Goal: Obtain resource: Download file/media

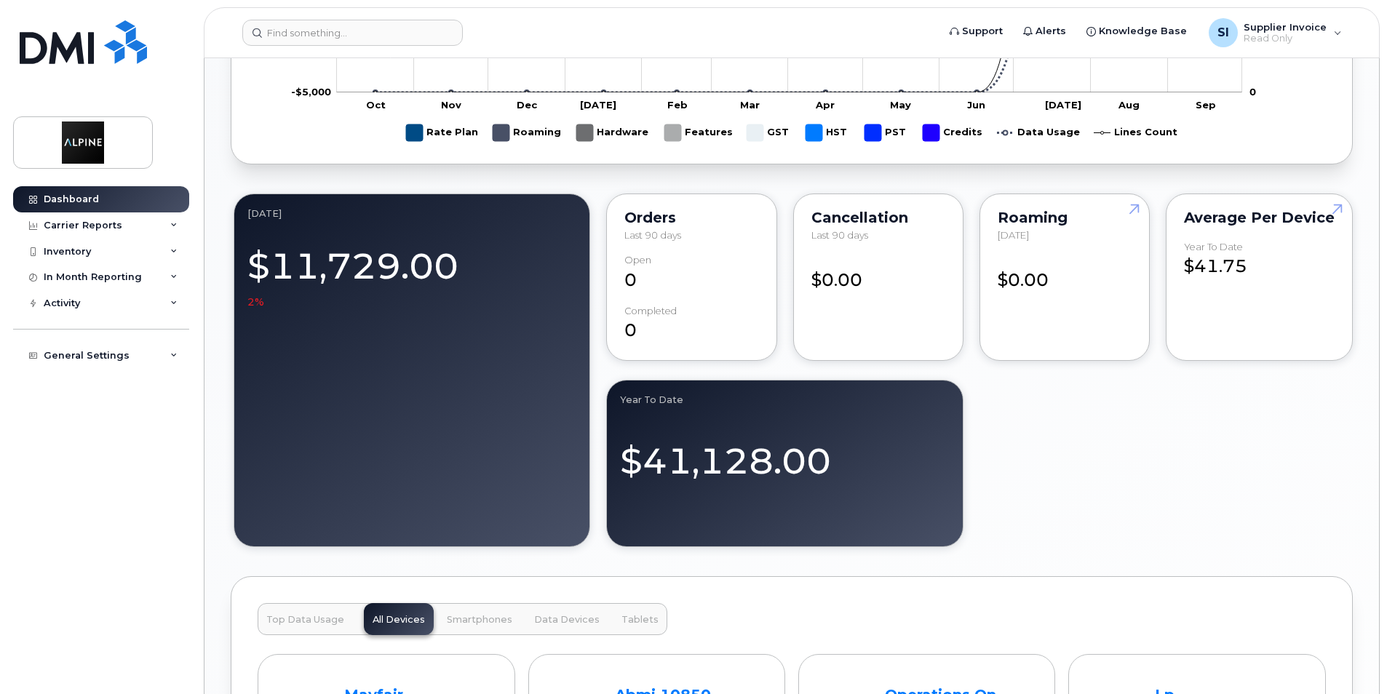
scroll to position [1019, 0]
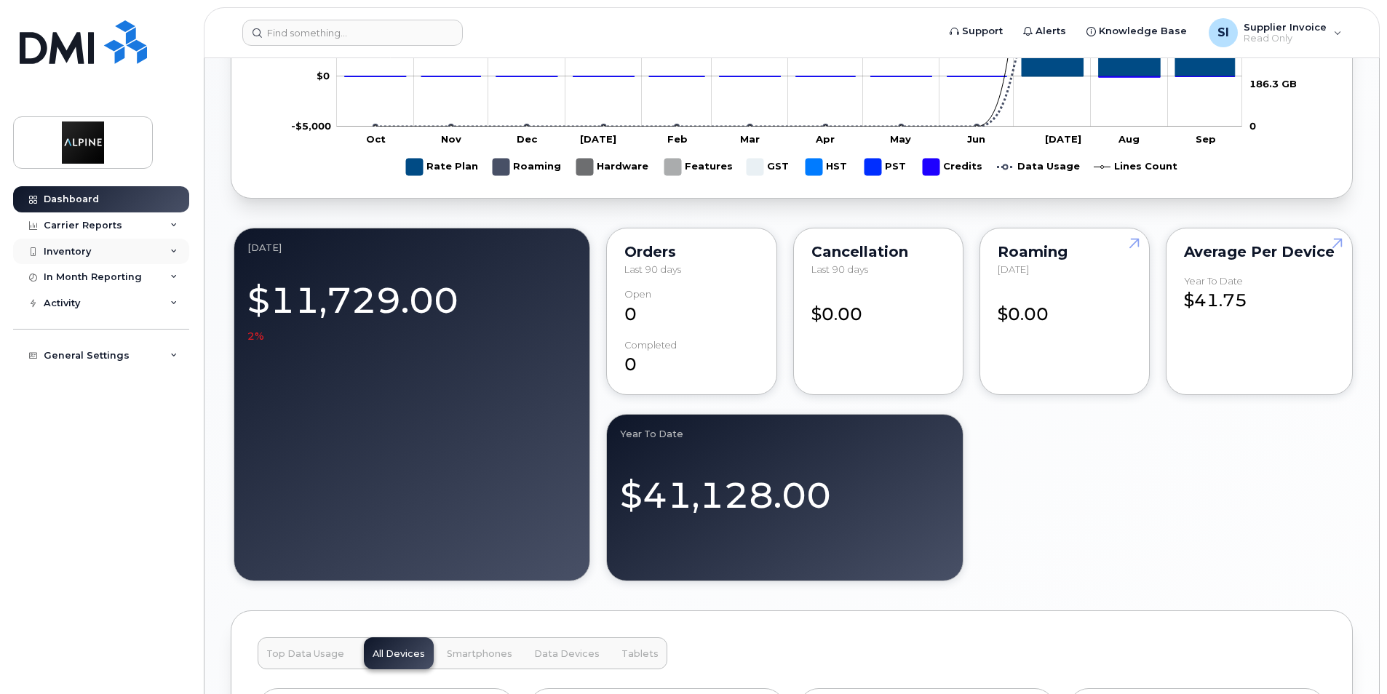
click at [172, 250] on icon at bounding box center [173, 251] width 7 height 7
click at [172, 330] on icon at bounding box center [173, 333] width 7 height 7
click at [177, 442] on icon at bounding box center [173, 442] width 7 height 7
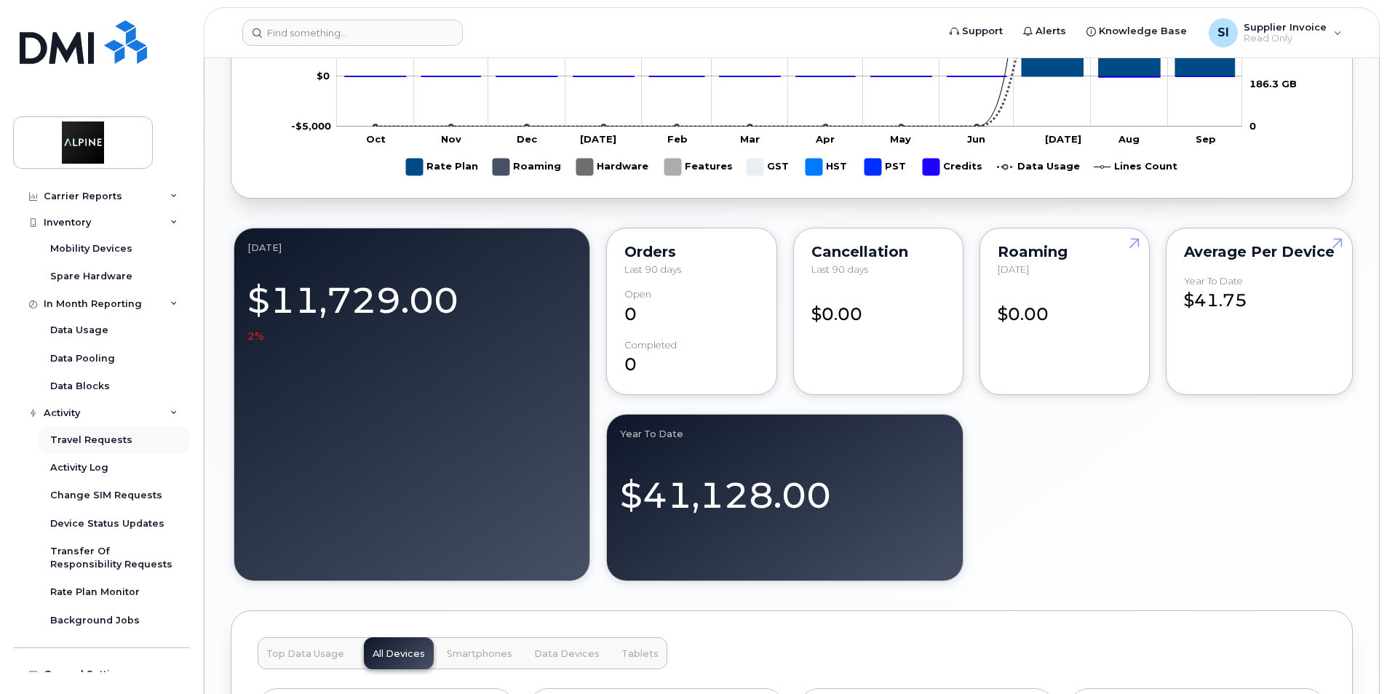
scroll to position [44, 0]
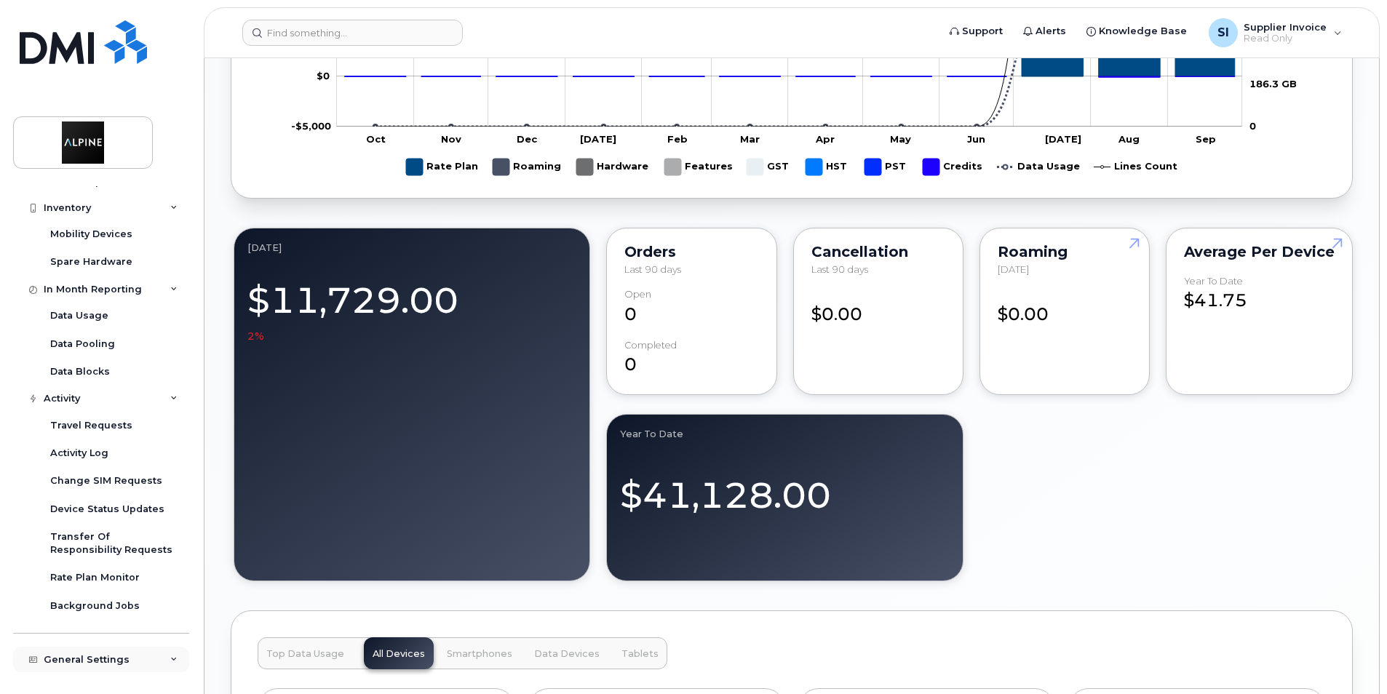
click at [170, 659] on icon at bounding box center [173, 659] width 7 height 7
click at [170, 658] on icon at bounding box center [173, 659] width 7 height 7
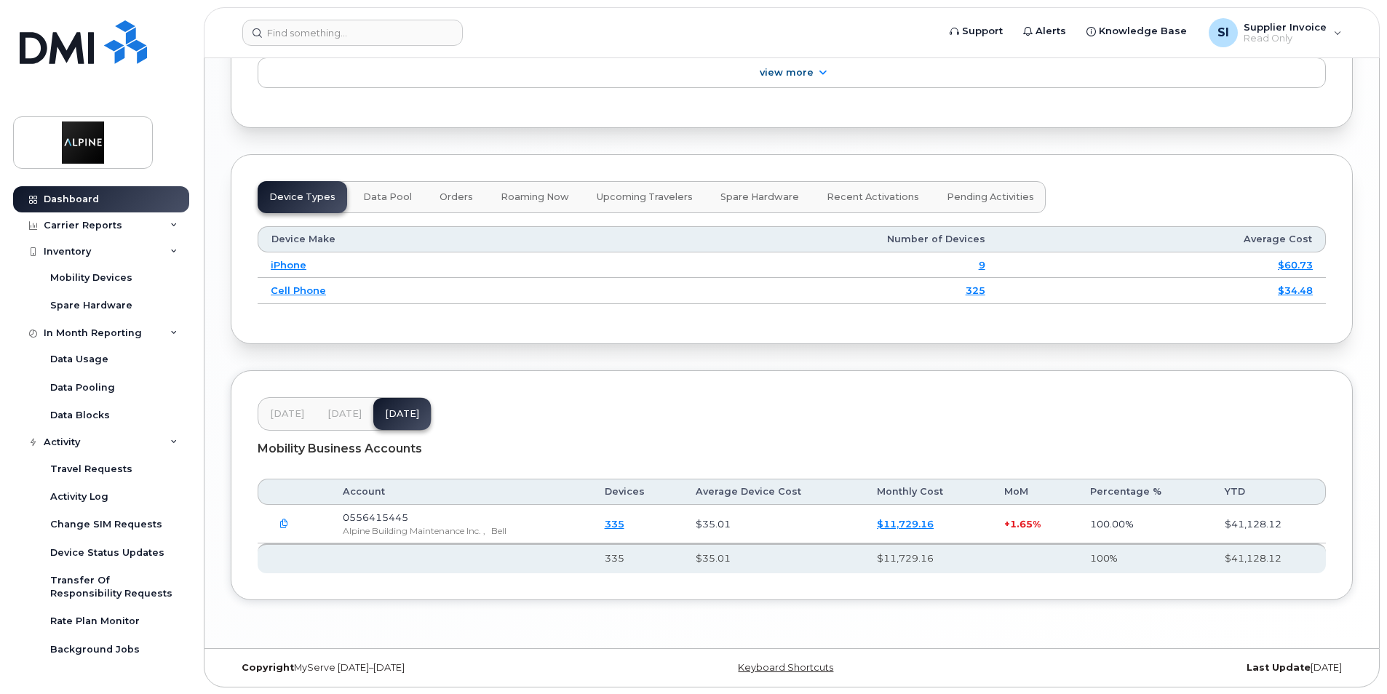
scroll to position [1811, 0]
click at [280, 522] on icon "button" at bounding box center [283, 523] width 9 height 9
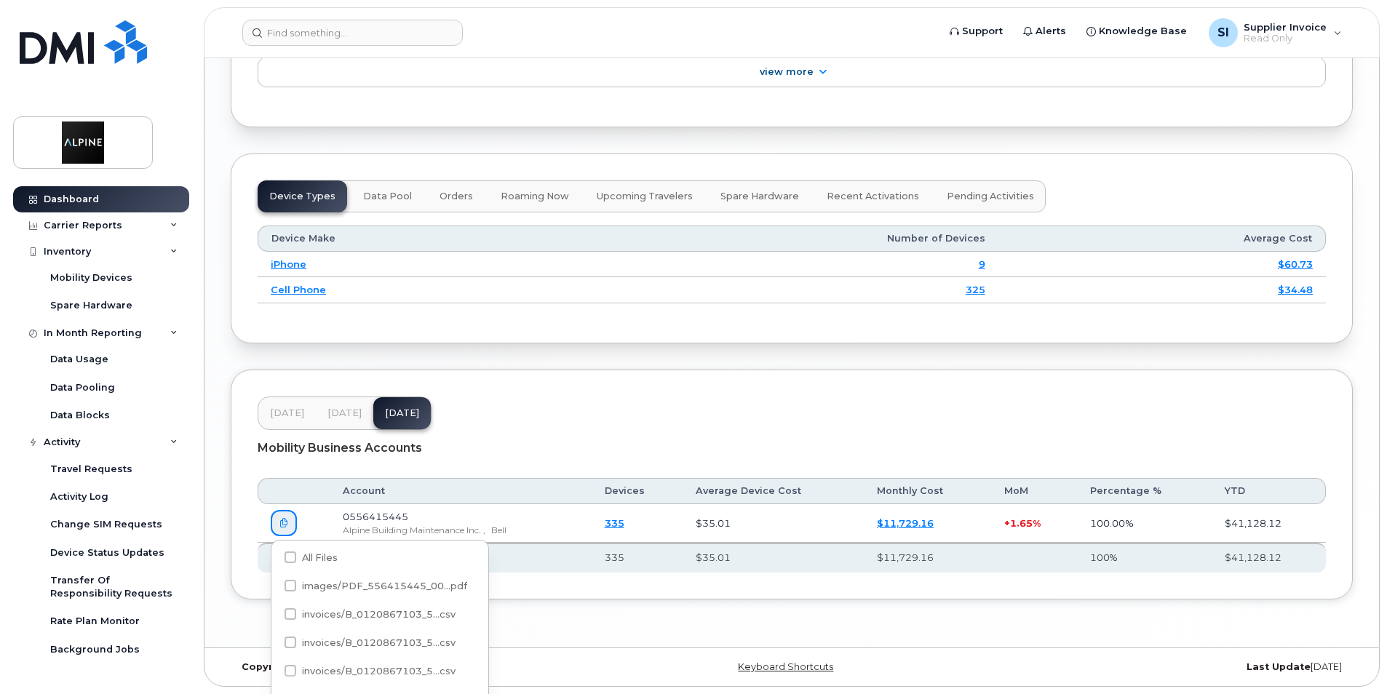
click at [383, 528] on span "Alpine Building Maintenance Inc. ," at bounding box center [414, 530] width 143 height 11
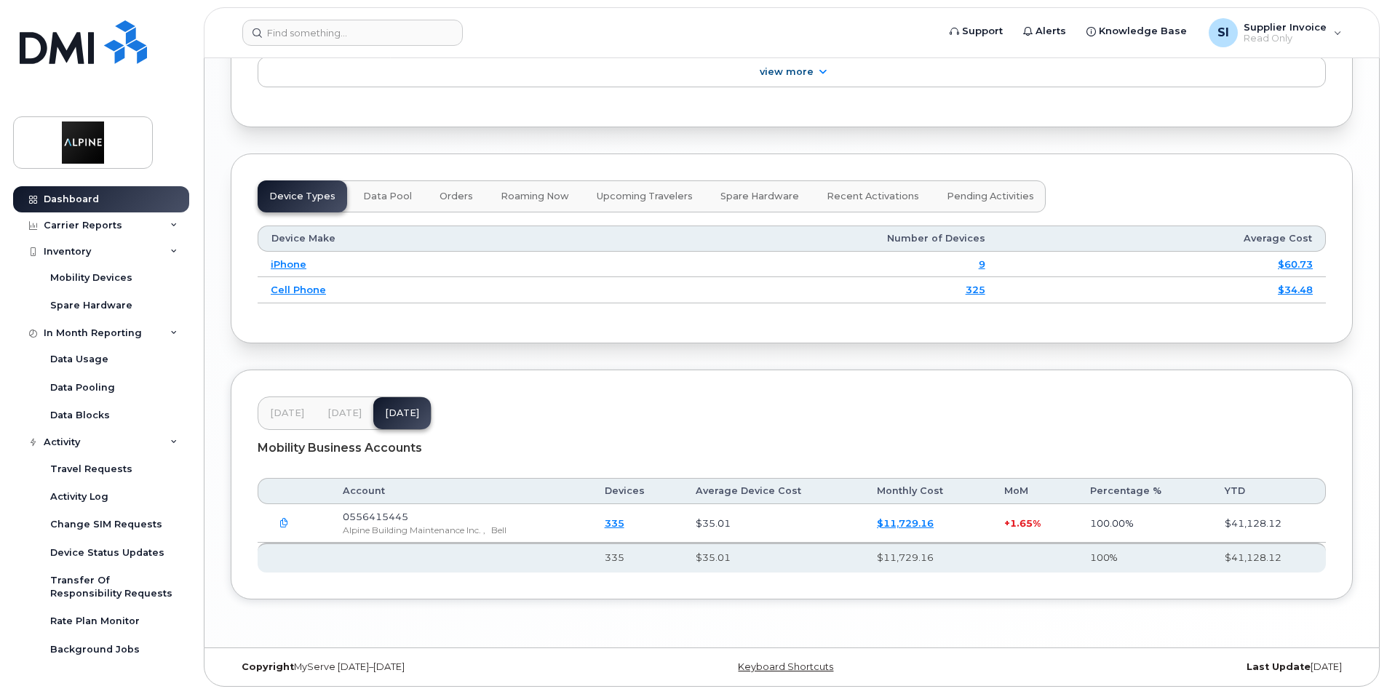
click at [282, 523] on icon "button" at bounding box center [283, 523] width 9 height 9
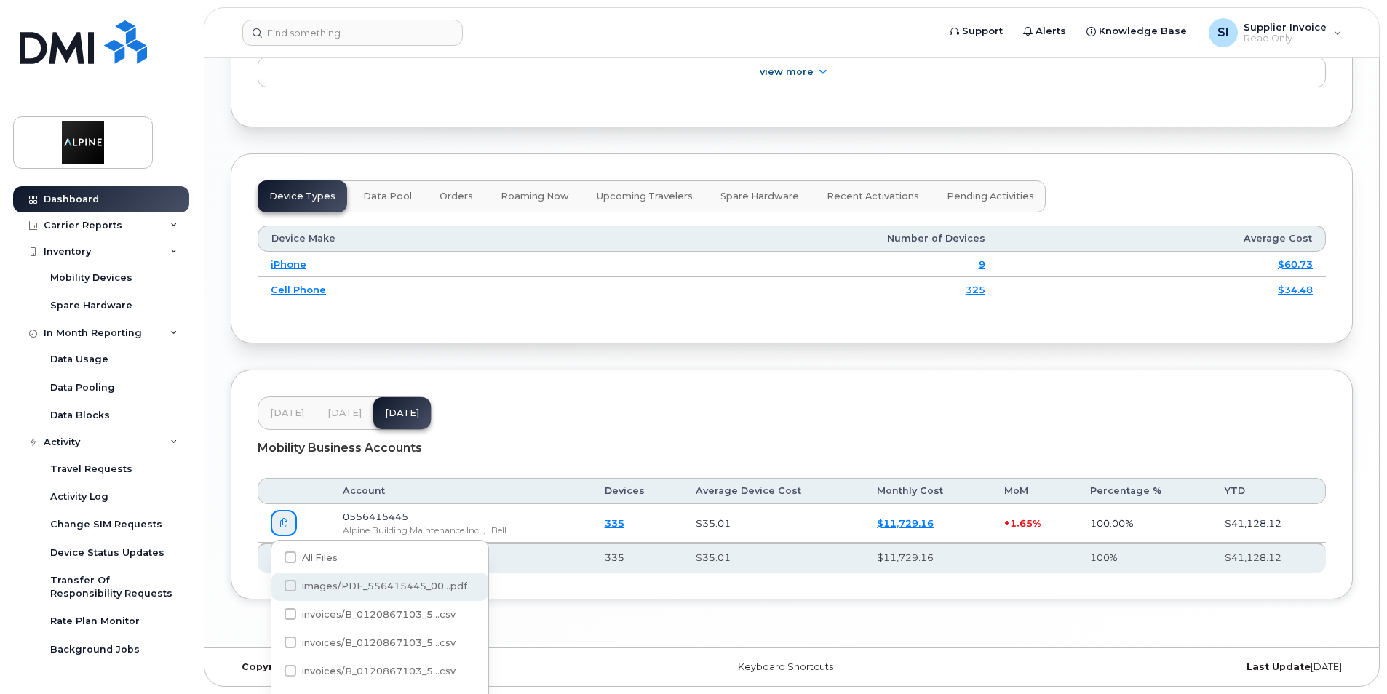
click at [353, 579] on div "images/PDF_556415445_00...pdf" at bounding box center [379, 587] width 217 height 28
click at [290, 583] on span at bounding box center [291, 586] width 12 height 12
click at [274, 583] on input "images/PDF_556415445_00...pdf" at bounding box center [270, 586] width 7 height 7
checkbox input "false"
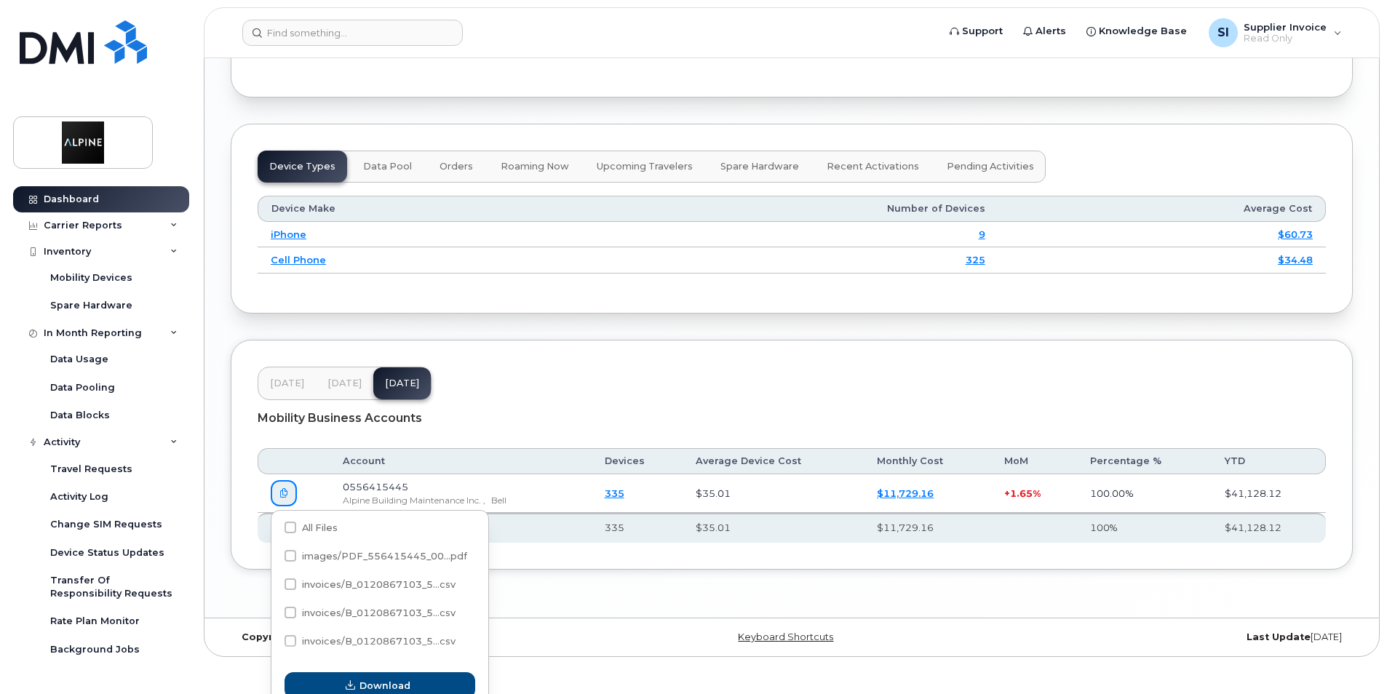
scroll to position [1855, 0]
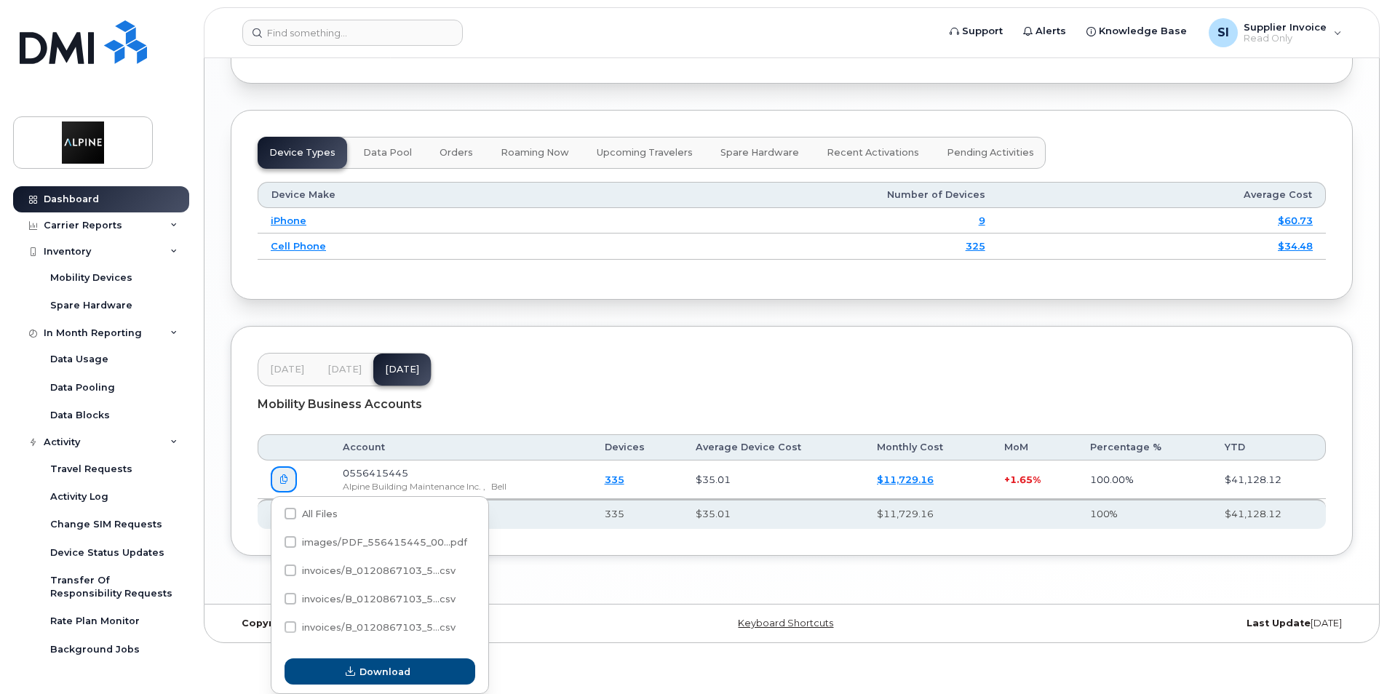
click at [622, 391] on div "Mobility Business Accounts" at bounding box center [792, 404] width 1068 height 36
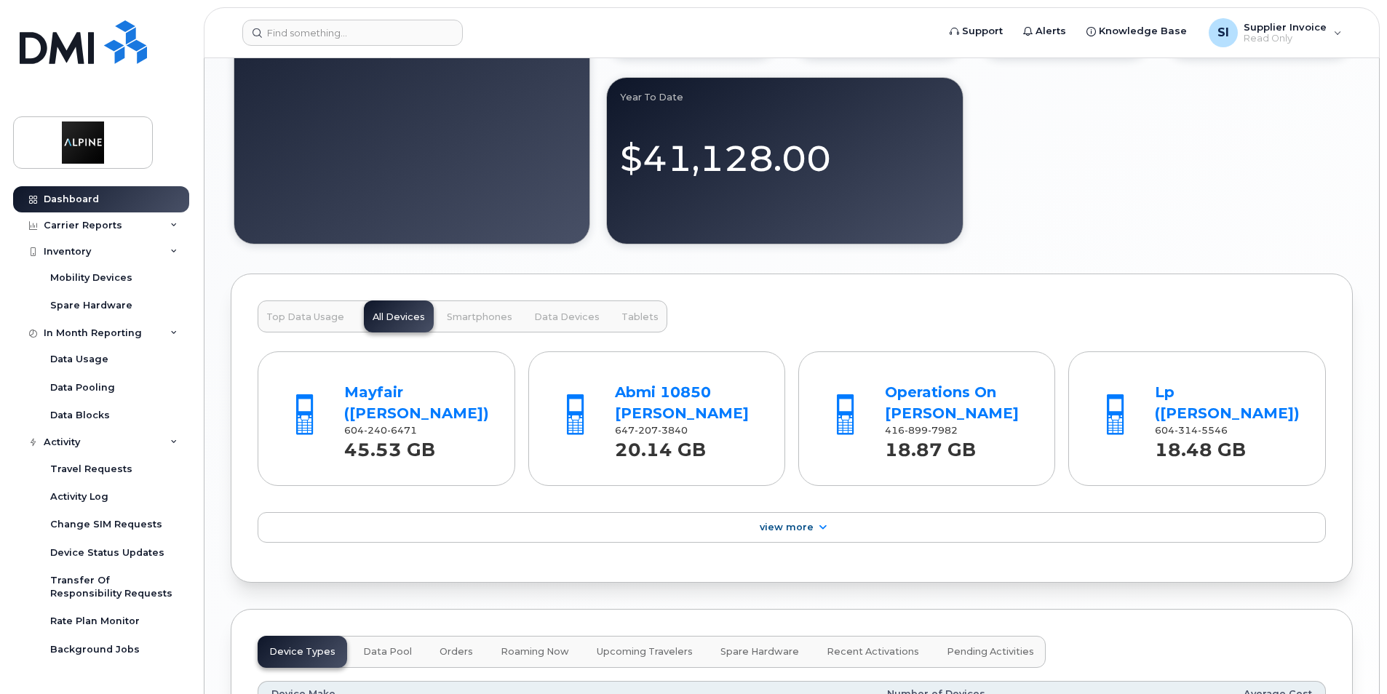
scroll to position [1302, 0]
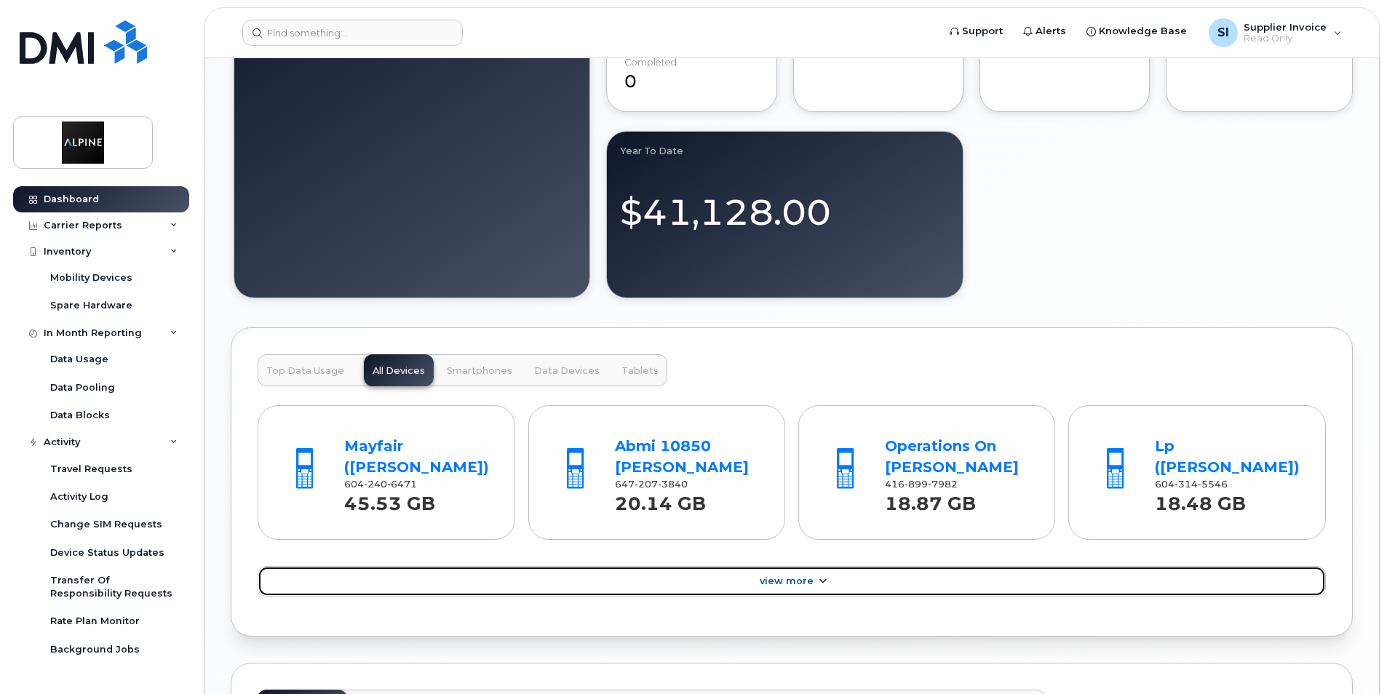
click at [817, 579] on icon at bounding box center [823, 581] width 12 height 9
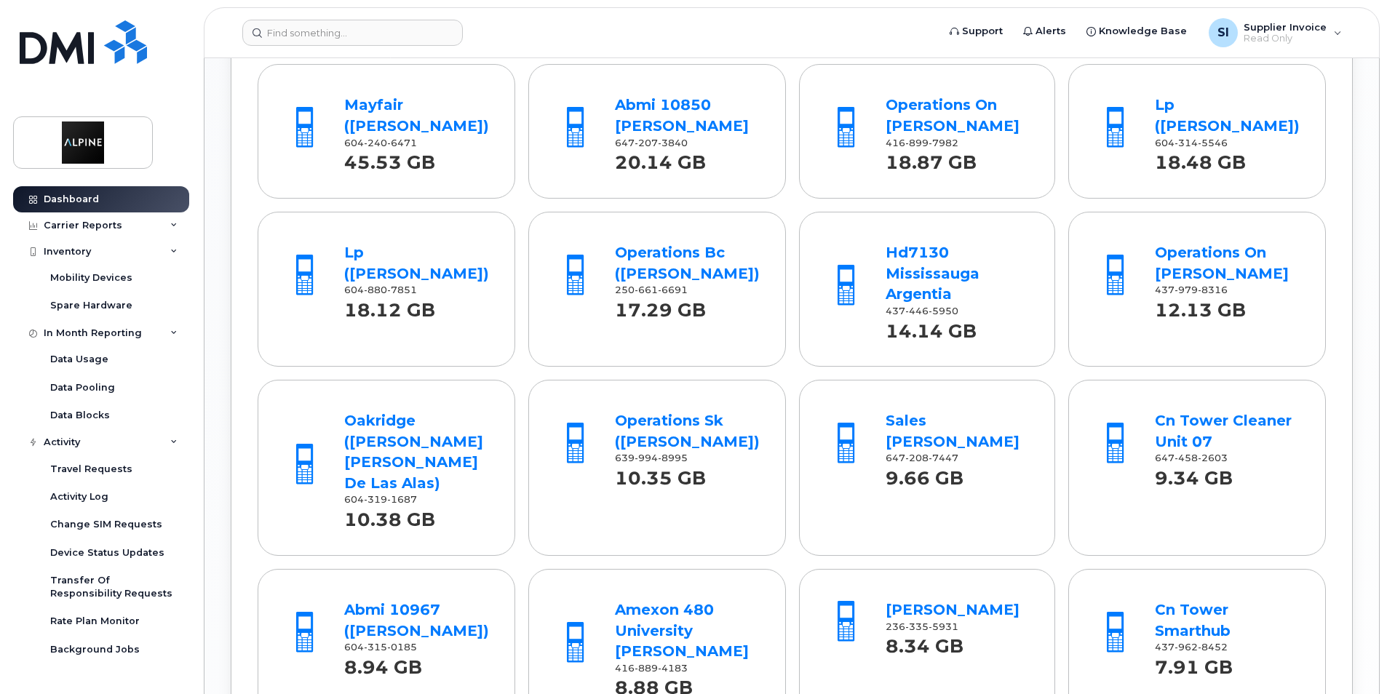
scroll to position [1739, 0]
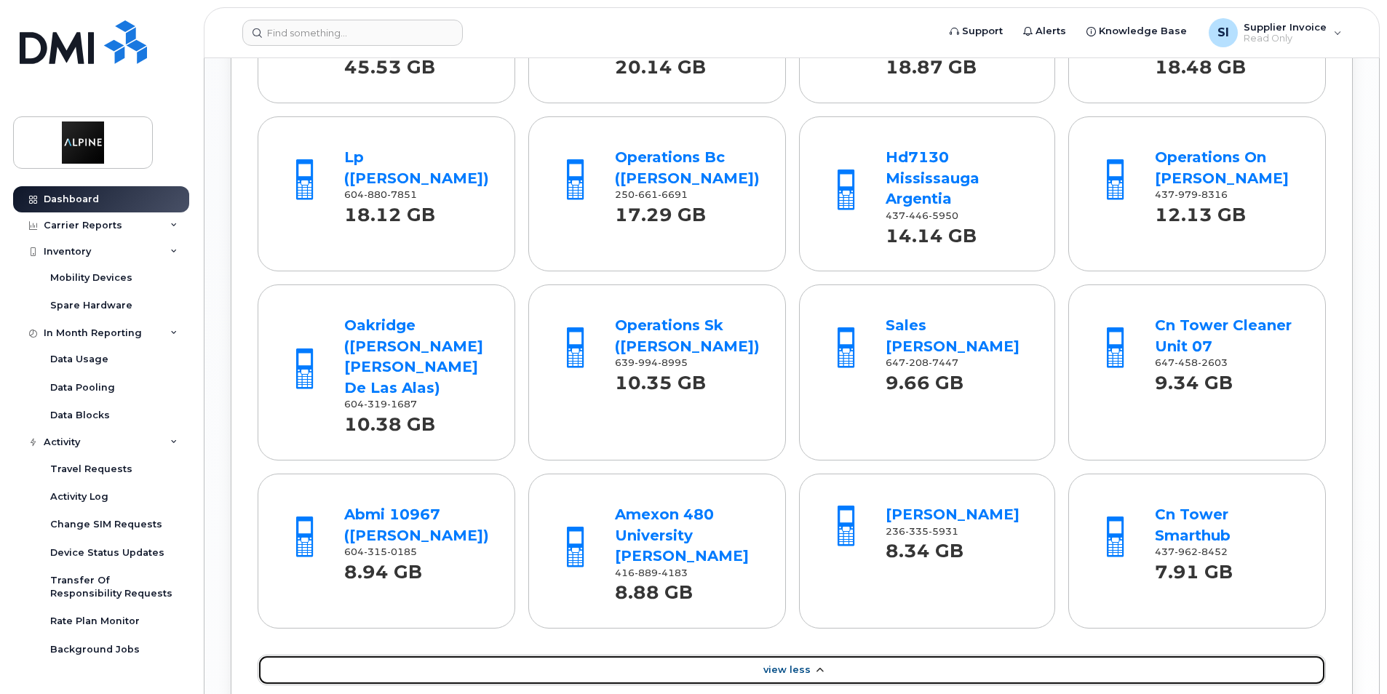
click at [814, 666] on icon at bounding box center [820, 670] width 12 height 9
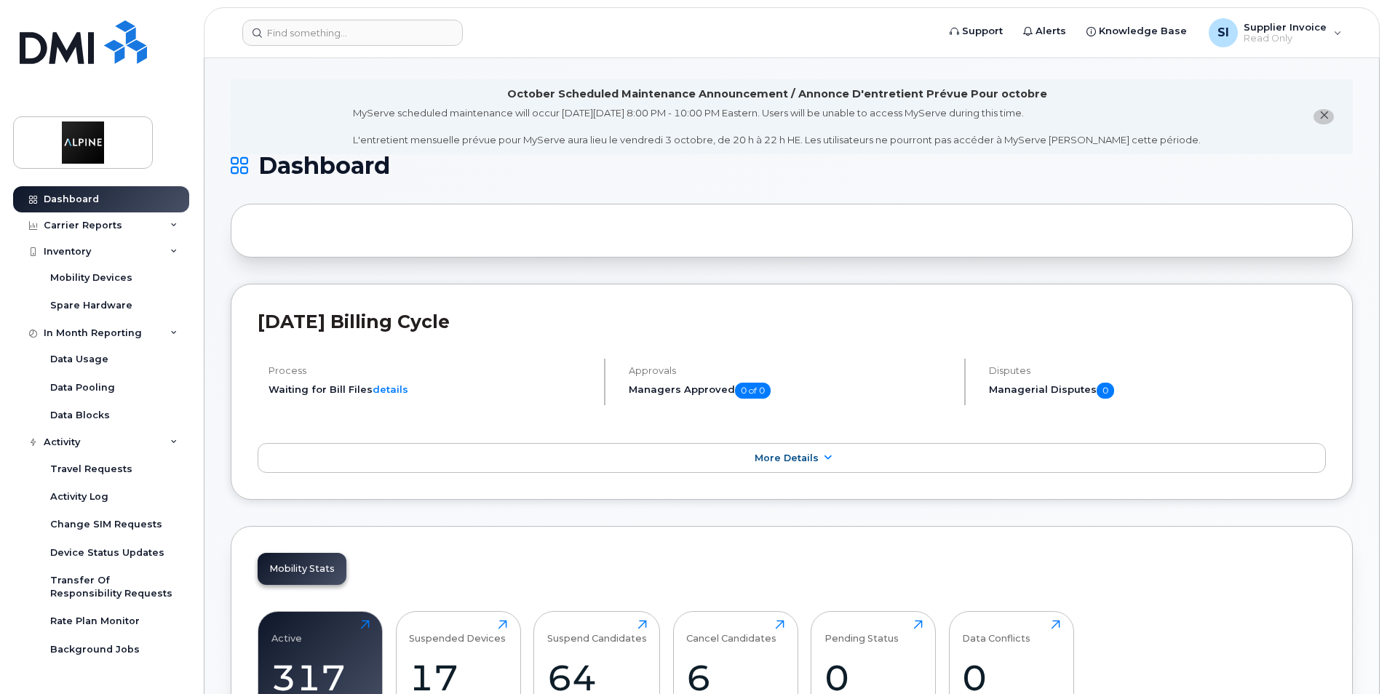
scroll to position [0, 0]
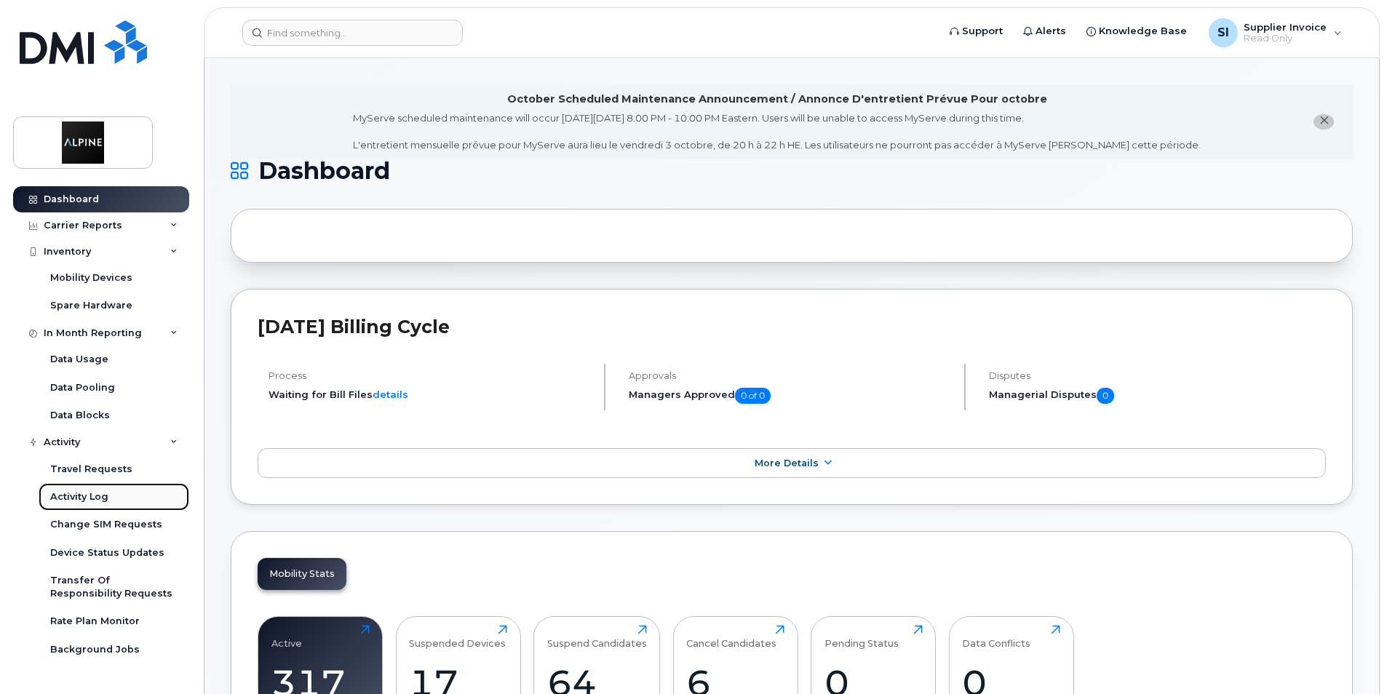
click at [85, 497] on div "Activity Log" at bounding box center [79, 497] width 58 height 13
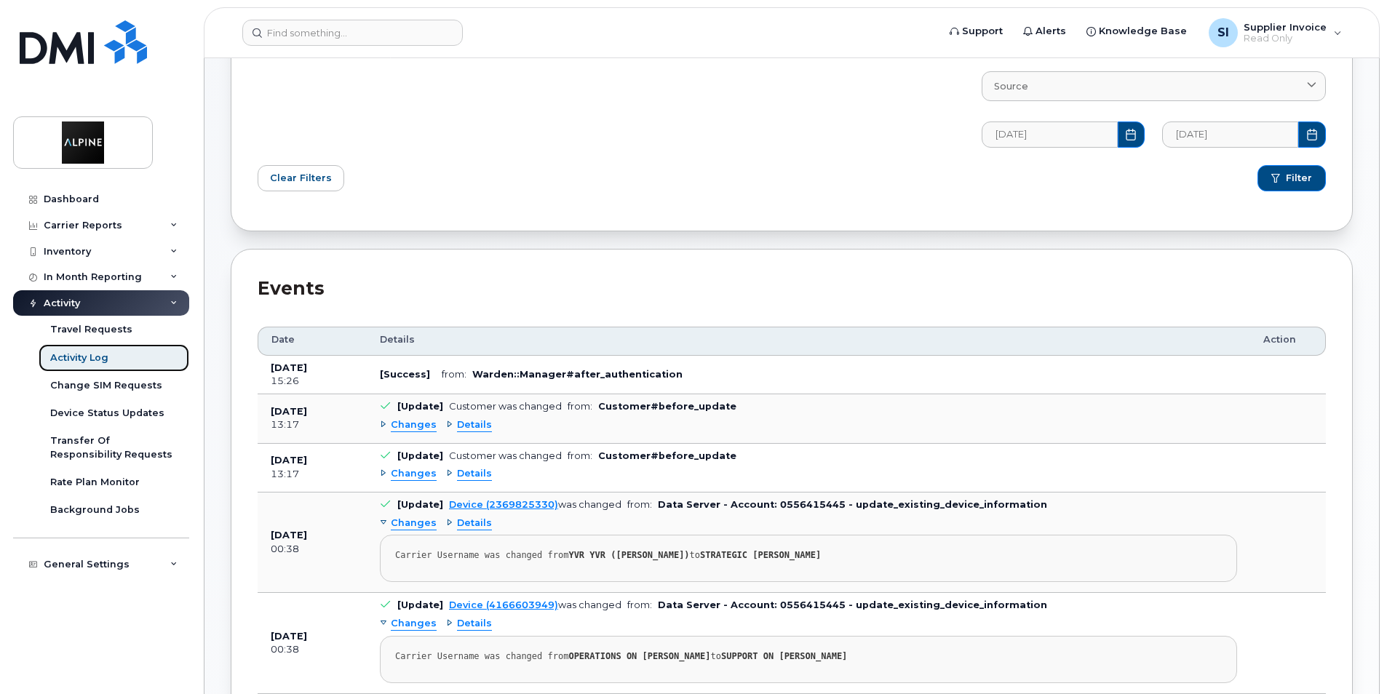
scroll to position [174, 0]
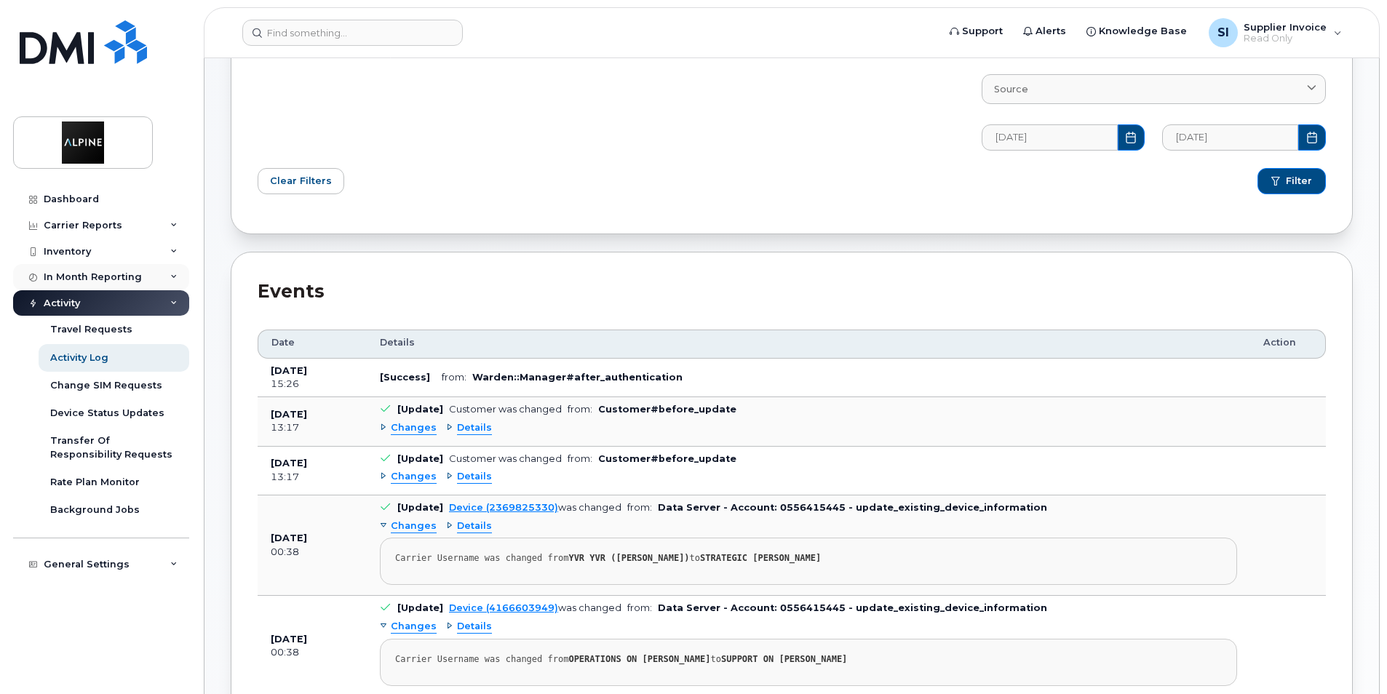
click at [172, 274] on icon at bounding box center [173, 277] width 7 height 7
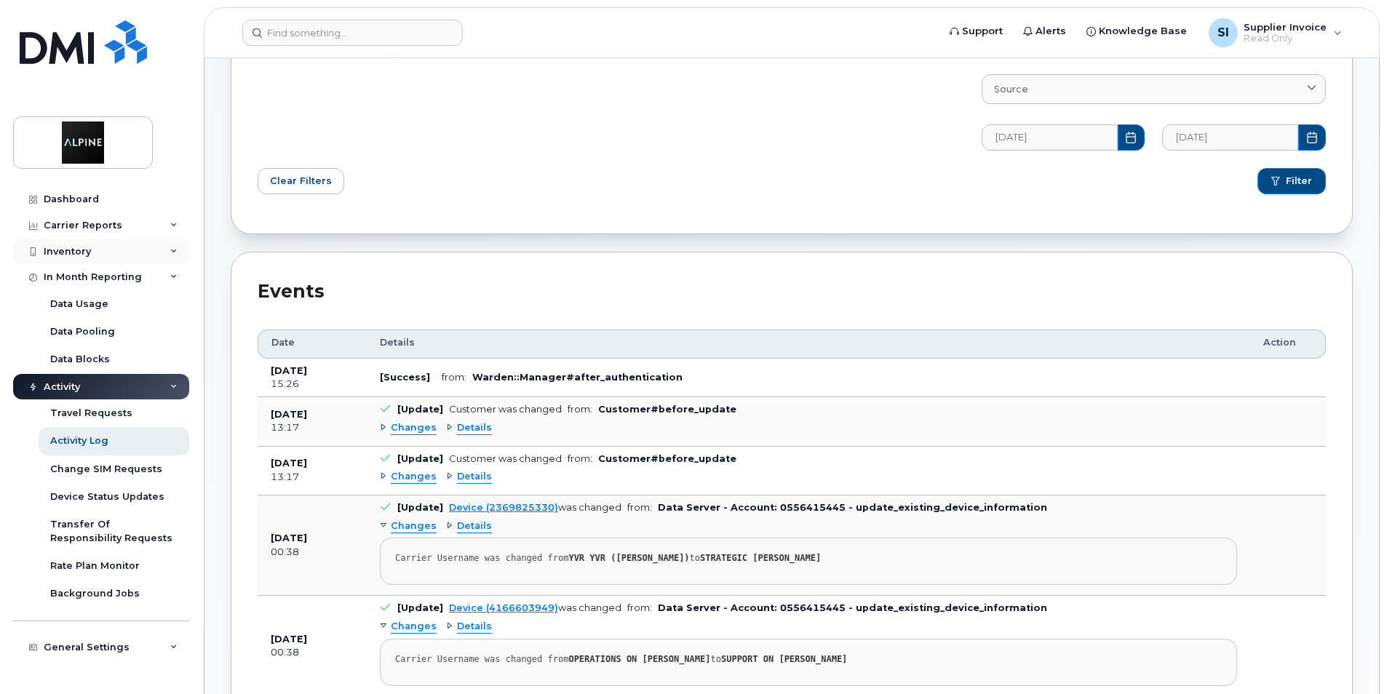
click at [172, 250] on icon at bounding box center [173, 251] width 7 height 7
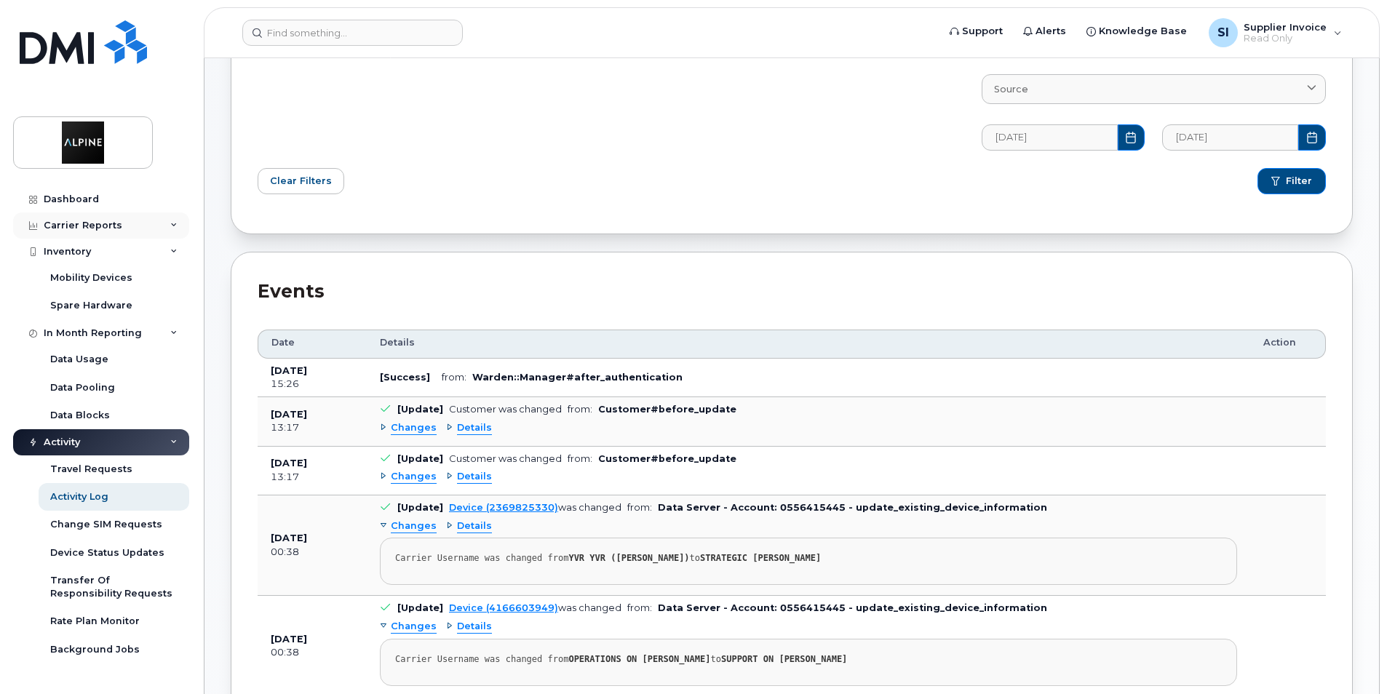
click at [170, 226] on icon at bounding box center [173, 225] width 7 height 7
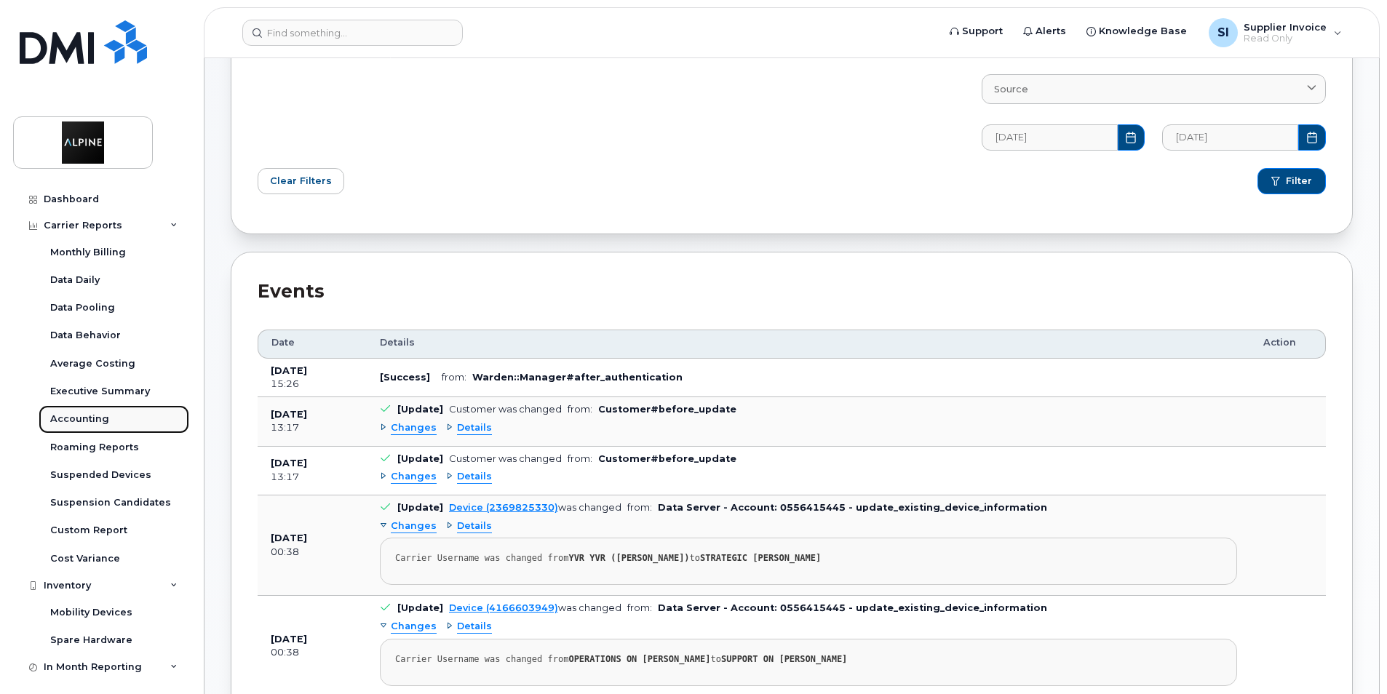
click at [82, 420] on div "Accounting" at bounding box center [79, 419] width 59 height 13
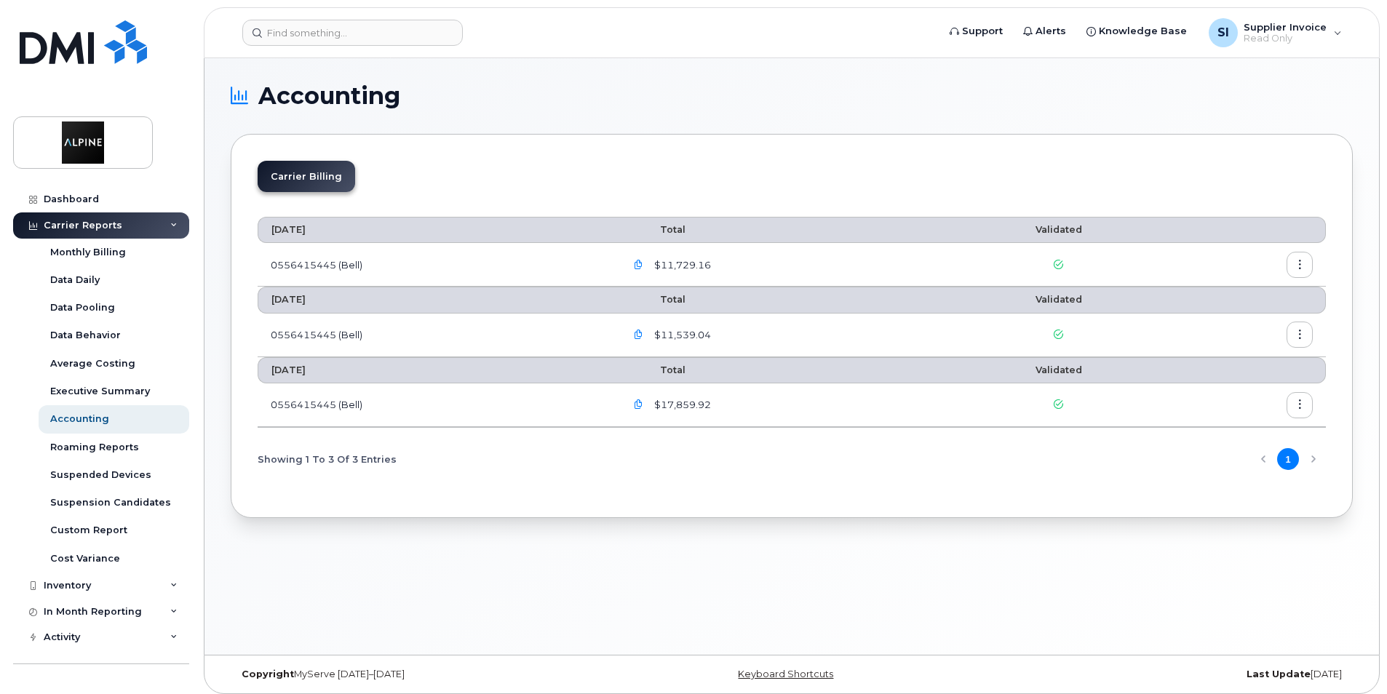
click at [639, 266] on icon "button" at bounding box center [638, 265] width 9 height 9
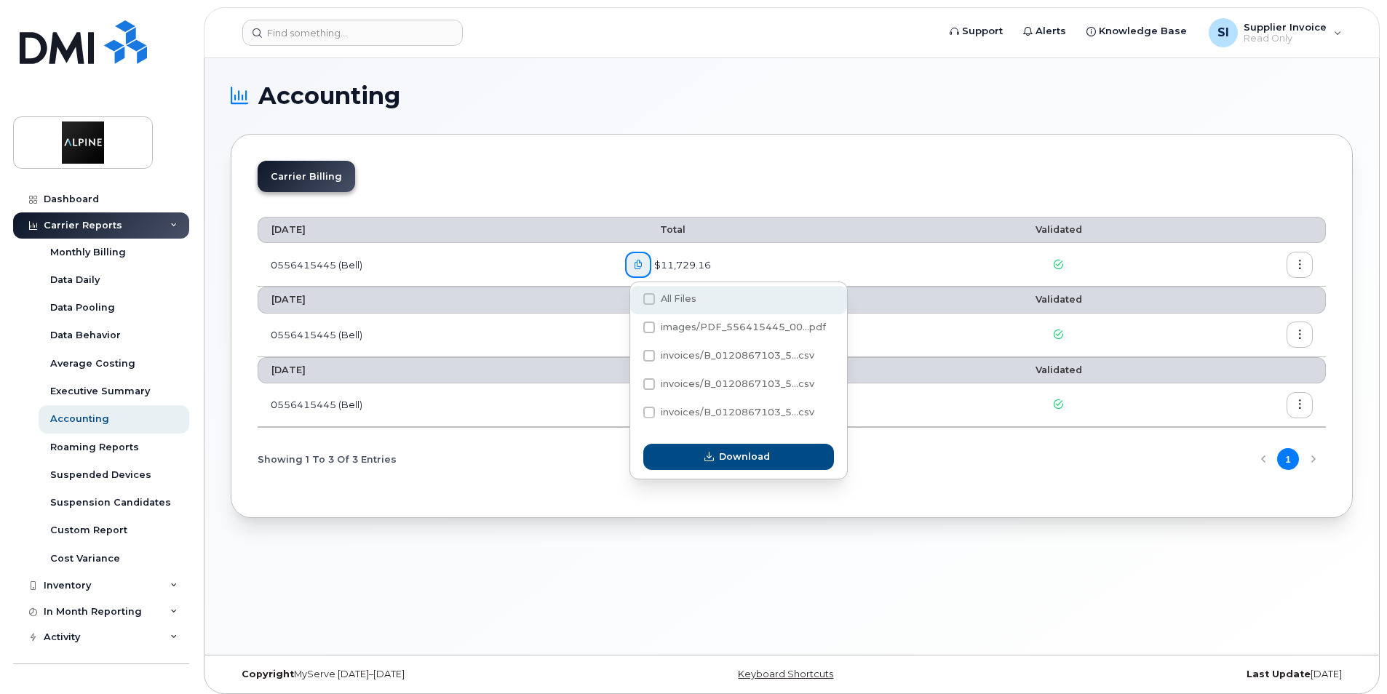
click at [651, 299] on span at bounding box center [649, 299] width 12 height 12
click at [633, 299] on input "All Files" at bounding box center [629, 299] width 7 height 7
checkbox input "true"
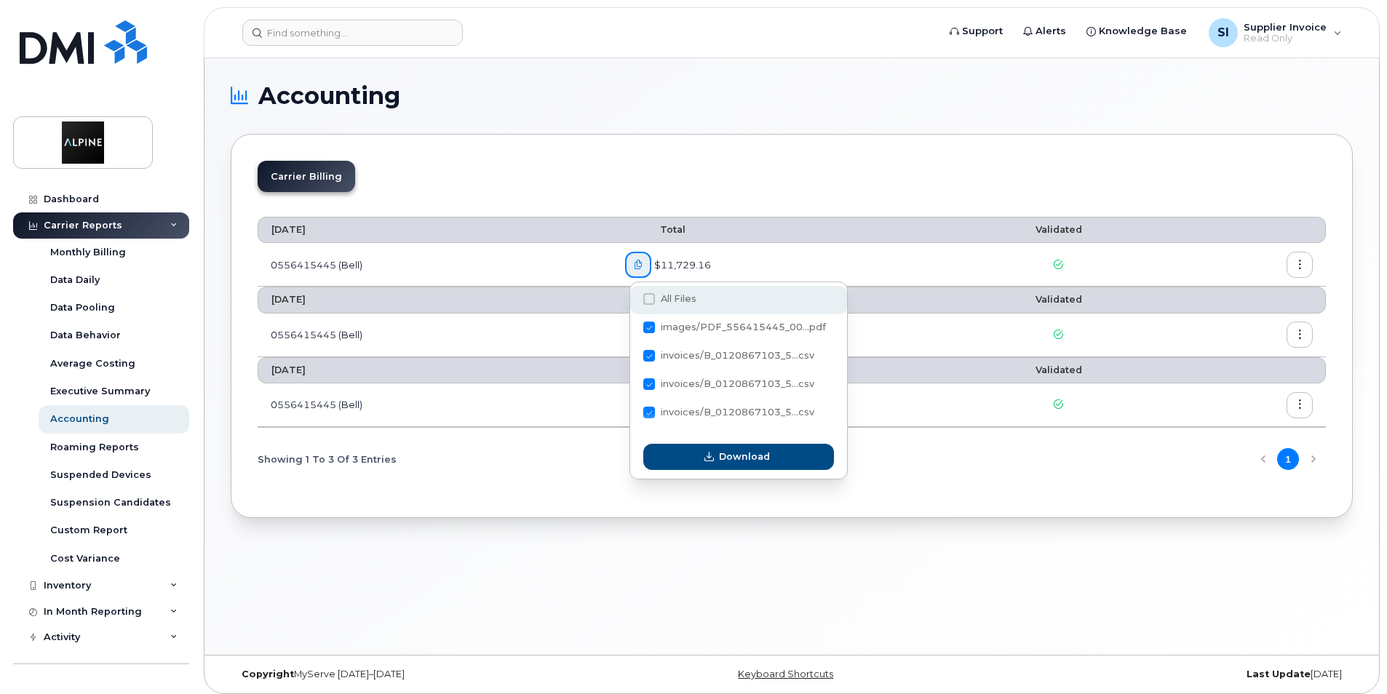
checkbox input "true"
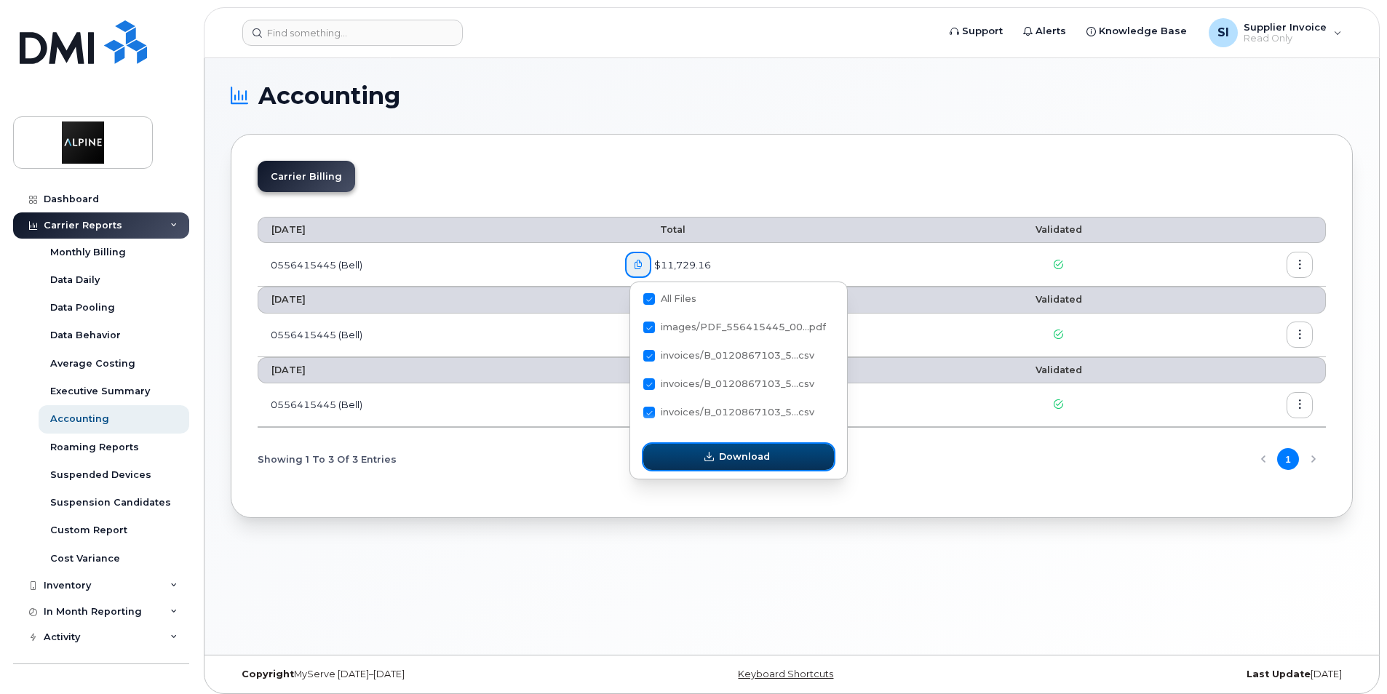
click at [737, 459] on span "Download" at bounding box center [744, 457] width 51 height 14
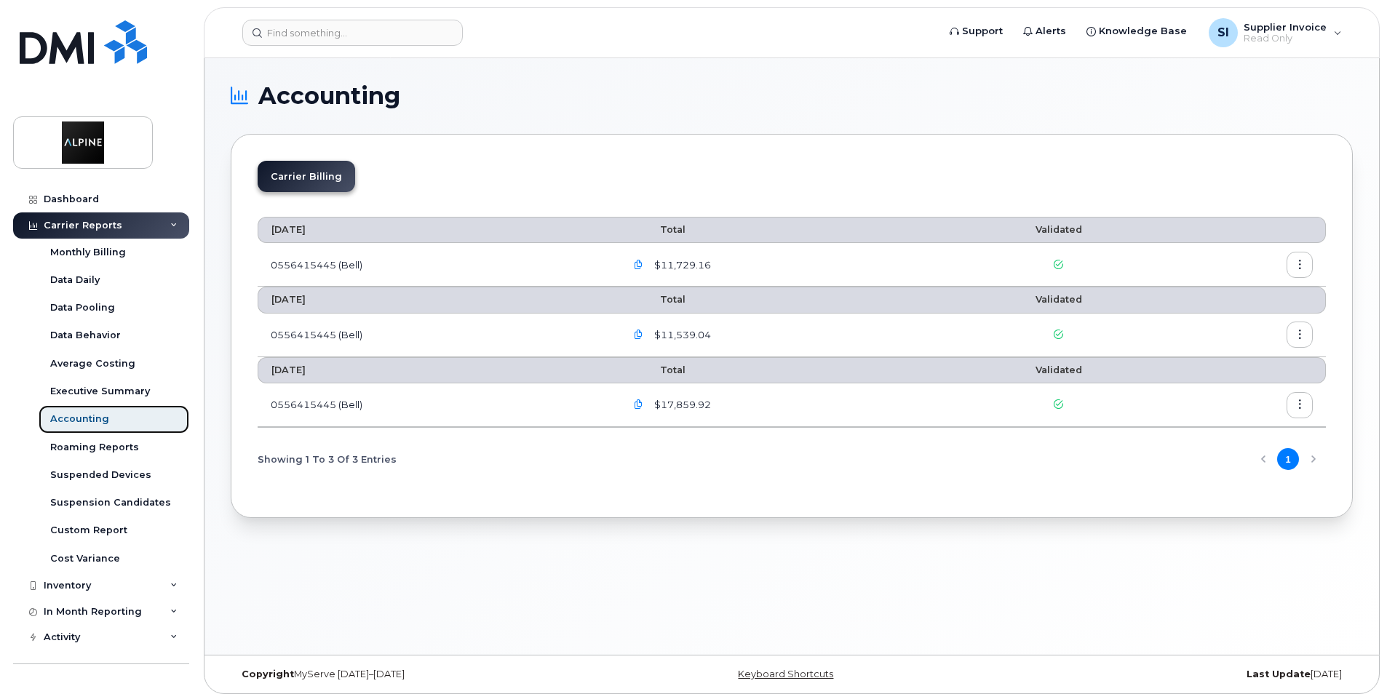
click at [56, 419] on div "Accounting" at bounding box center [79, 419] width 59 height 13
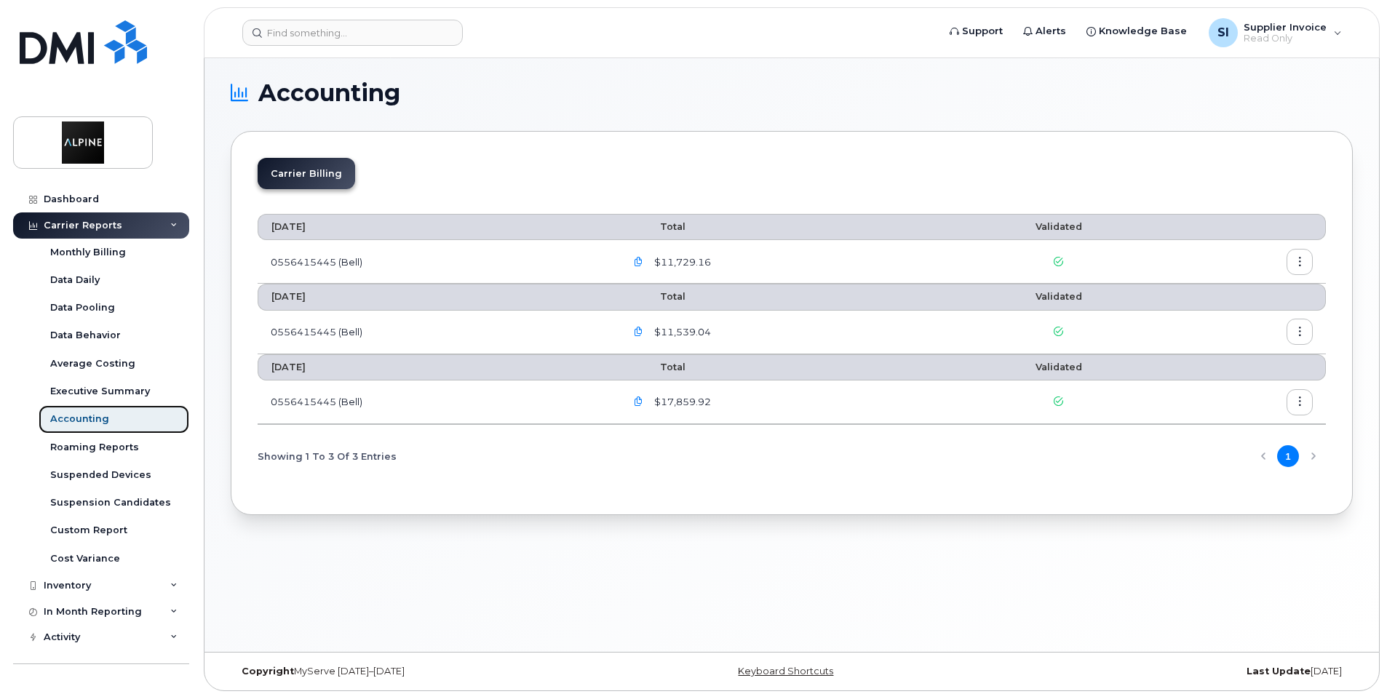
scroll to position [7, 0]
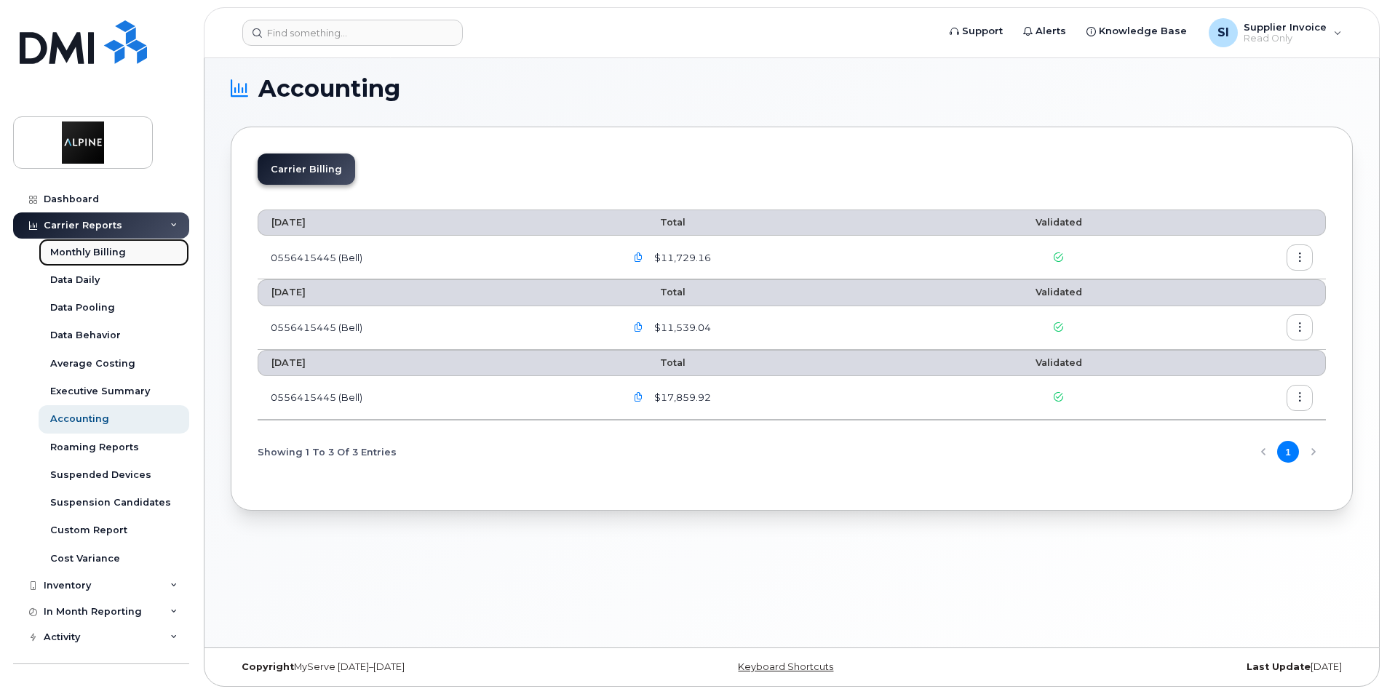
click at [104, 253] on div "Monthly Billing" at bounding box center [88, 252] width 76 height 13
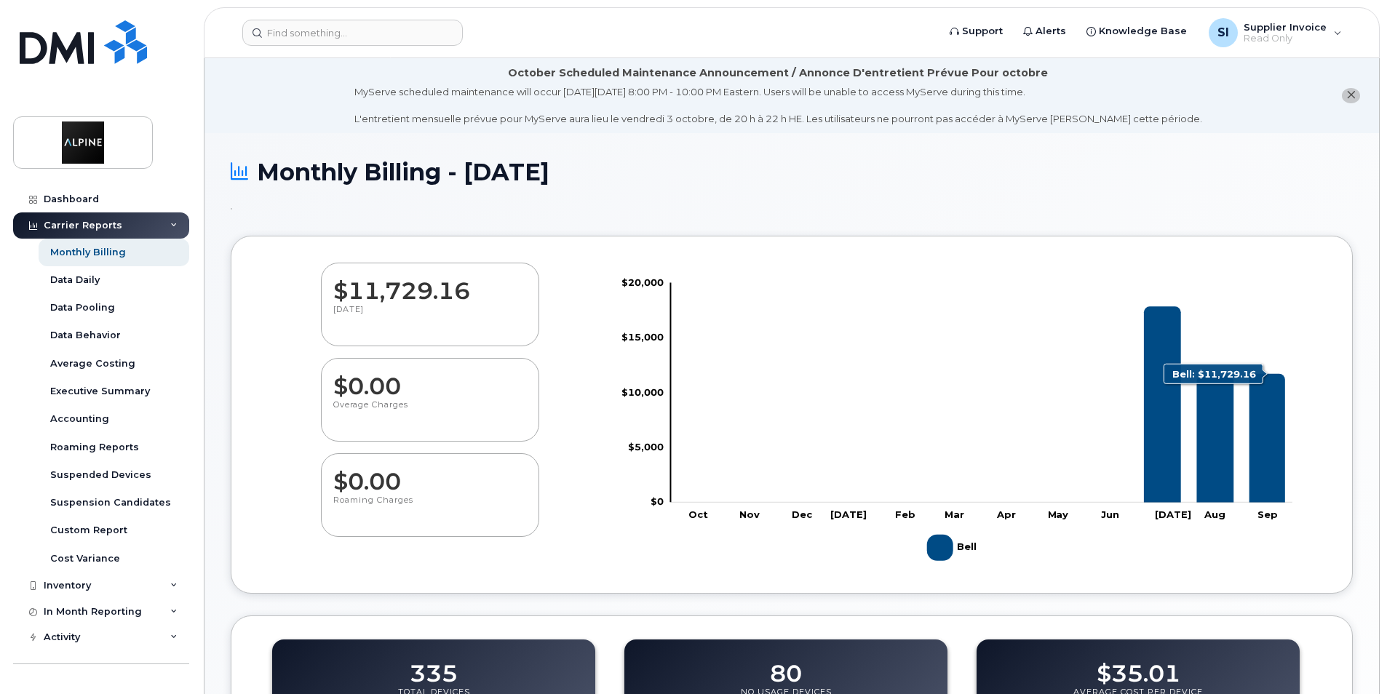
click at [1268, 456] on icon "Bell" at bounding box center [1268, 438] width 36 height 129
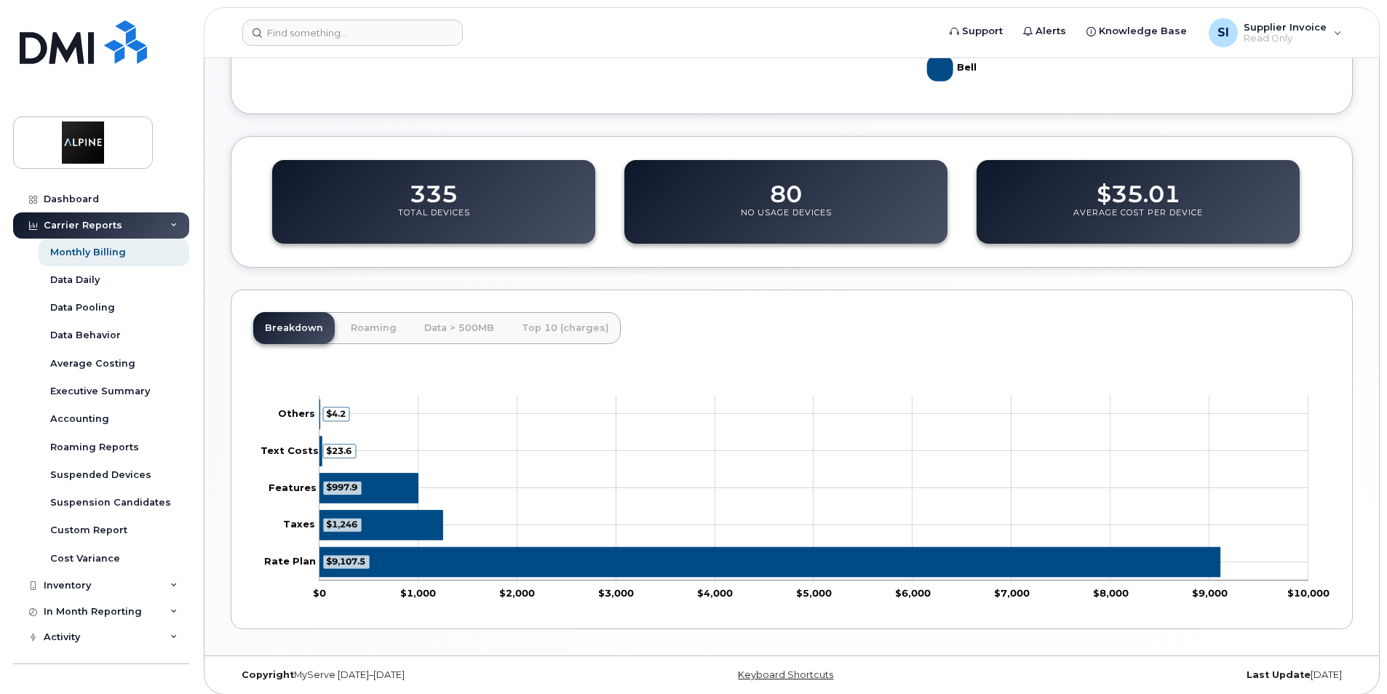
scroll to position [488, 0]
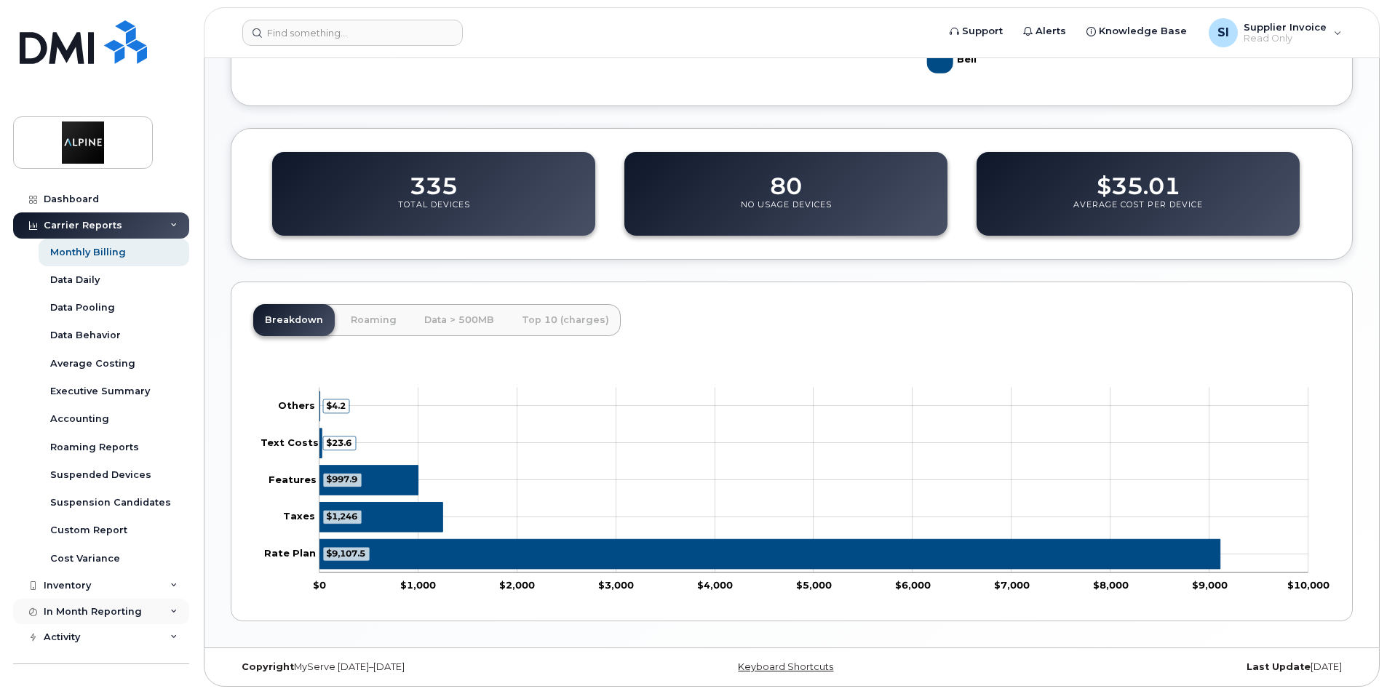
click at [164, 606] on div "In Month Reporting" at bounding box center [101, 612] width 176 height 26
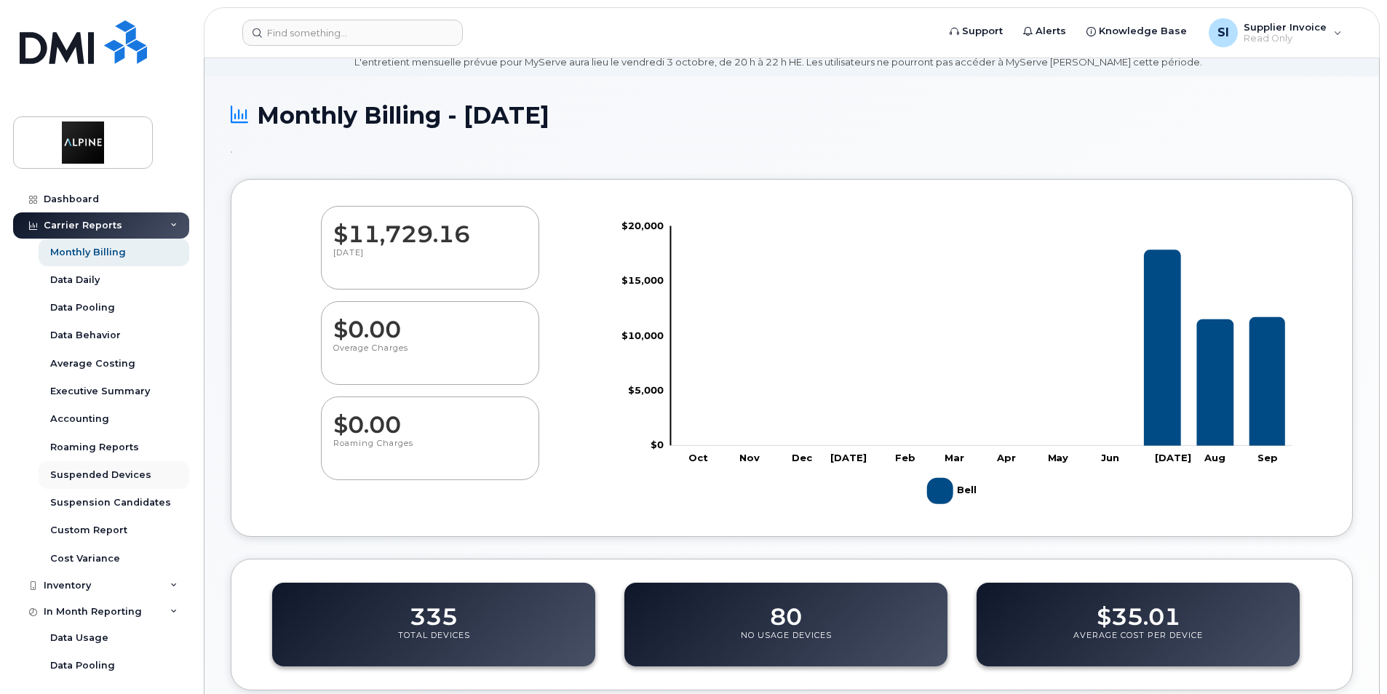
scroll to position [51, 0]
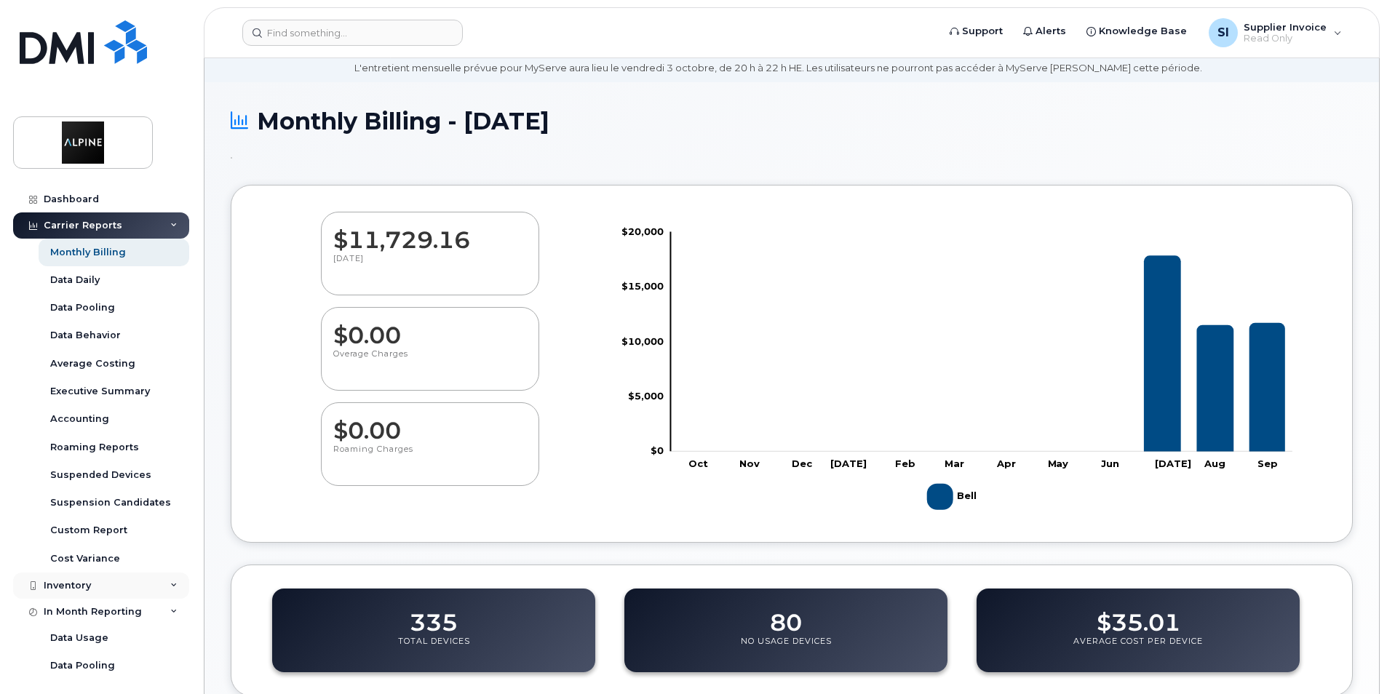
click at [141, 573] on div "Inventory" at bounding box center [101, 586] width 176 height 26
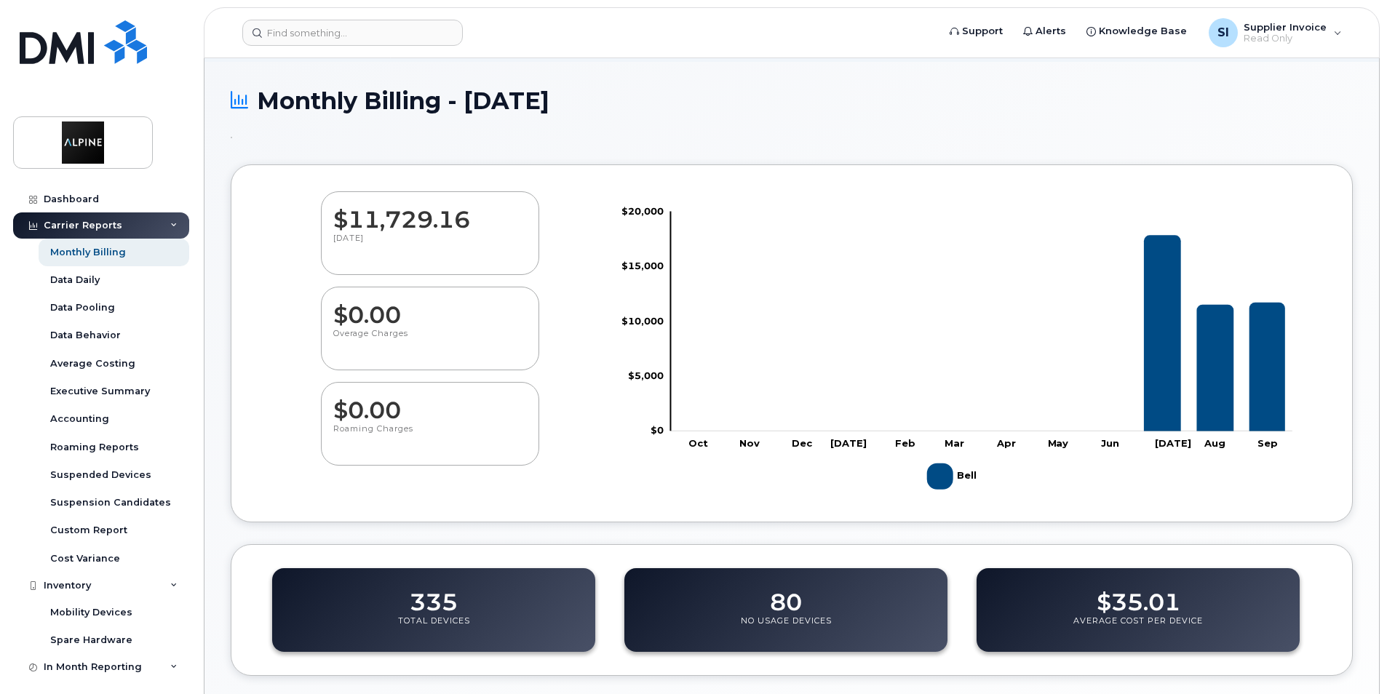
scroll to position [0, 0]
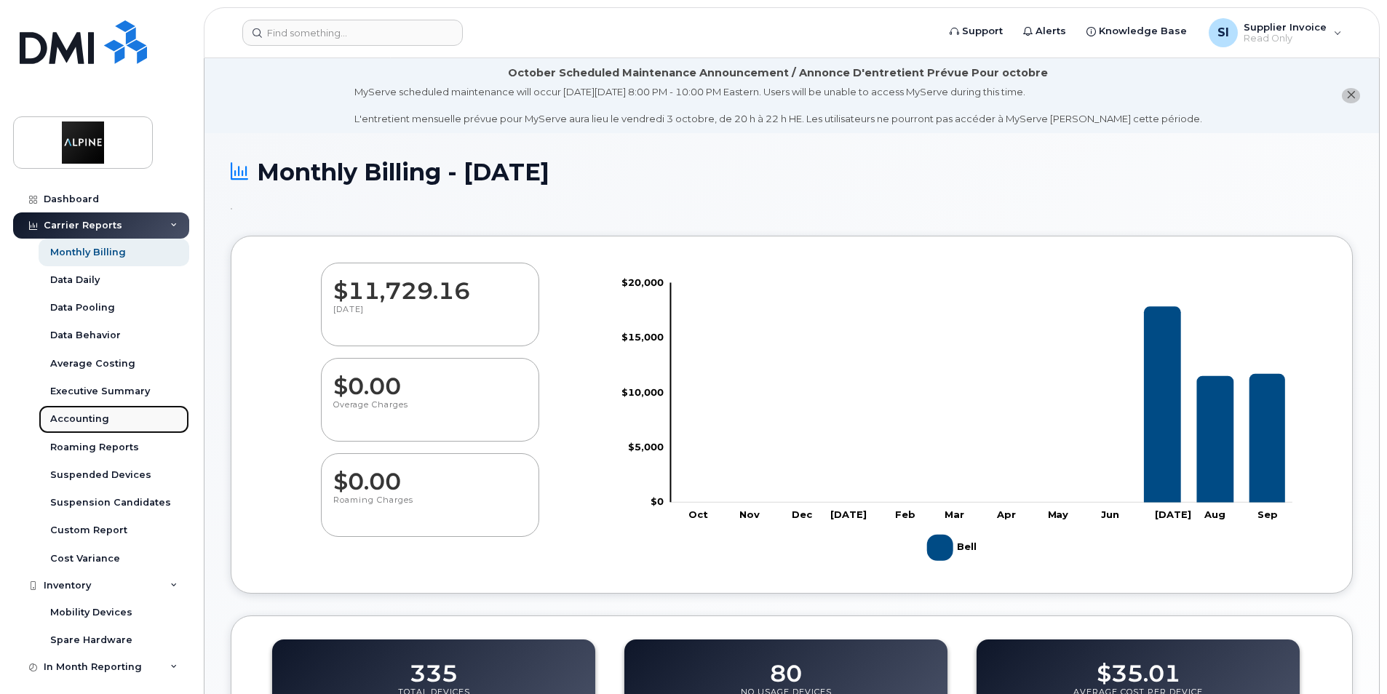
click at [75, 417] on div "Accounting" at bounding box center [79, 419] width 59 height 13
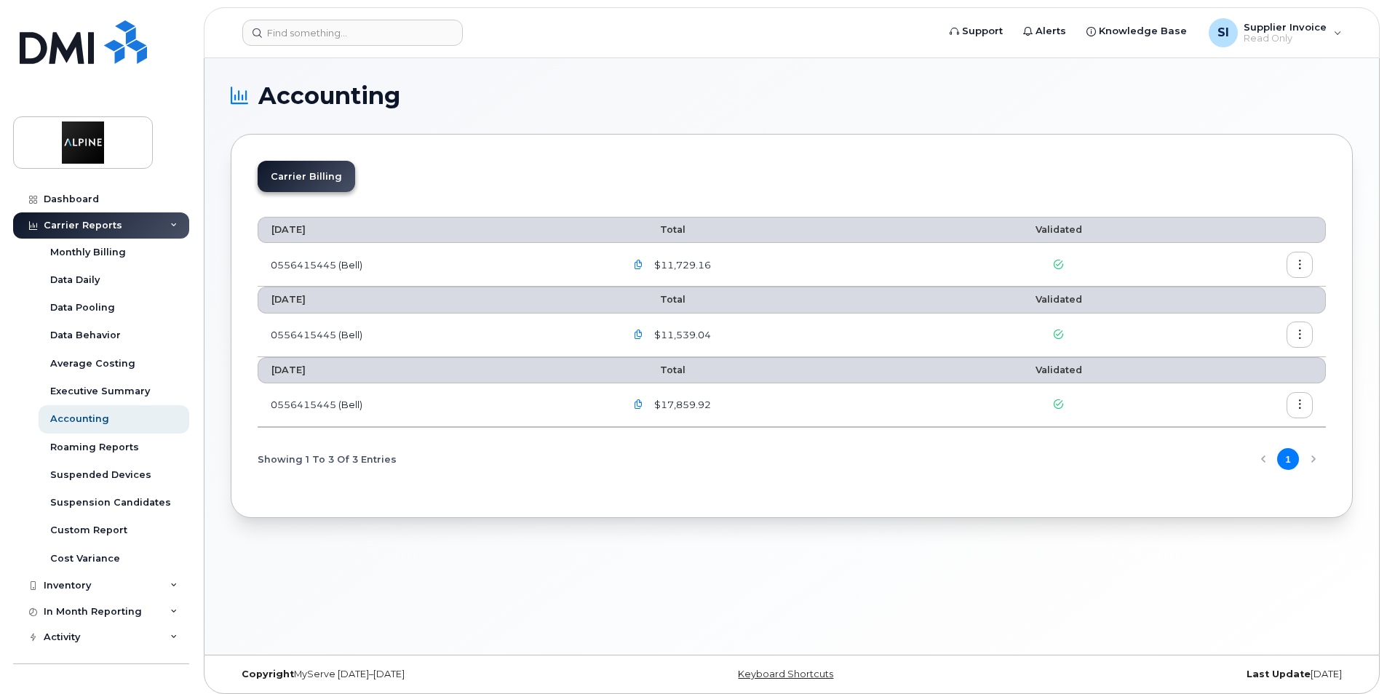
click at [1300, 258] on button "button" at bounding box center [1300, 265] width 26 height 26
click at [1215, 327] on span "Download" at bounding box center [1233, 323] width 57 height 13
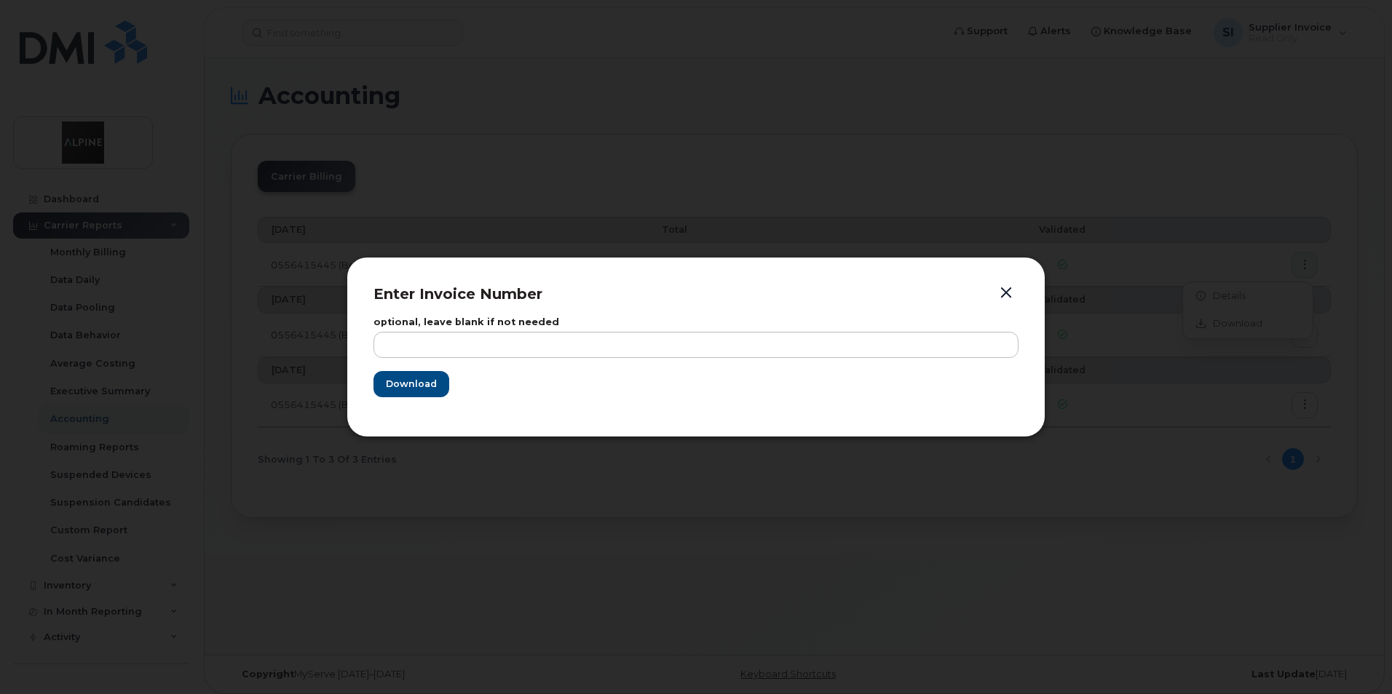
click at [1009, 295] on button "button" at bounding box center [1006, 293] width 22 height 20
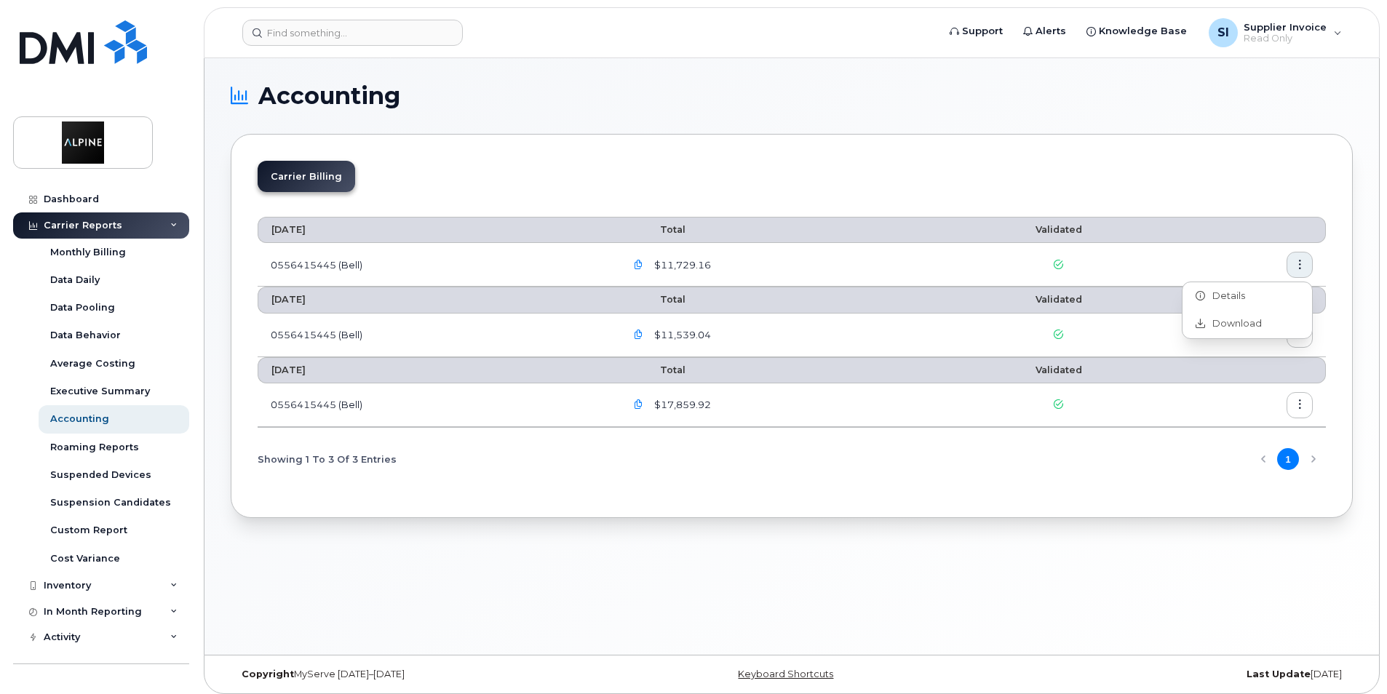
click at [641, 265] on icon "button" at bounding box center [638, 265] width 9 height 9
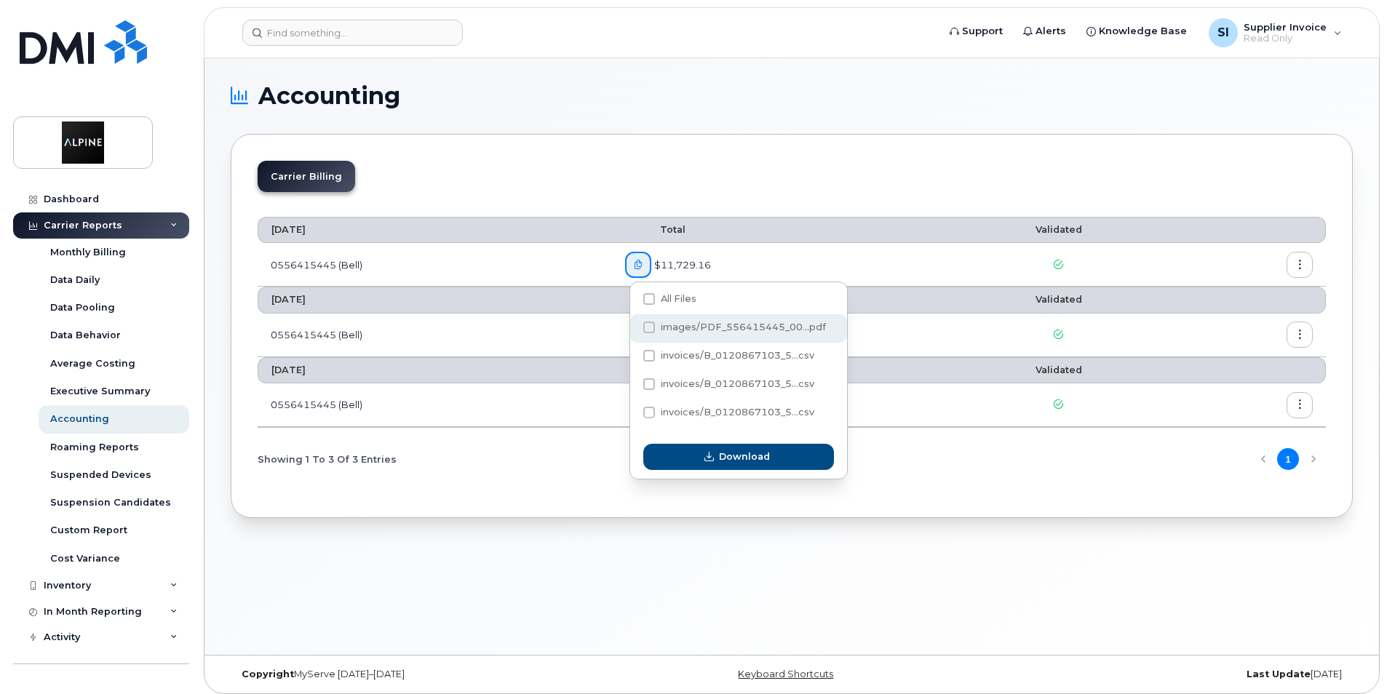
click at [646, 324] on span at bounding box center [649, 328] width 12 height 12
click at [633, 325] on input "images/PDF_556415445_00...pdf" at bounding box center [629, 328] width 7 height 7
checkbox input "true"
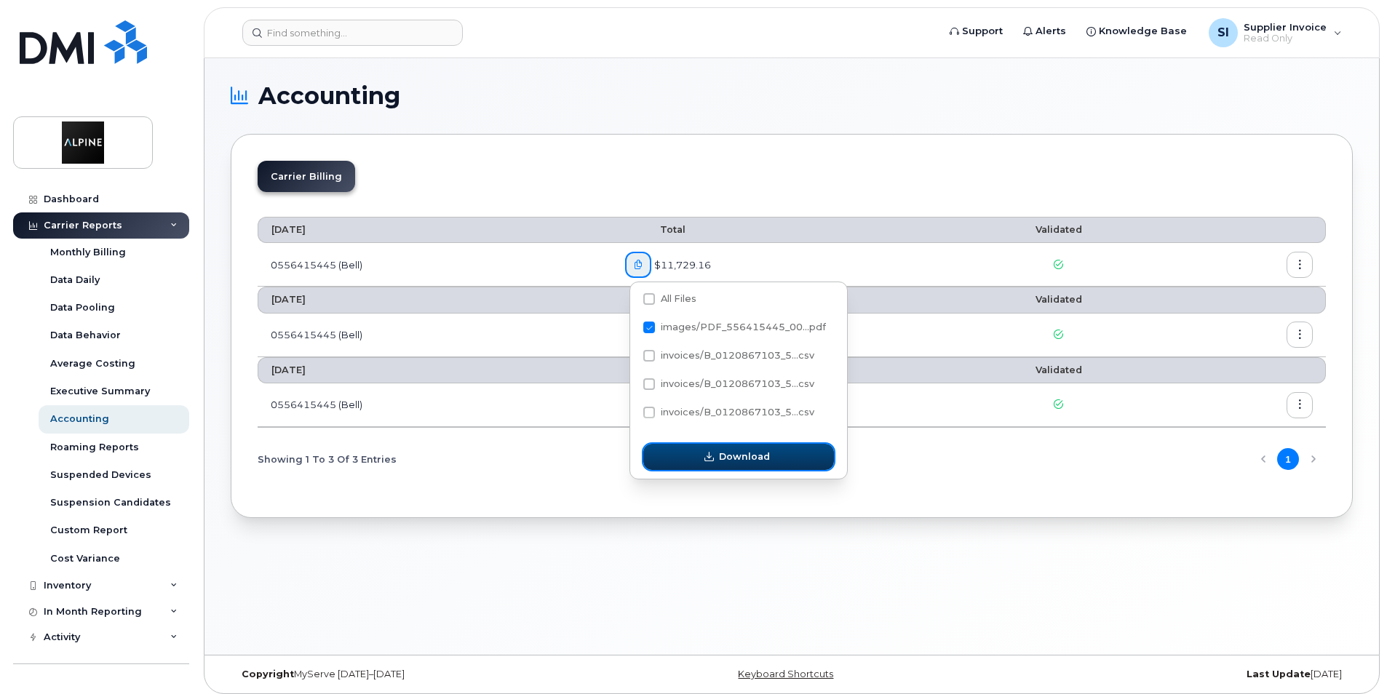
click at [729, 455] on span "Download" at bounding box center [744, 457] width 51 height 14
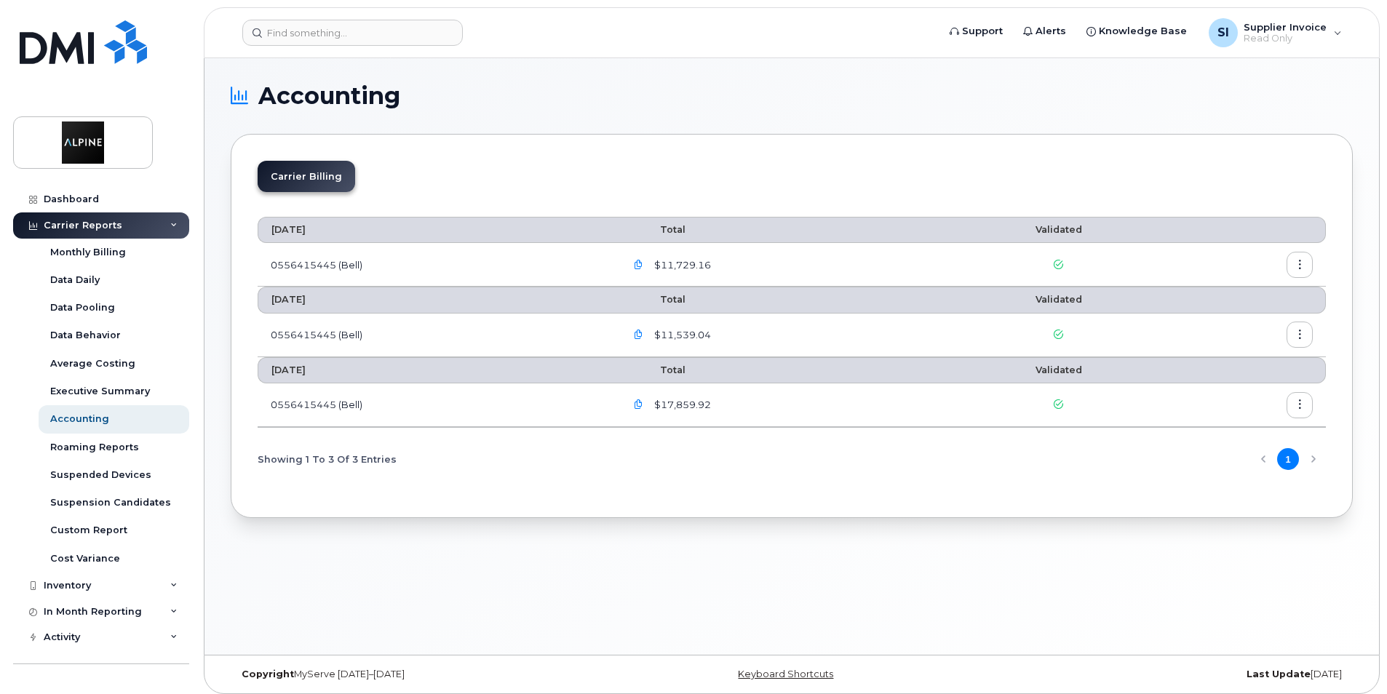
click at [1296, 261] on icon "button" at bounding box center [1299, 265] width 9 height 9
click at [1215, 322] on span "Download" at bounding box center [1233, 323] width 57 height 13
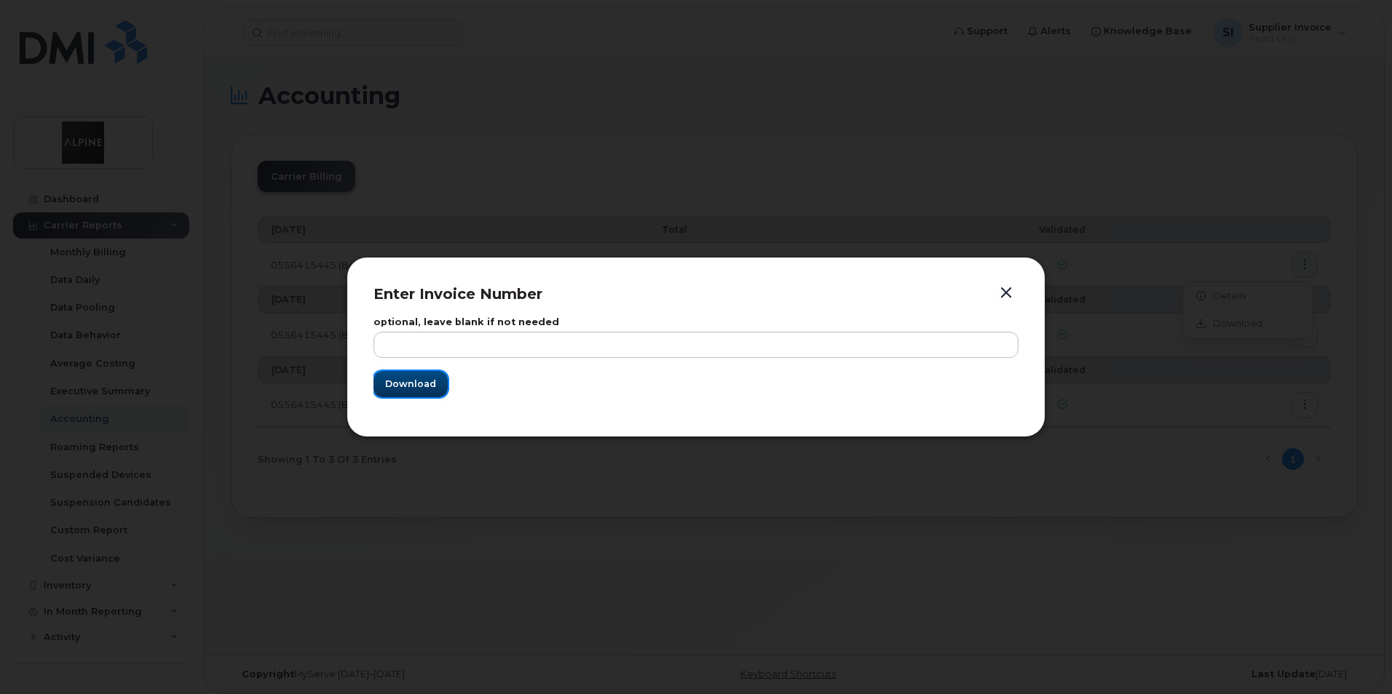
click at [413, 386] on span "Download" at bounding box center [410, 384] width 51 height 14
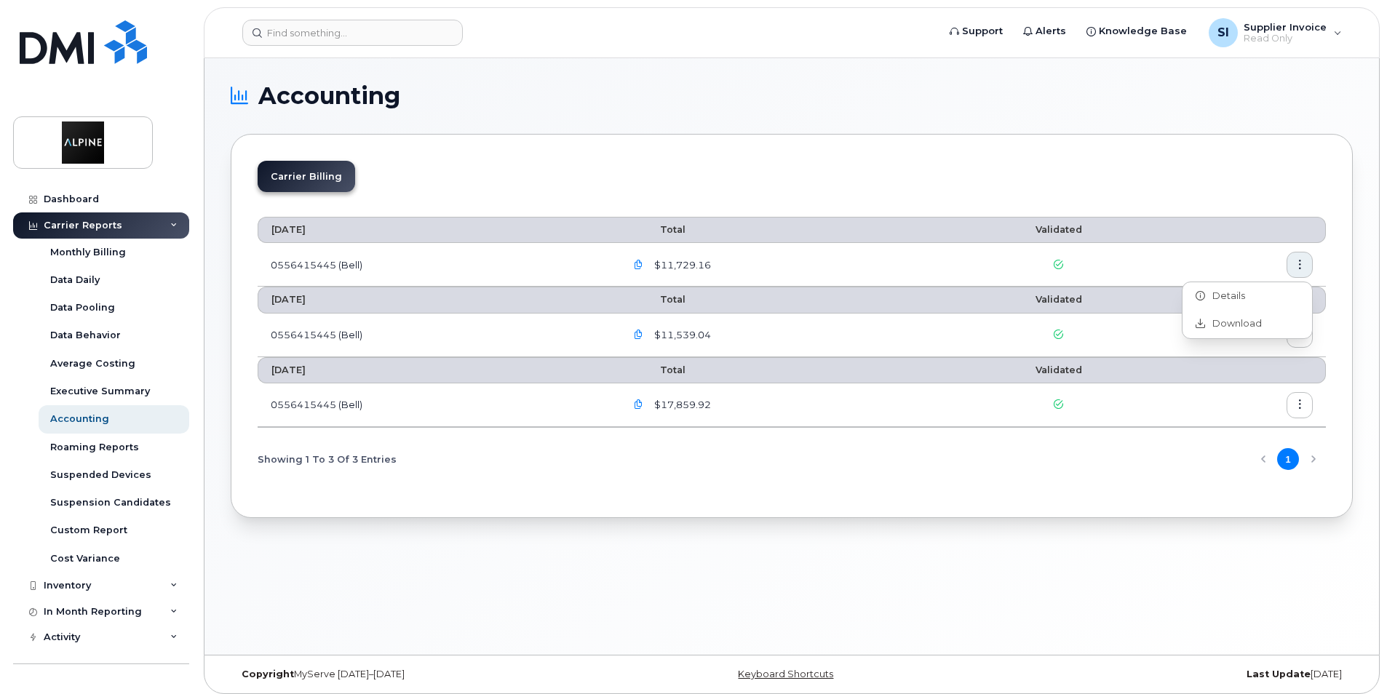
click at [945, 547] on div "Accounting Carrier Billing September 2025 Total Validated 0556415445 (Bell) $11…" at bounding box center [792, 356] width 1175 height 597
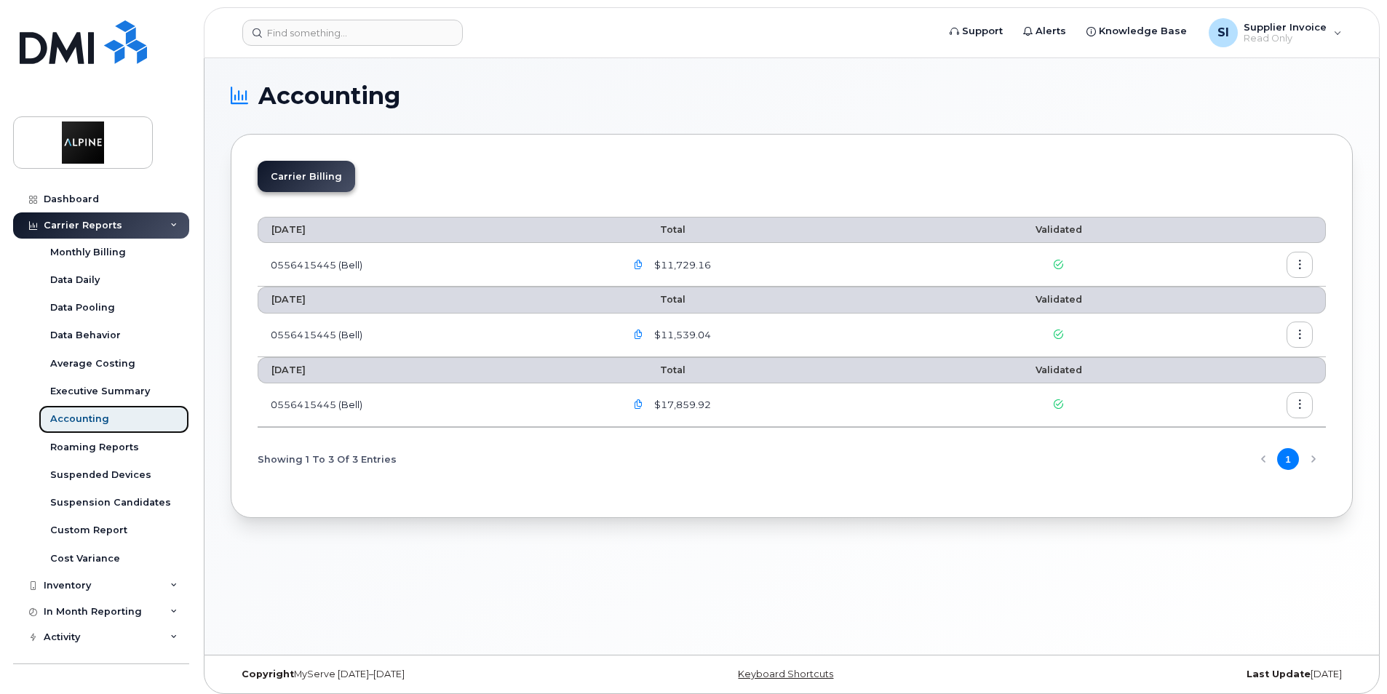
click at [68, 415] on div "Accounting" at bounding box center [79, 419] width 59 height 13
click at [103, 249] on div "Monthly Billing" at bounding box center [88, 252] width 76 height 13
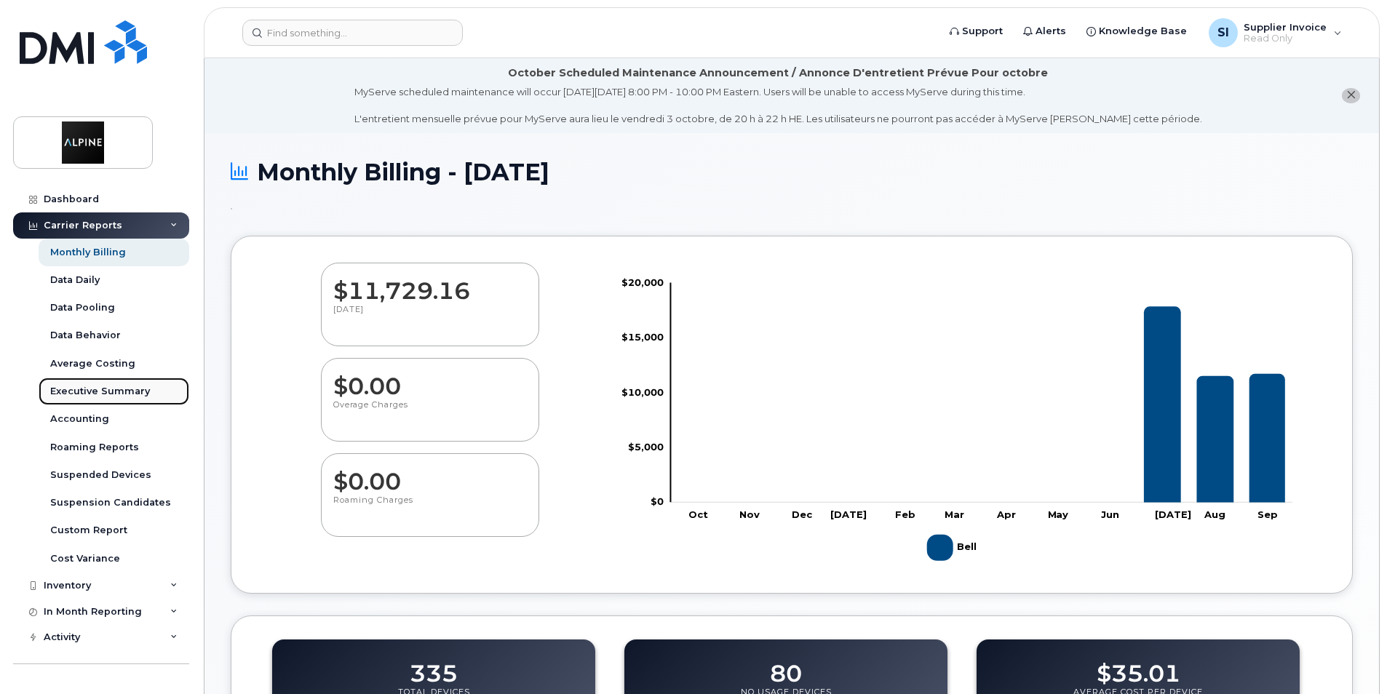
click at [100, 392] on div "Executive Summary" at bounding box center [100, 391] width 100 height 13
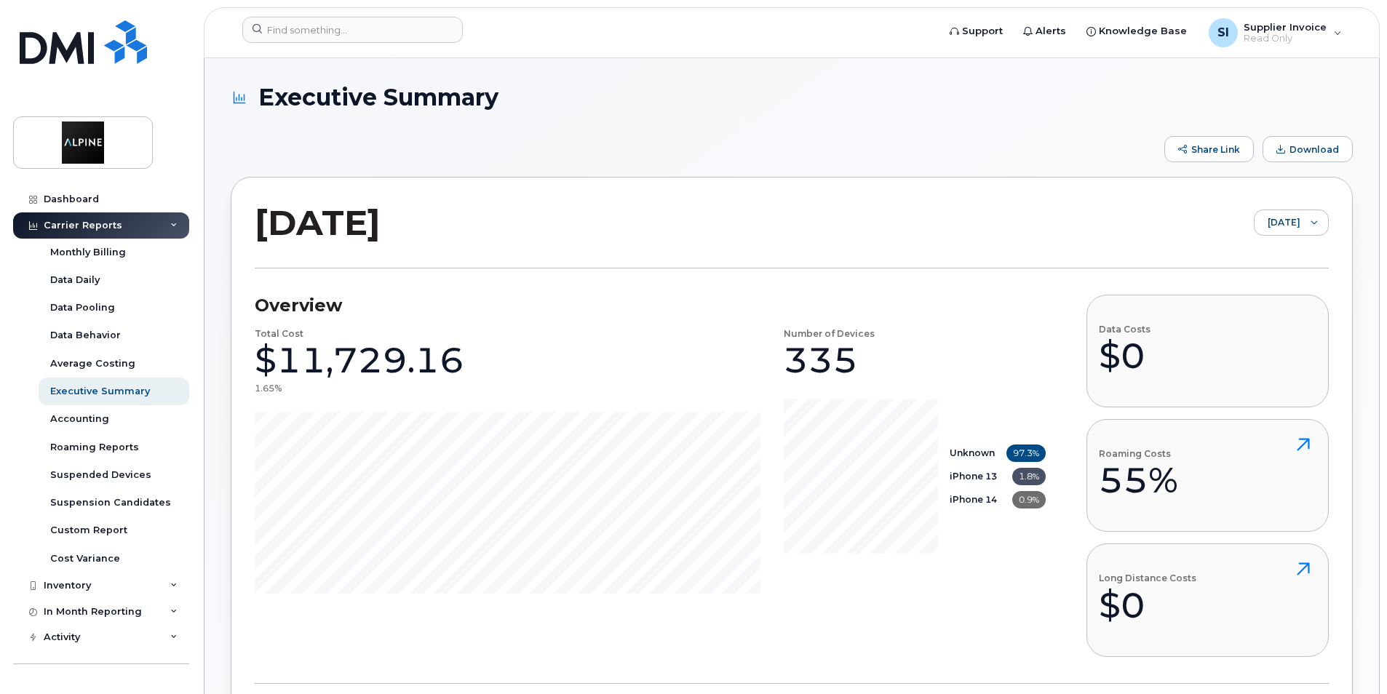
click at [69, 248] on div "Monthly Billing" at bounding box center [88, 252] width 76 height 13
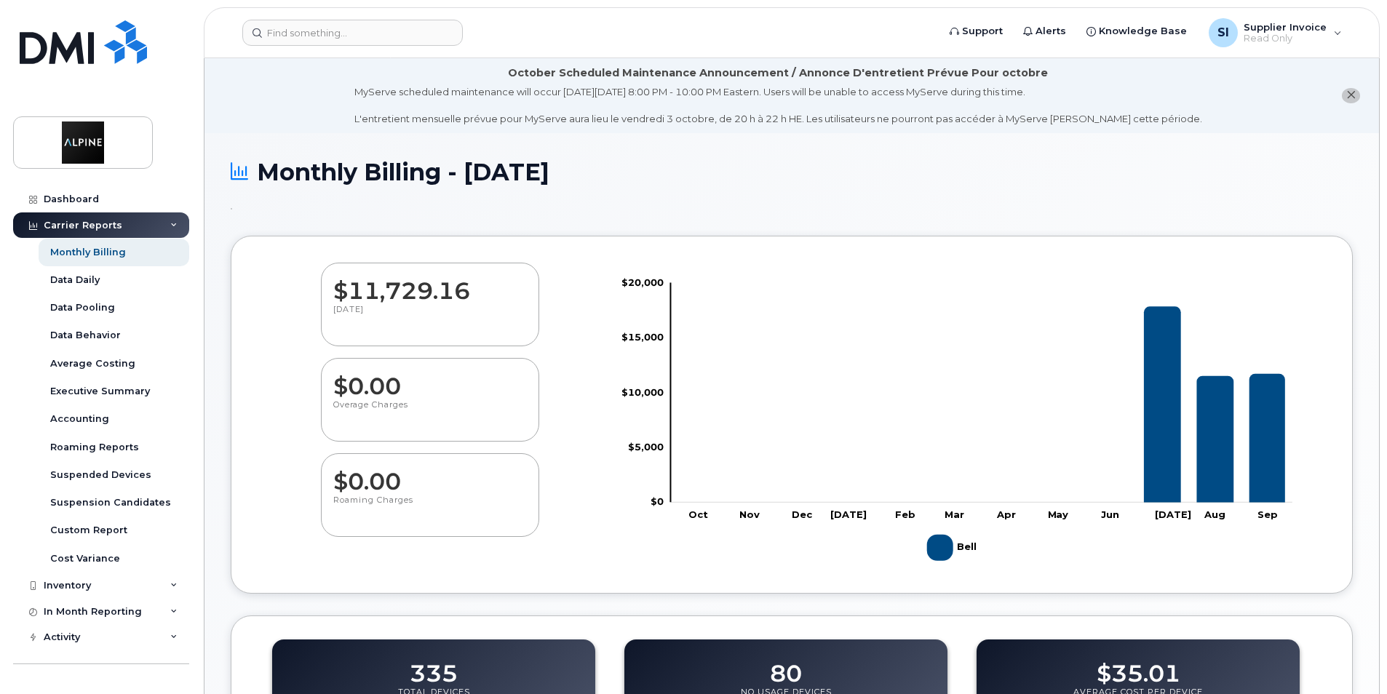
scroll to position [73, 0]
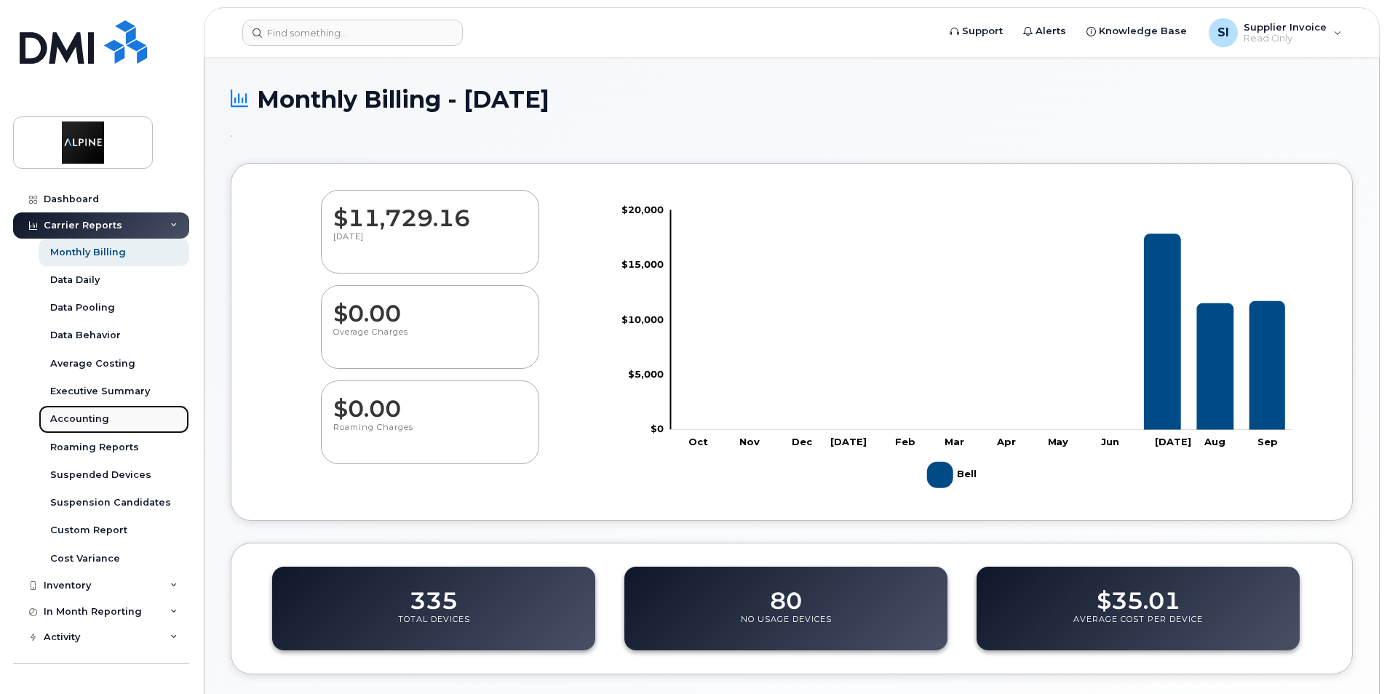
drag, startPoint x: 65, startPoint y: 417, endPoint x: 78, endPoint y: 421, distance: 13.6
click at [65, 417] on div "Accounting" at bounding box center [79, 419] width 59 height 13
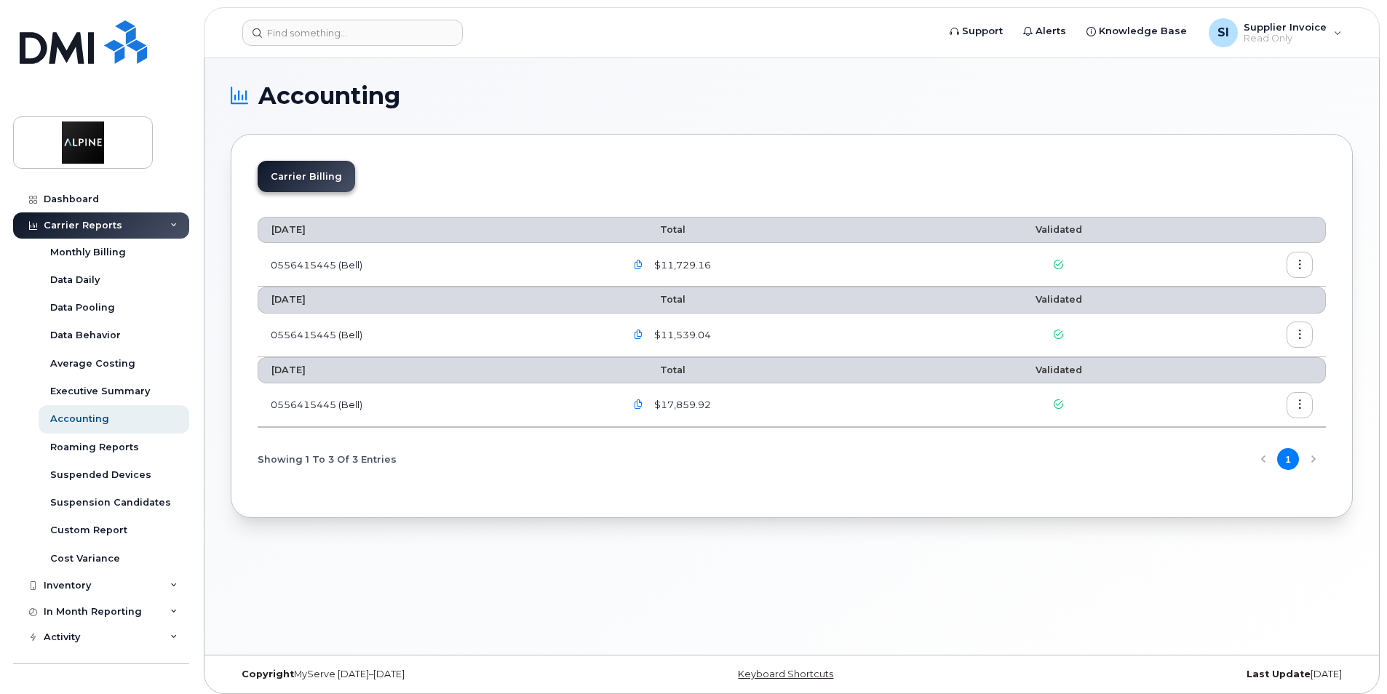
click at [1300, 403] on icon "button" at bounding box center [1299, 404] width 9 height 9
click at [1234, 431] on span "Details" at bounding box center [1225, 436] width 40 height 13
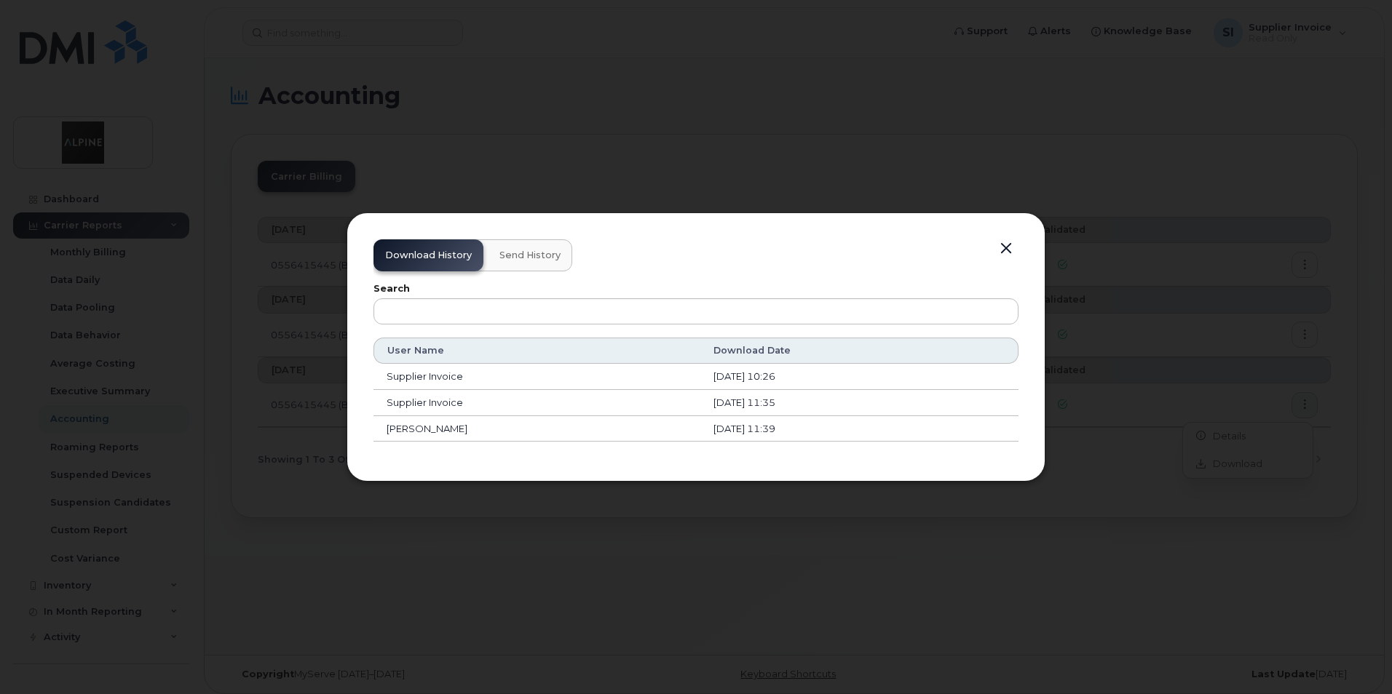
click at [436, 258] on div "Download History Send History" at bounding box center [472, 255] width 199 height 32
click at [1012, 249] on button "button" at bounding box center [1006, 249] width 22 height 20
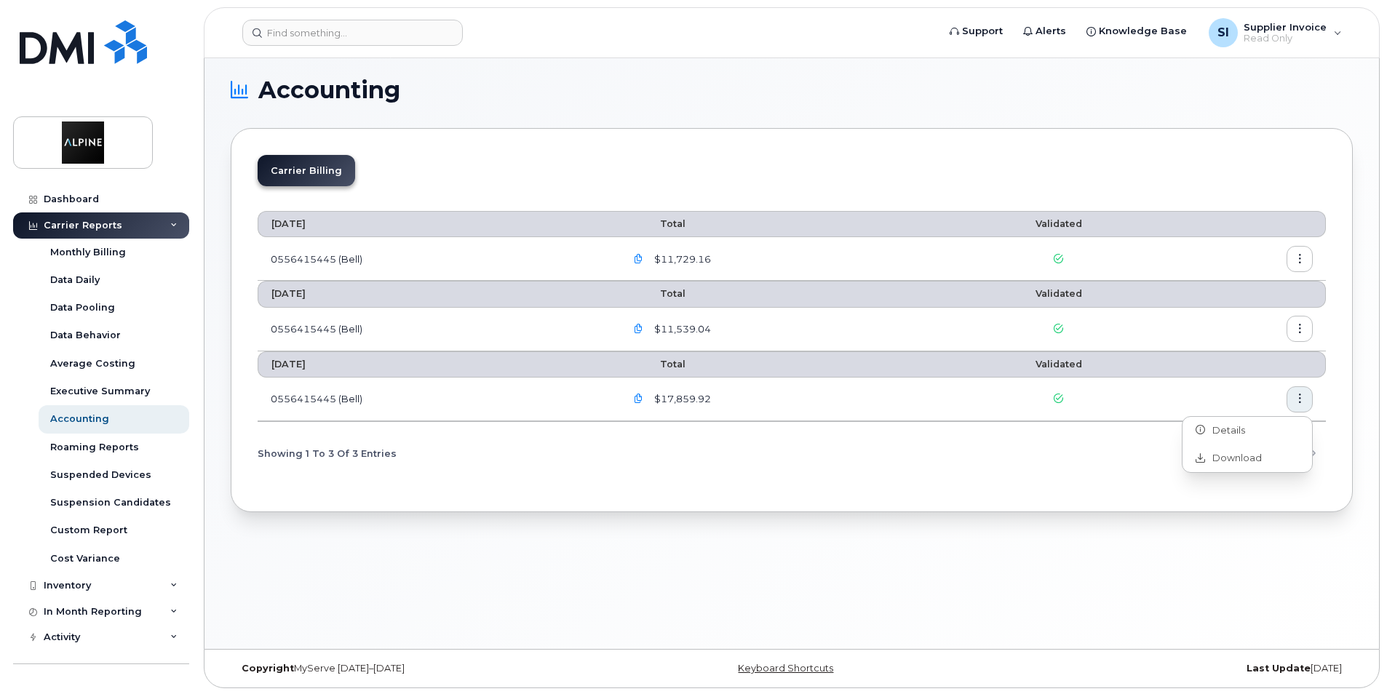
scroll to position [7, 0]
click at [82, 560] on div "Cost Variance" at bounding box center [85, 558] width 70 height 13
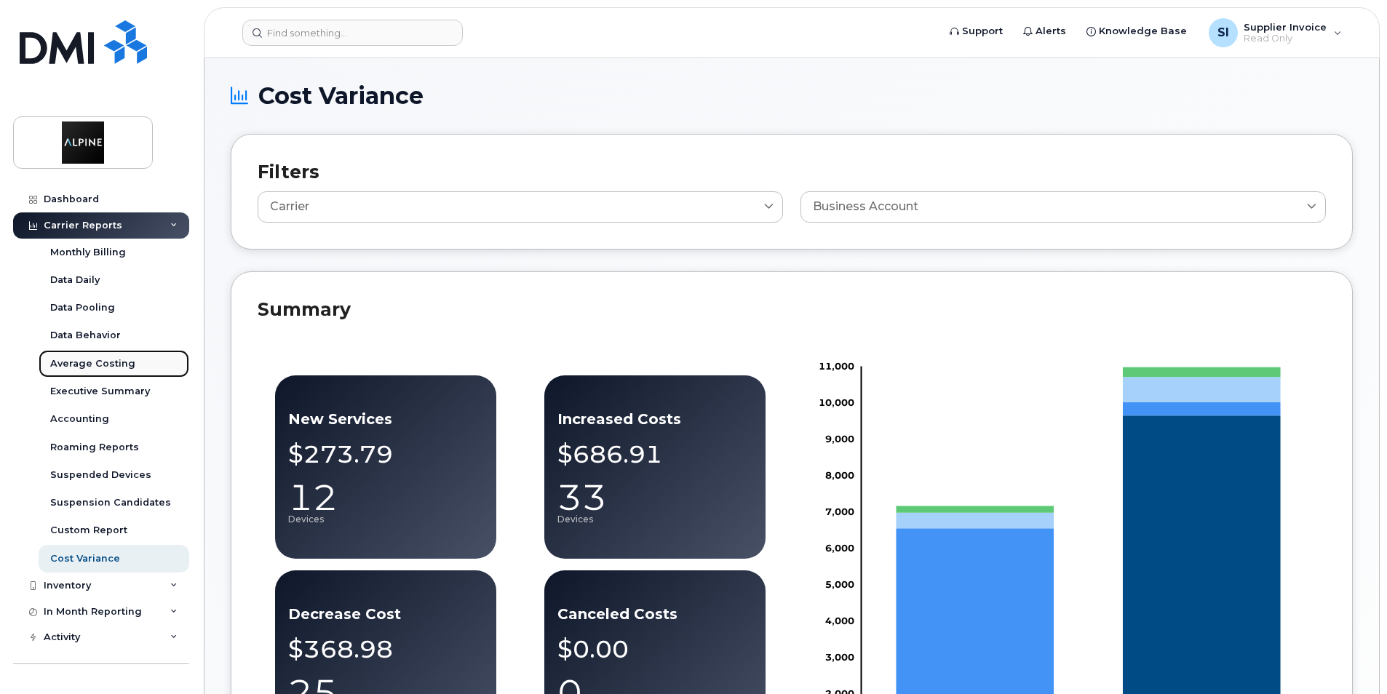
drag, startPoint x: 71, startPoint y: 362, endPoint x: 113, endPoint y: 365, distance: 41.6
click at [71, 362] on div "Average Costing" at bounding box center [92, 363] width 85 height 13
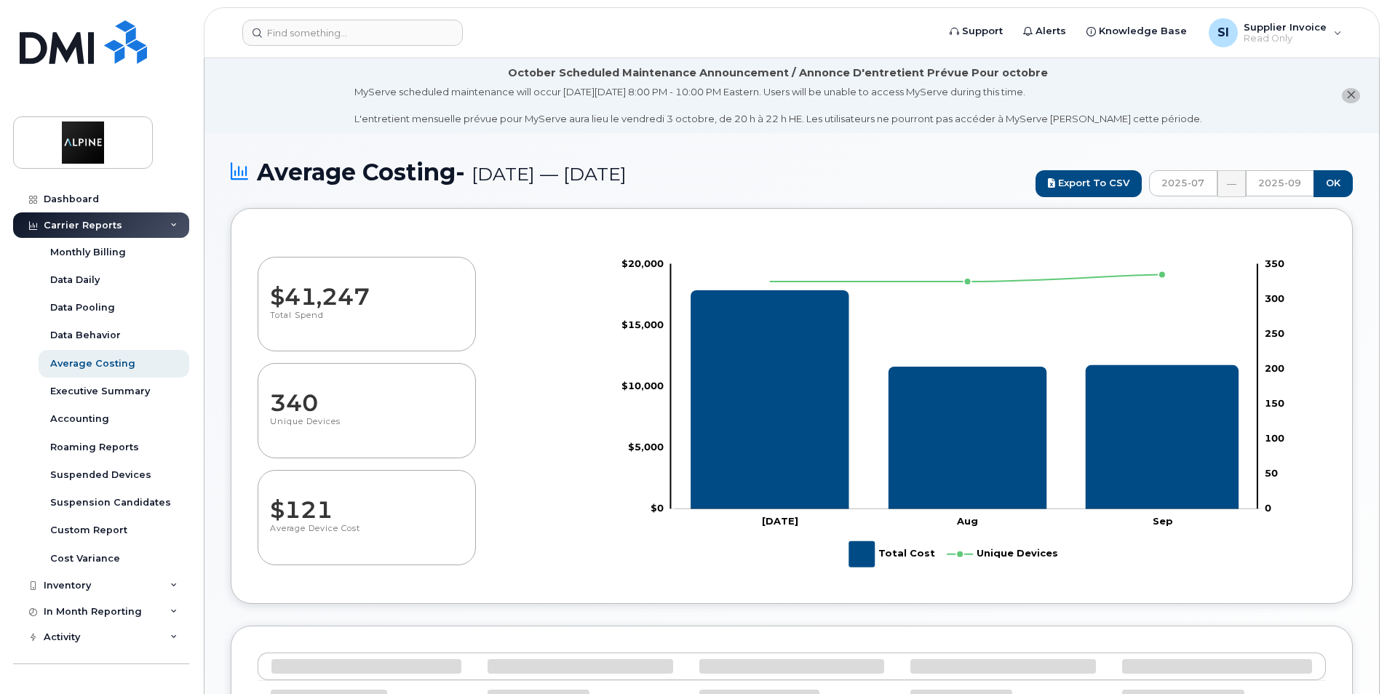
select select "100"
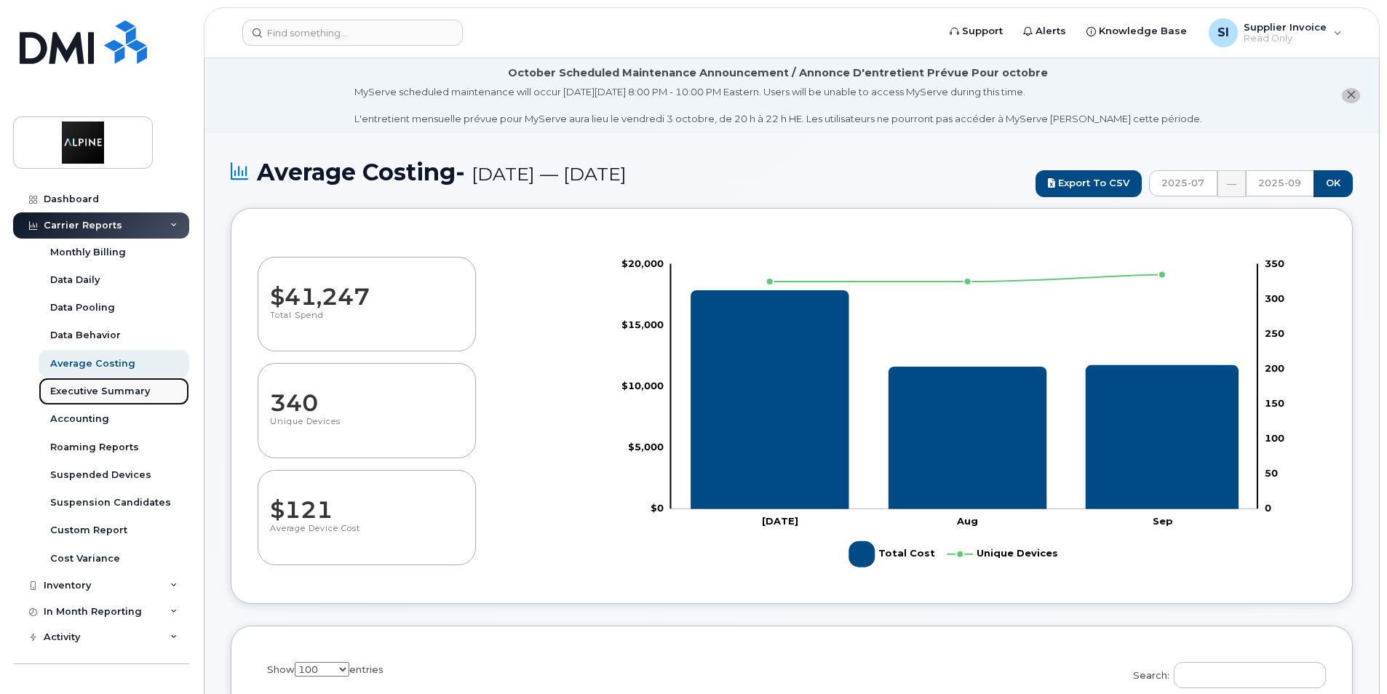
click at [113, 389] on div "Executive Summary" at bounding box center [100, 391] width 100 height 13
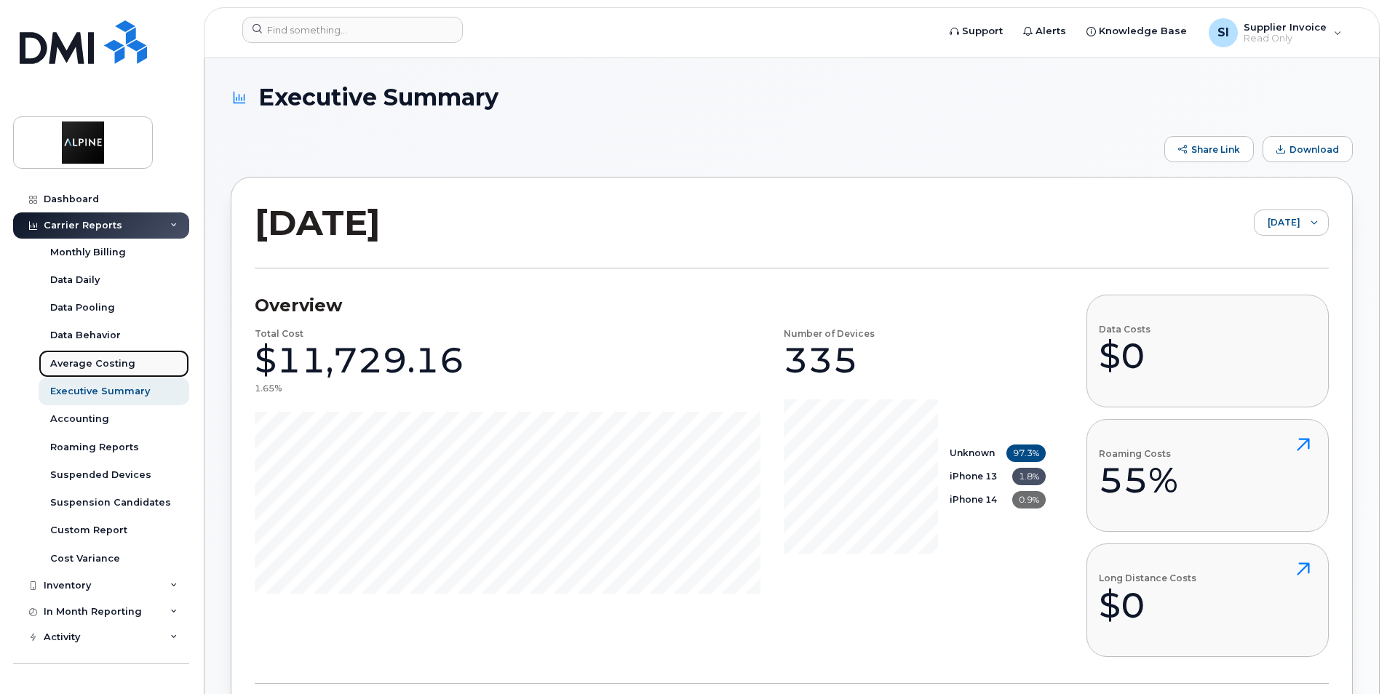
click at [109, 362] on div "Average Costing" at bounding box center [92, 363] width 85 height 13
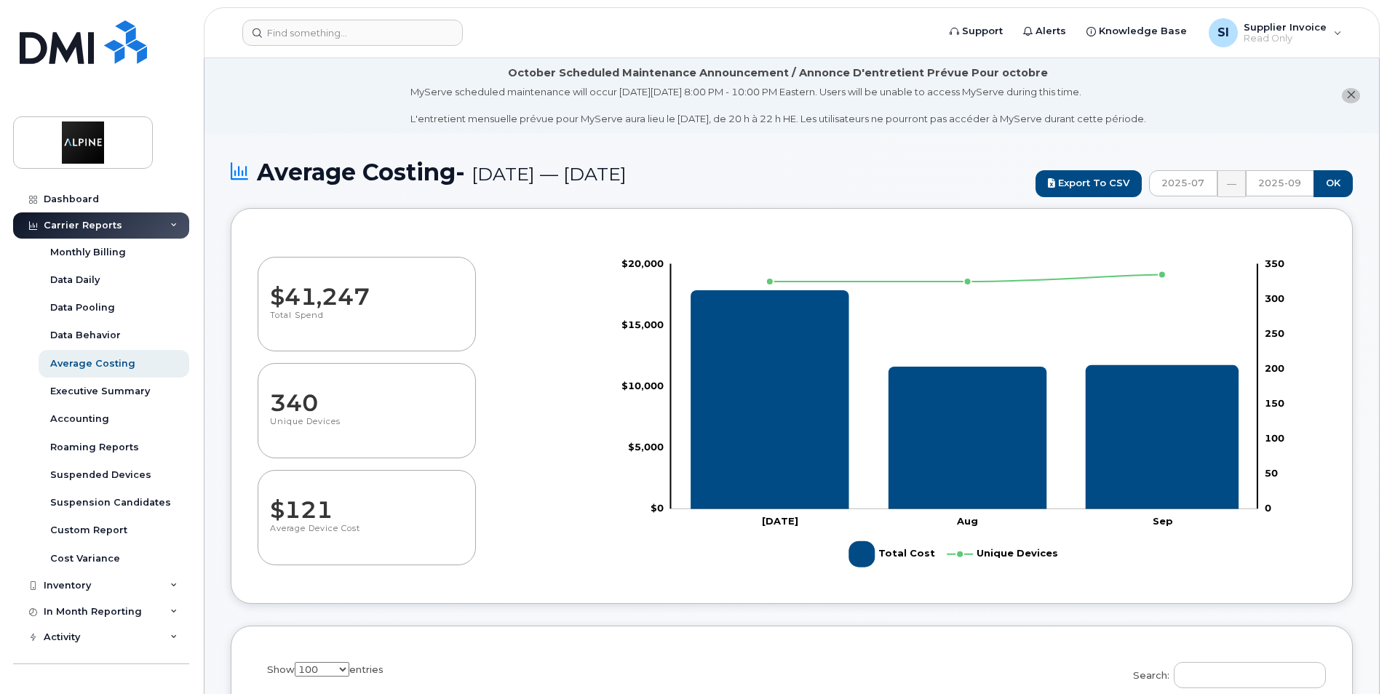
select select "100"
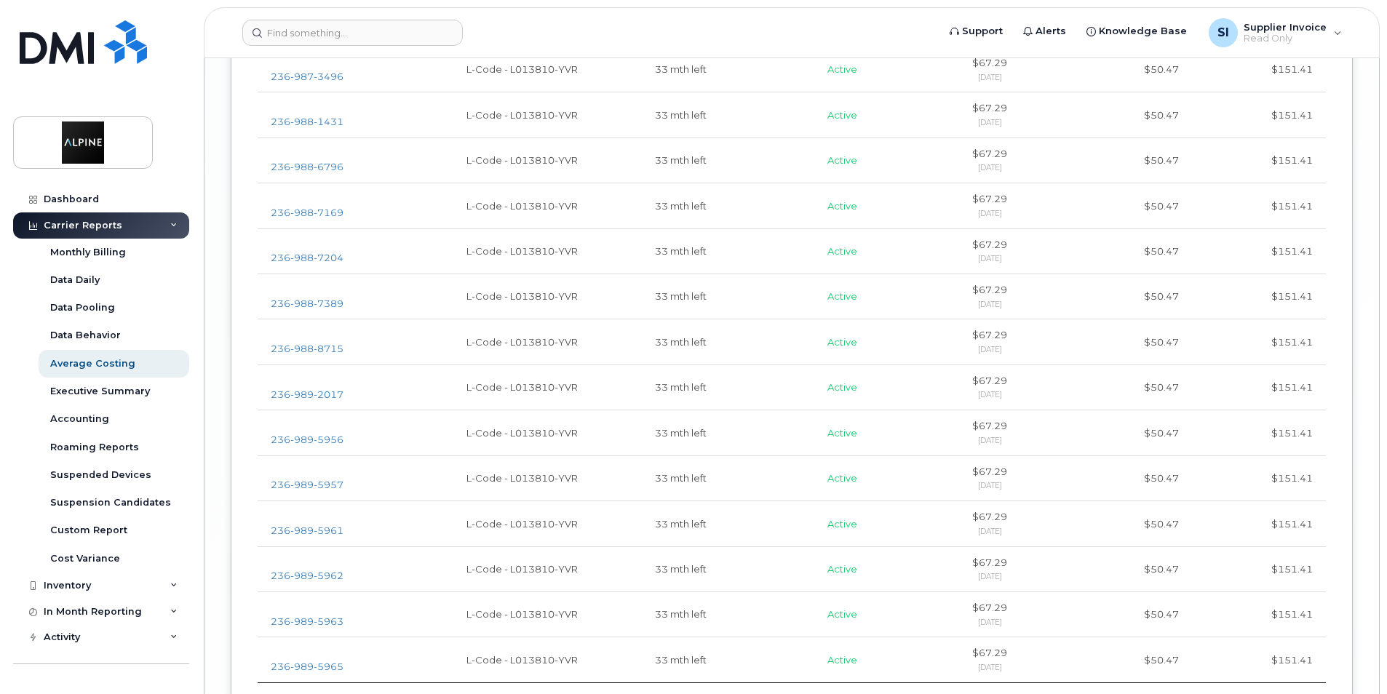
scroll to position [4748, 0]
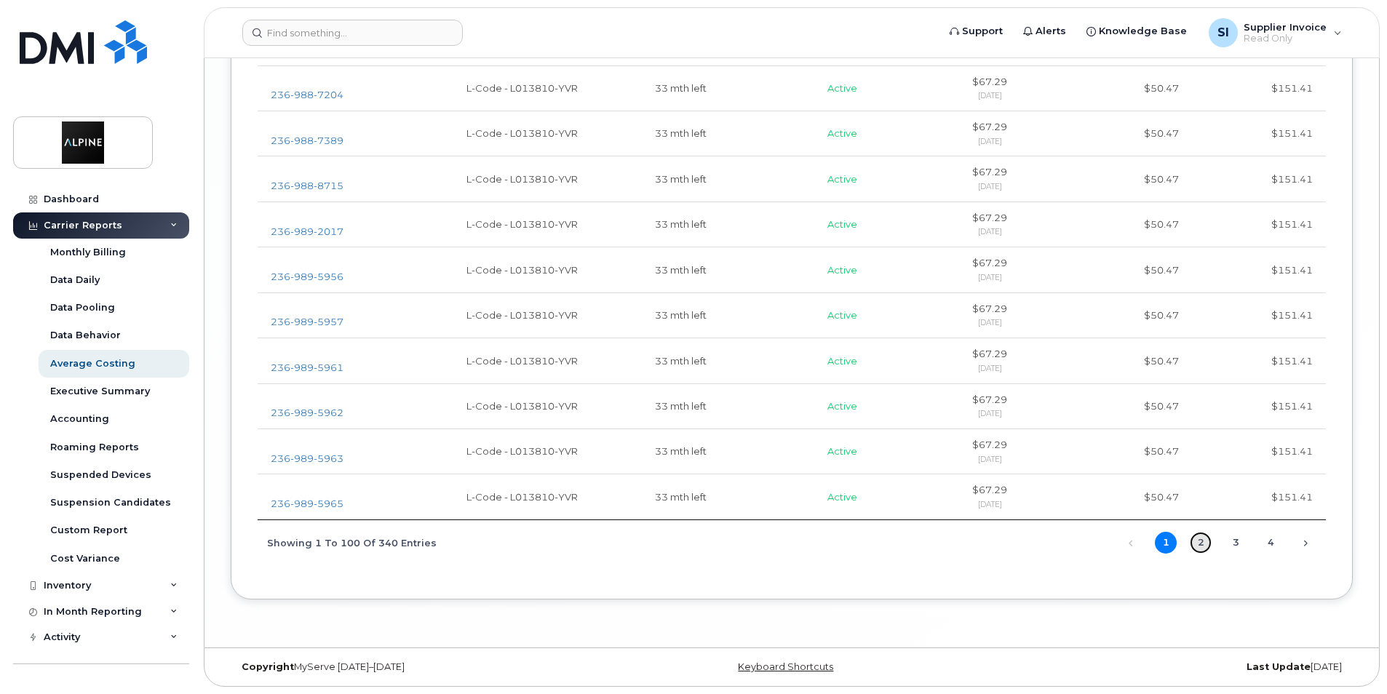
click at [1202, 541] on link "2" at bounding box center [1201, 543] width 22 height 22
click at [1165, 544] on link "1" at bounding box center [1166, 543] width 22 height 22
click at [1309, 541] on link "Next" at bounding box center [1306, 544] width 22 height 22
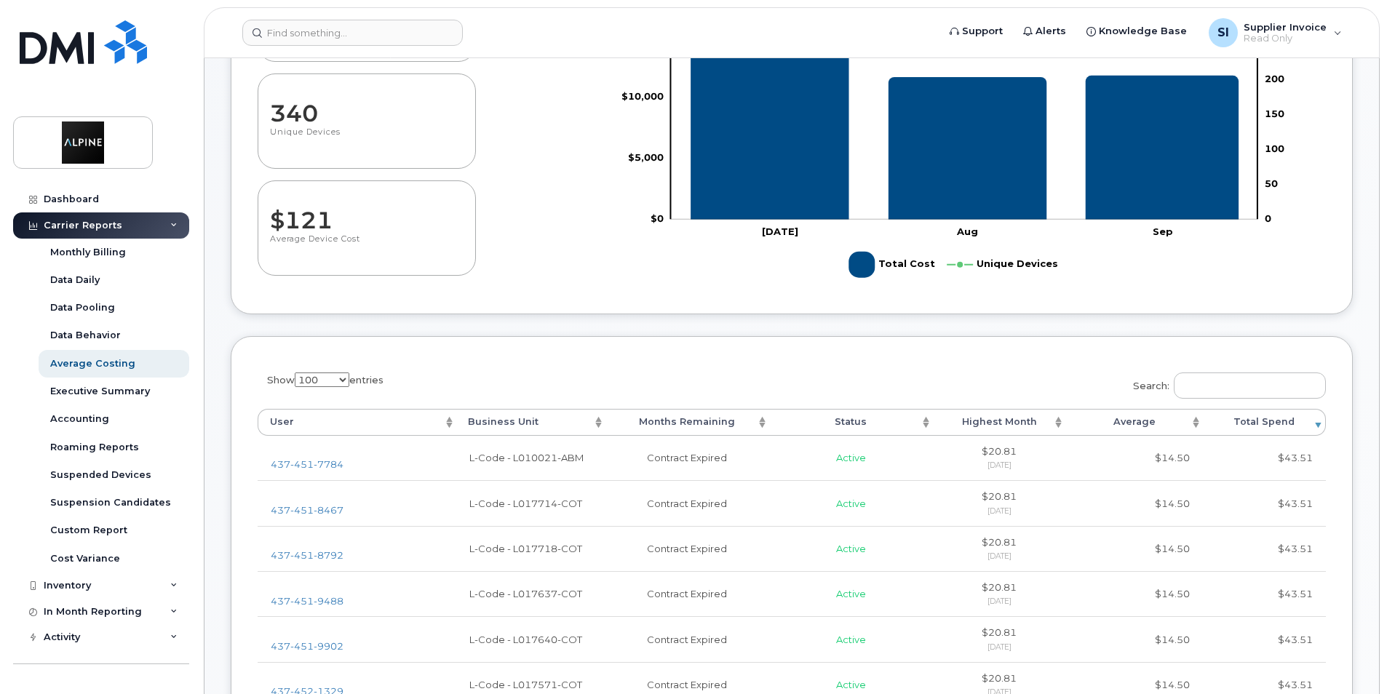
scroll to position [276, 0]
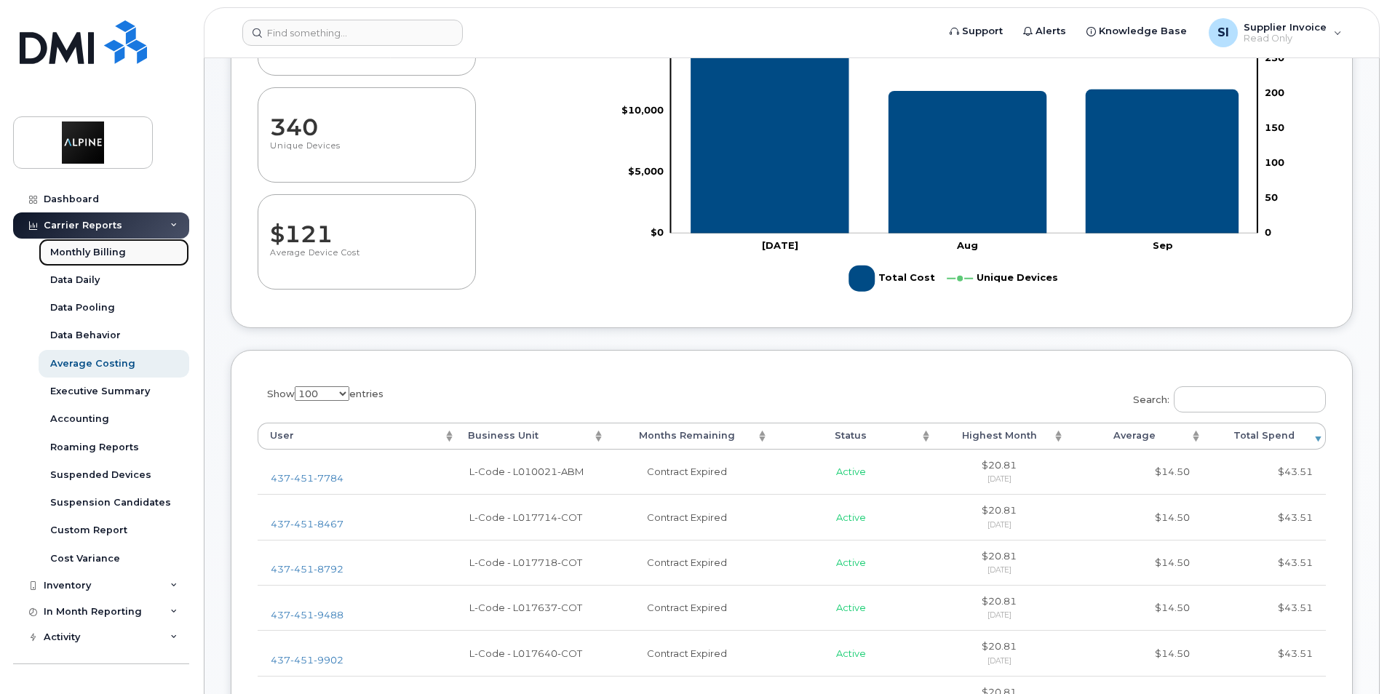
click at [101, 250] on div "Monthly Billing" at bounding box center [88, 252] width 76 height 13
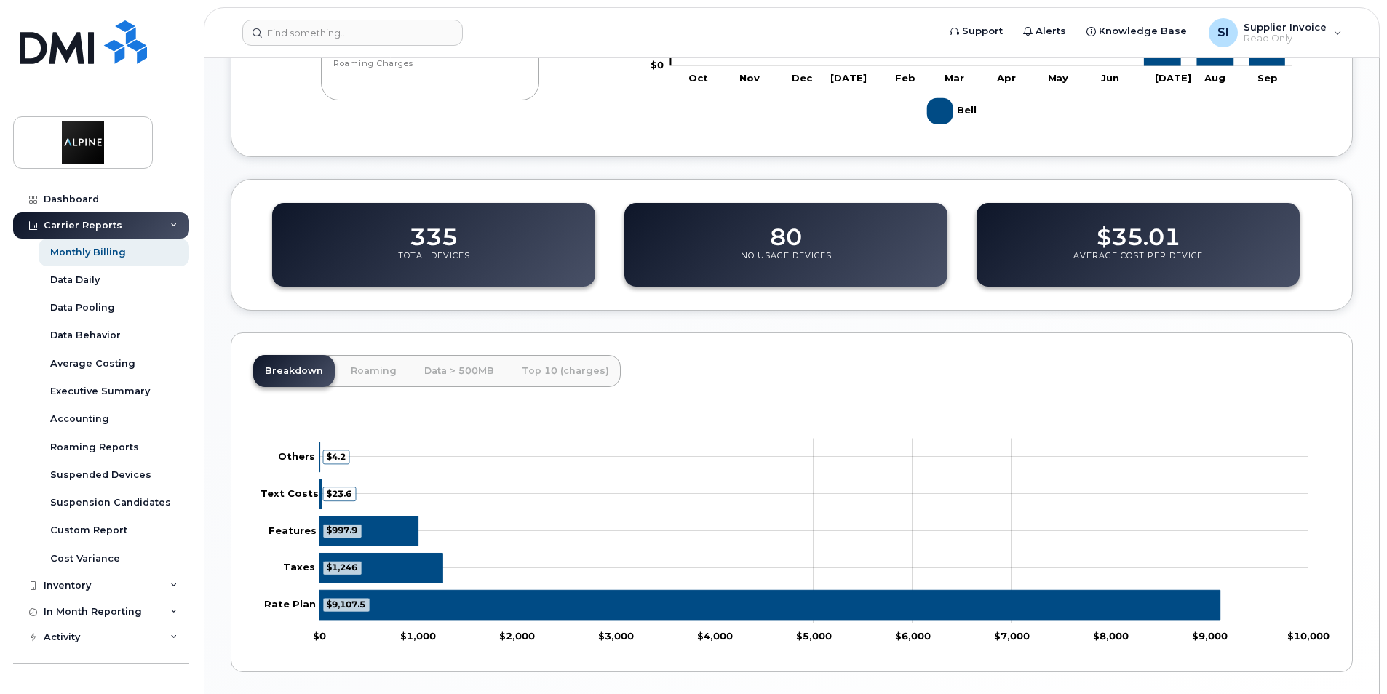
scroll to position [488, 0]
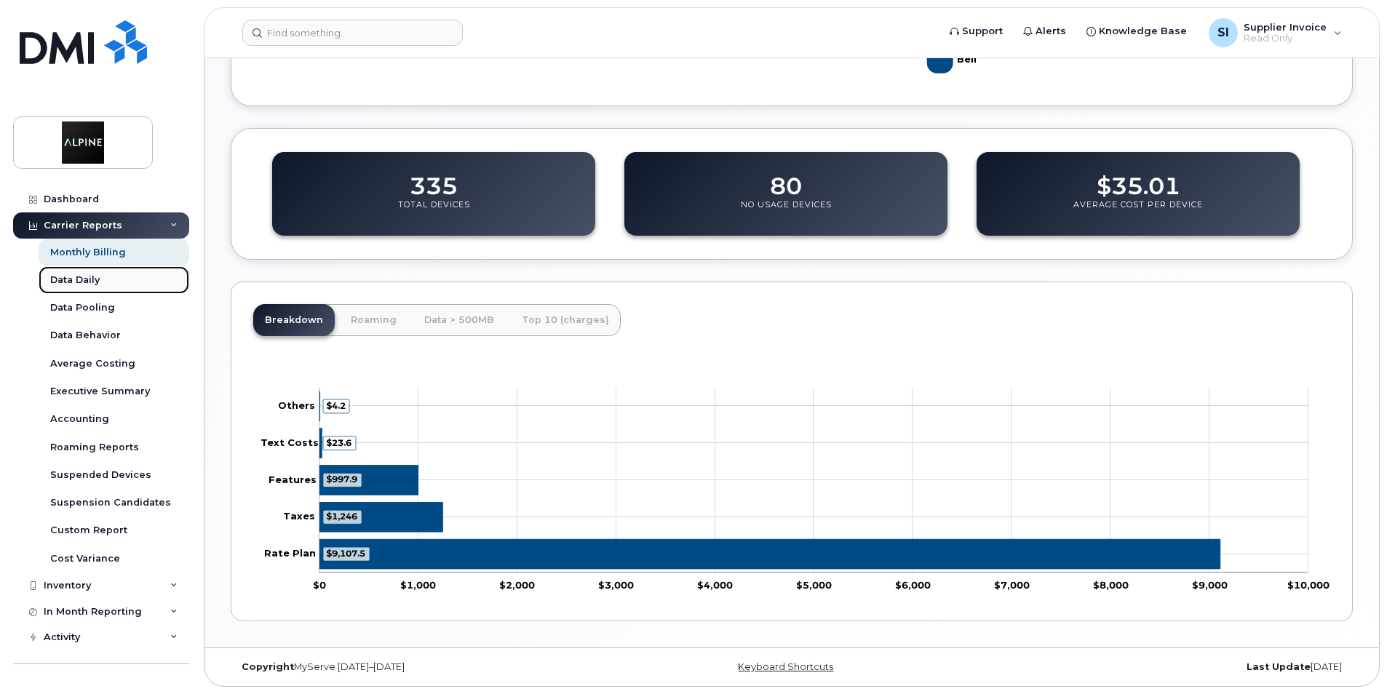
click at [89, 281] on div "Data Daily" at bounding box center [74, 280] width 49 height 13
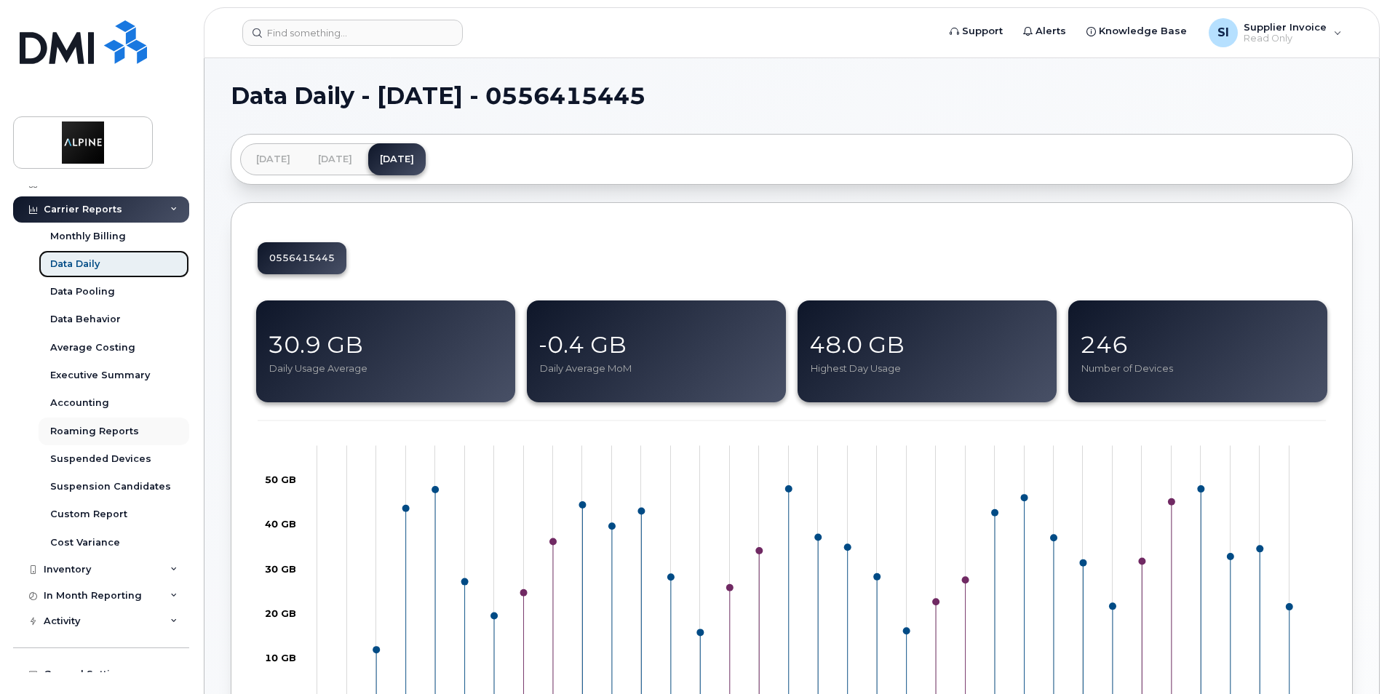
scroll to position [31, 0]
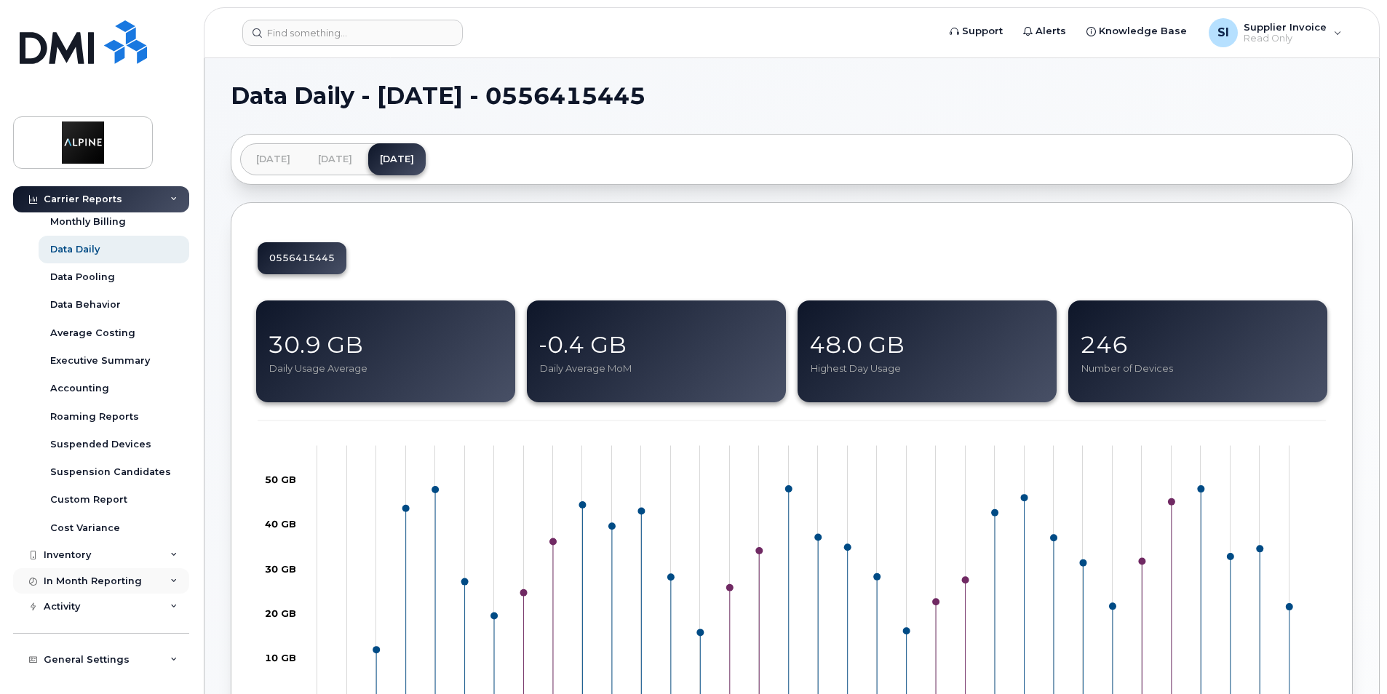
click at [171, 578] on icon at bounding box center [173, 581] width 7 height 7
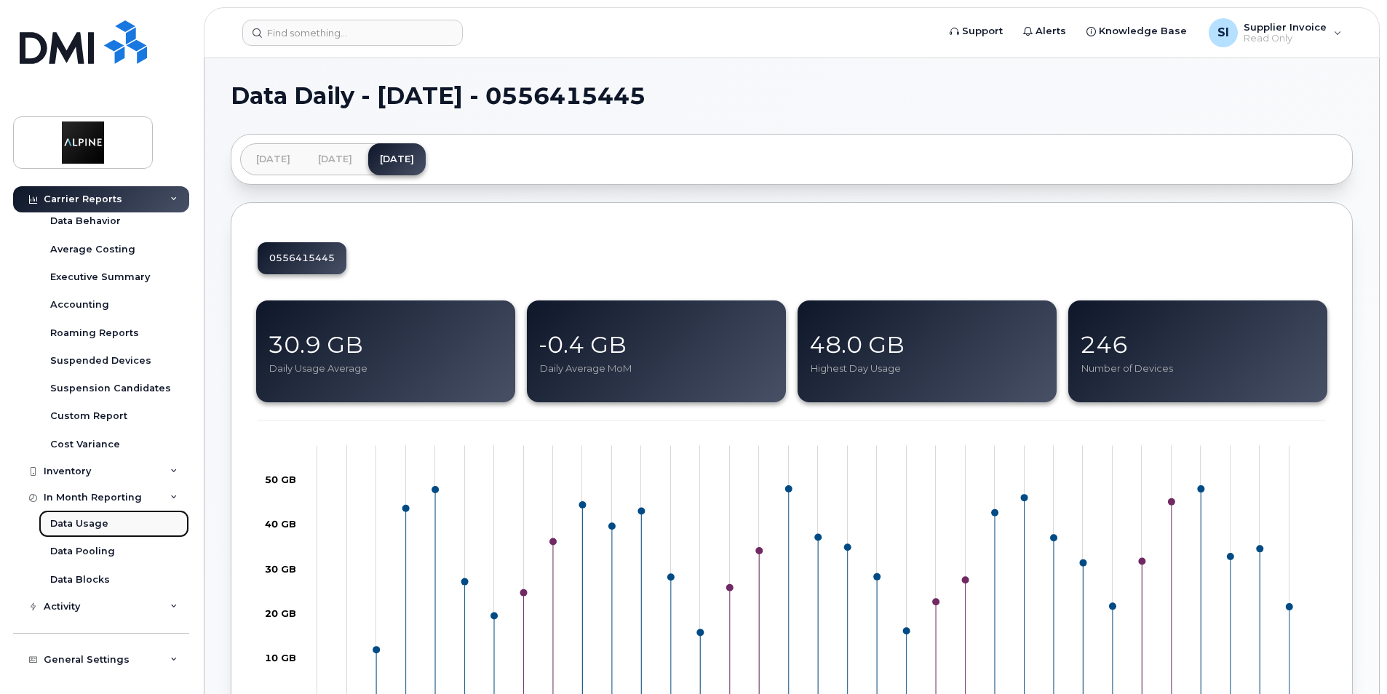
click at [92, 523] on div "Data Usage" at bounding box center [79, 523] width 58 height 13
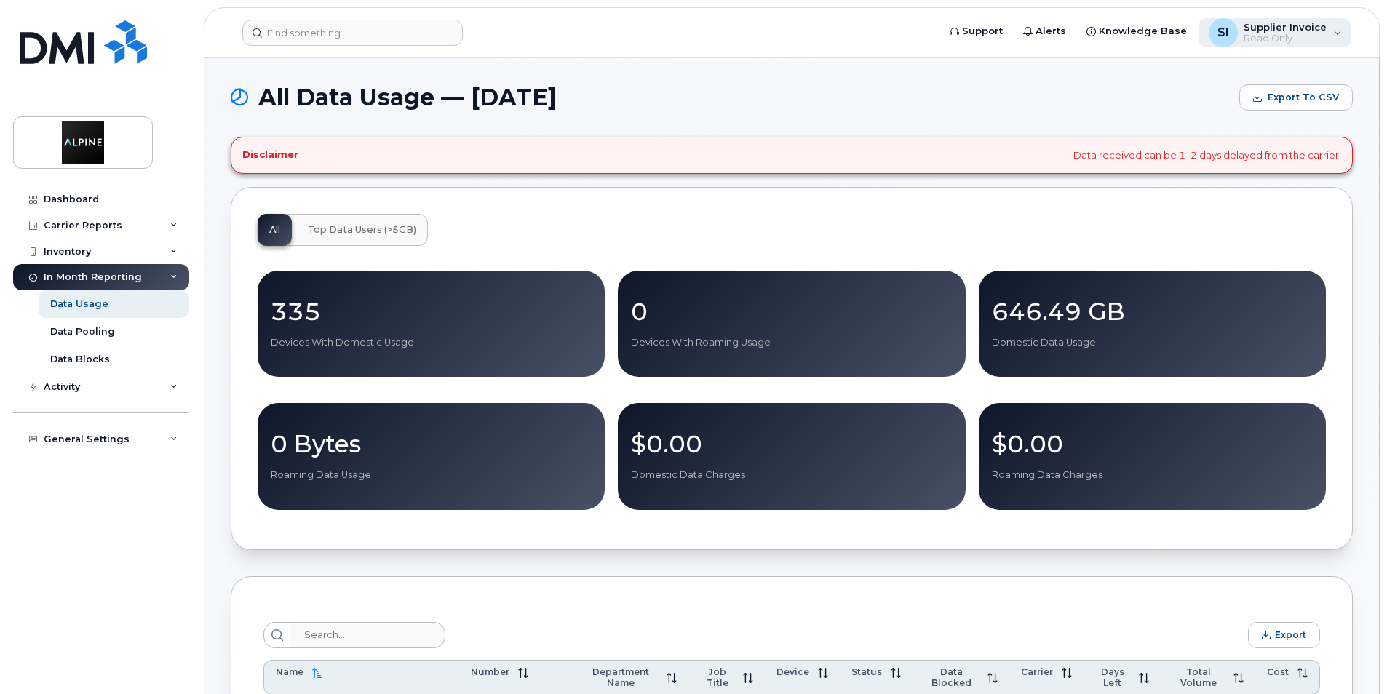
click at [1338, 35] on div "SI Supplier Invoice Read Only" at bounding box center [1276, 32] width 154 height 29
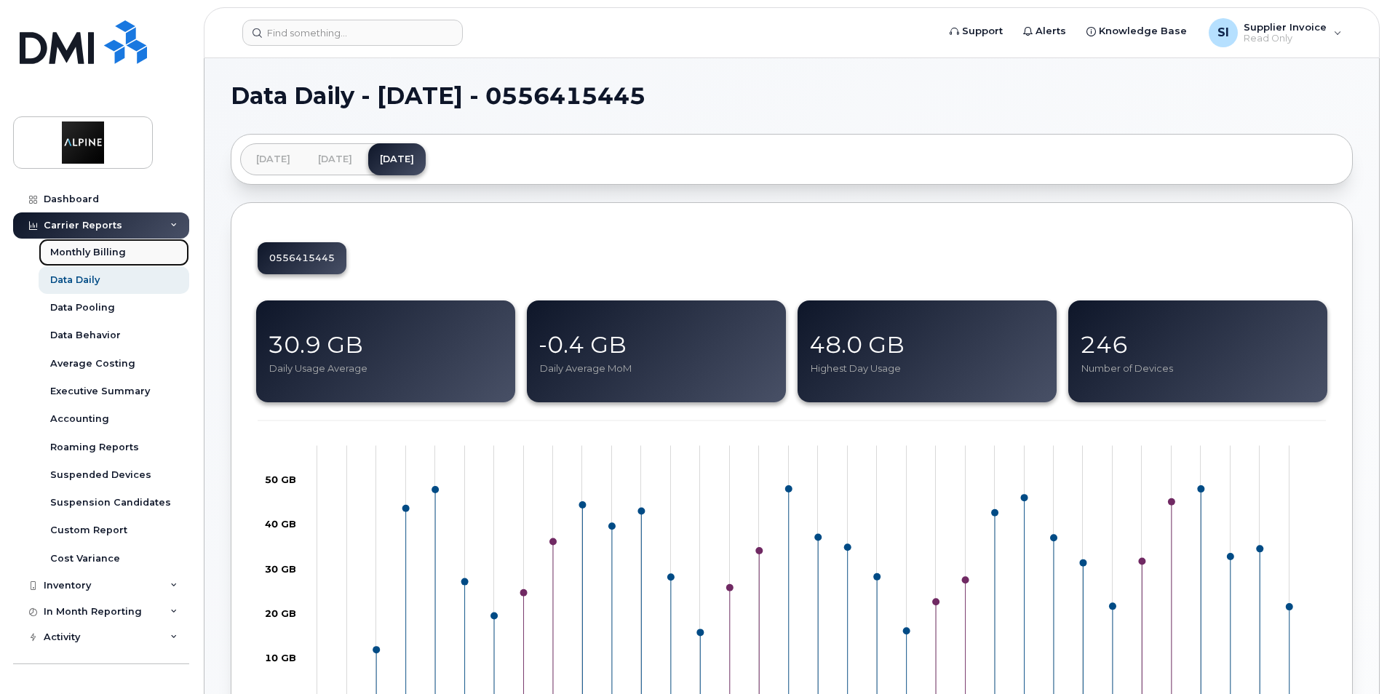
click at [68, 246] on div "Monthly Billing" at bounding box center [88, 252] width 76 height 13
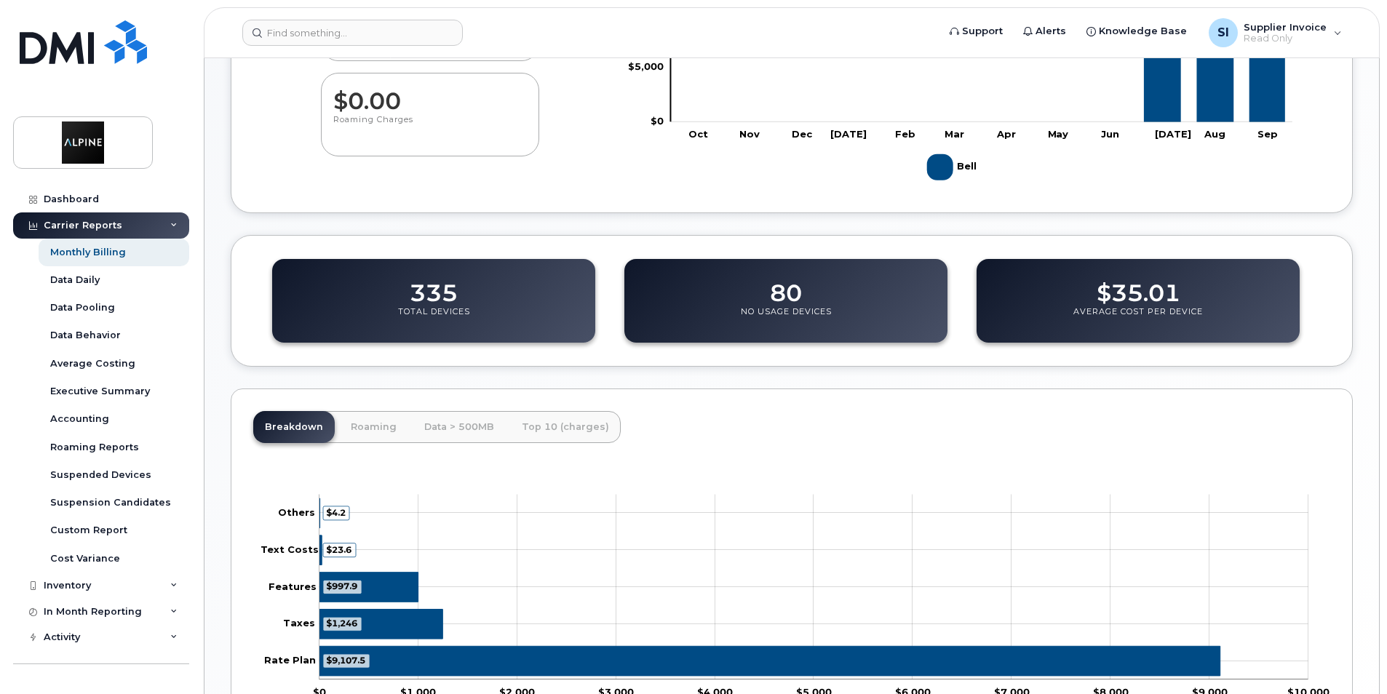
scroll to position [269, 0]
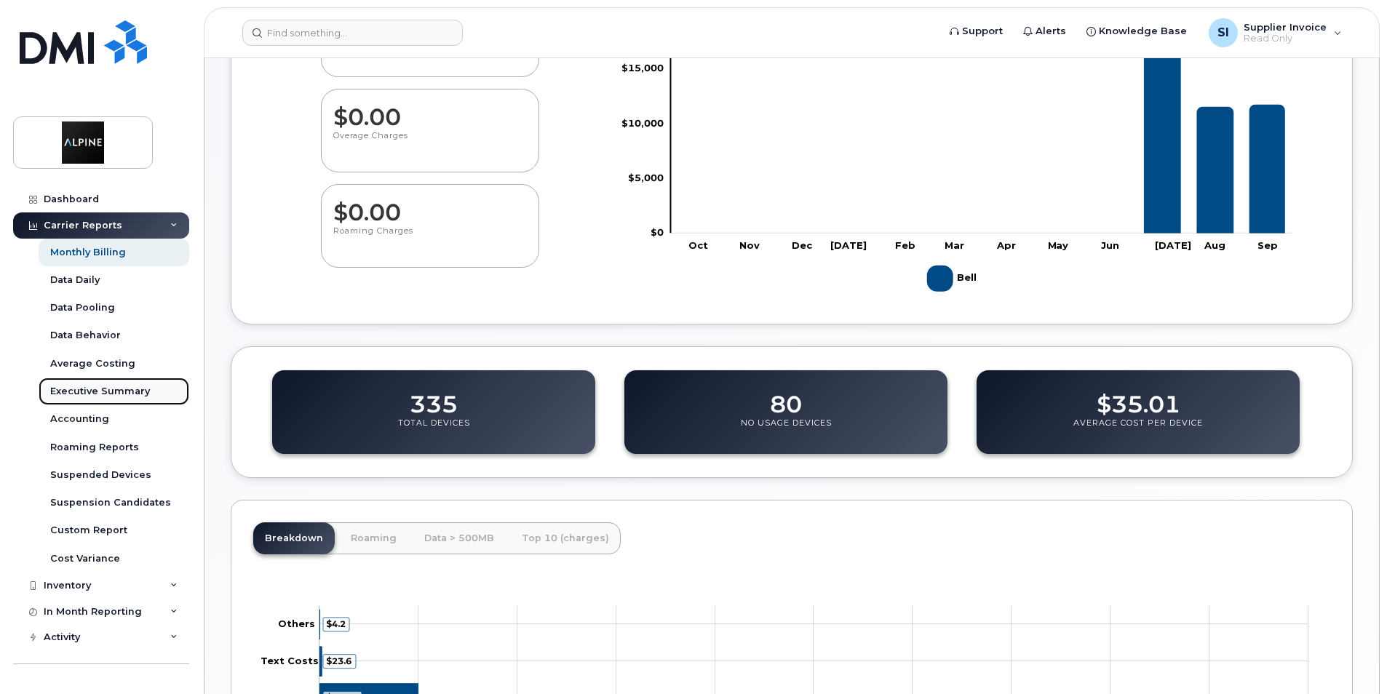
click at [119, 390] on div "Executive Summary" at bounding box center [100, 391] width 100 height 13
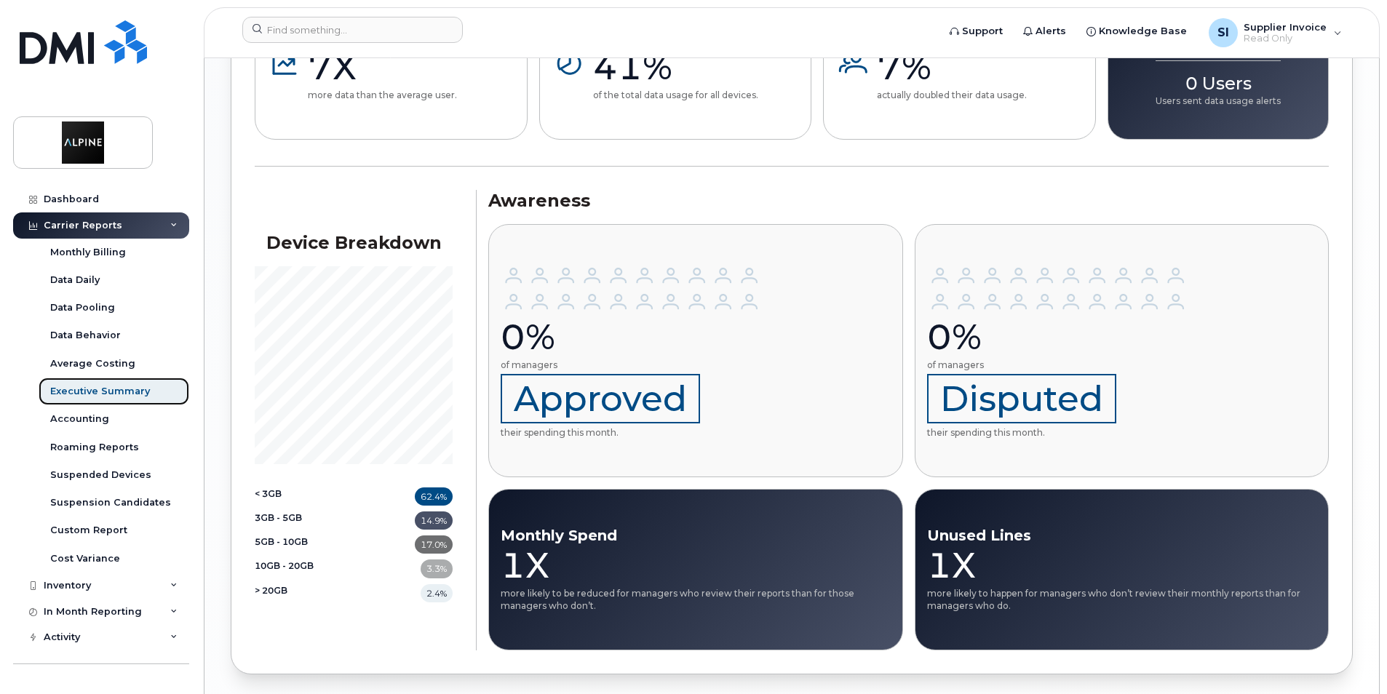
scroll to position [1226, 0]
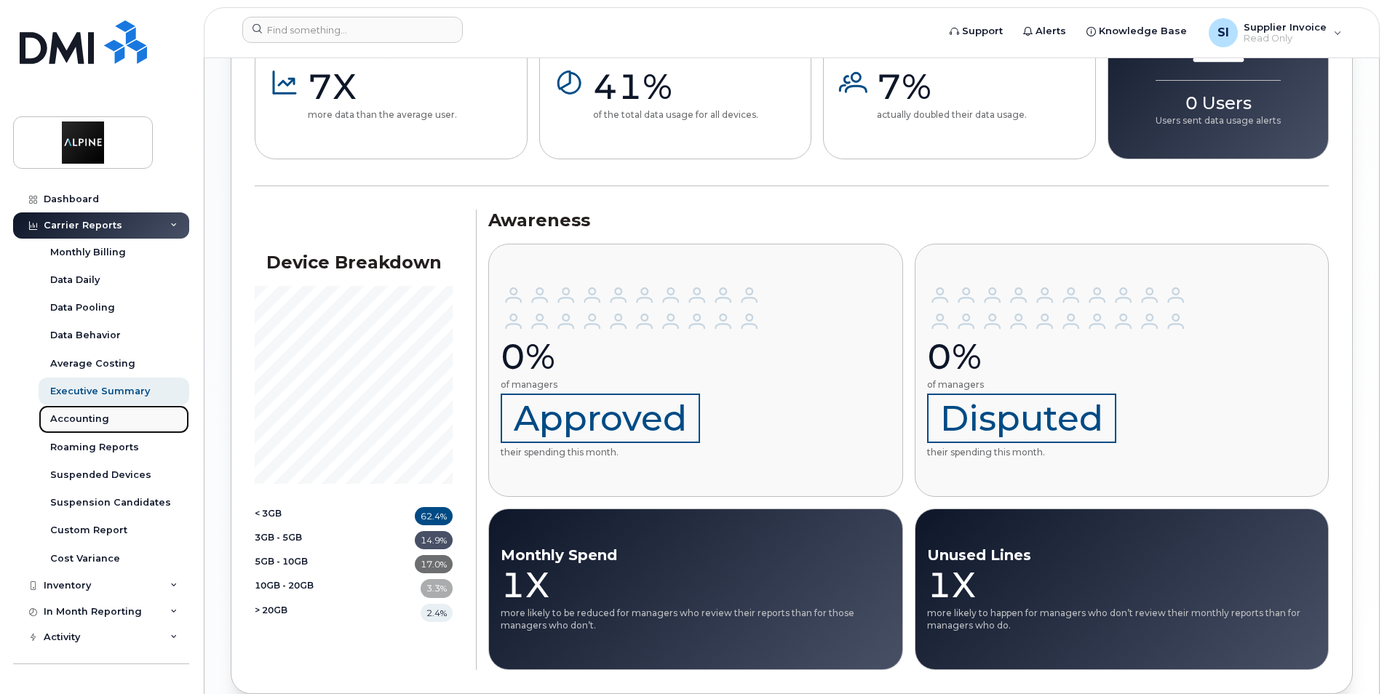
click at [66, 410] on link "Accounting" at bounding box center [114, 419] width 151 height 28
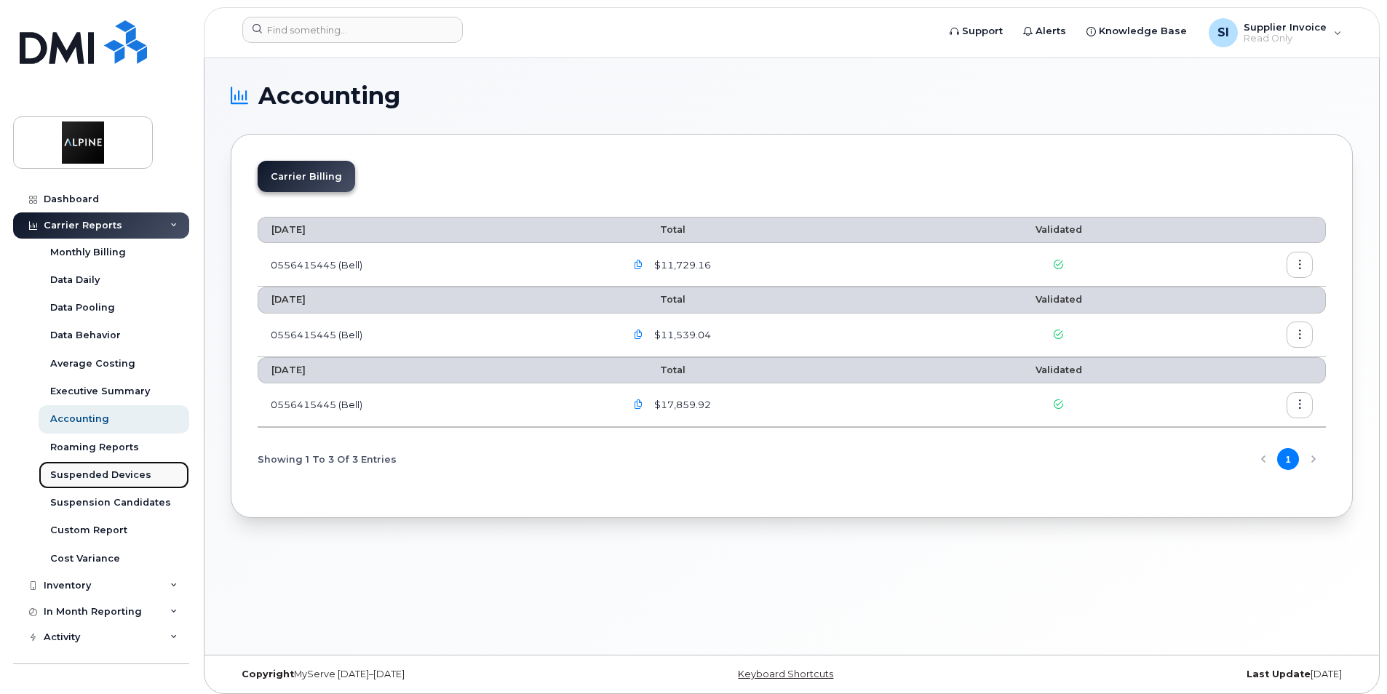
click at [113, 474] on div "Suspended Devices" at bounding box center [100, 475] width 101 height 13
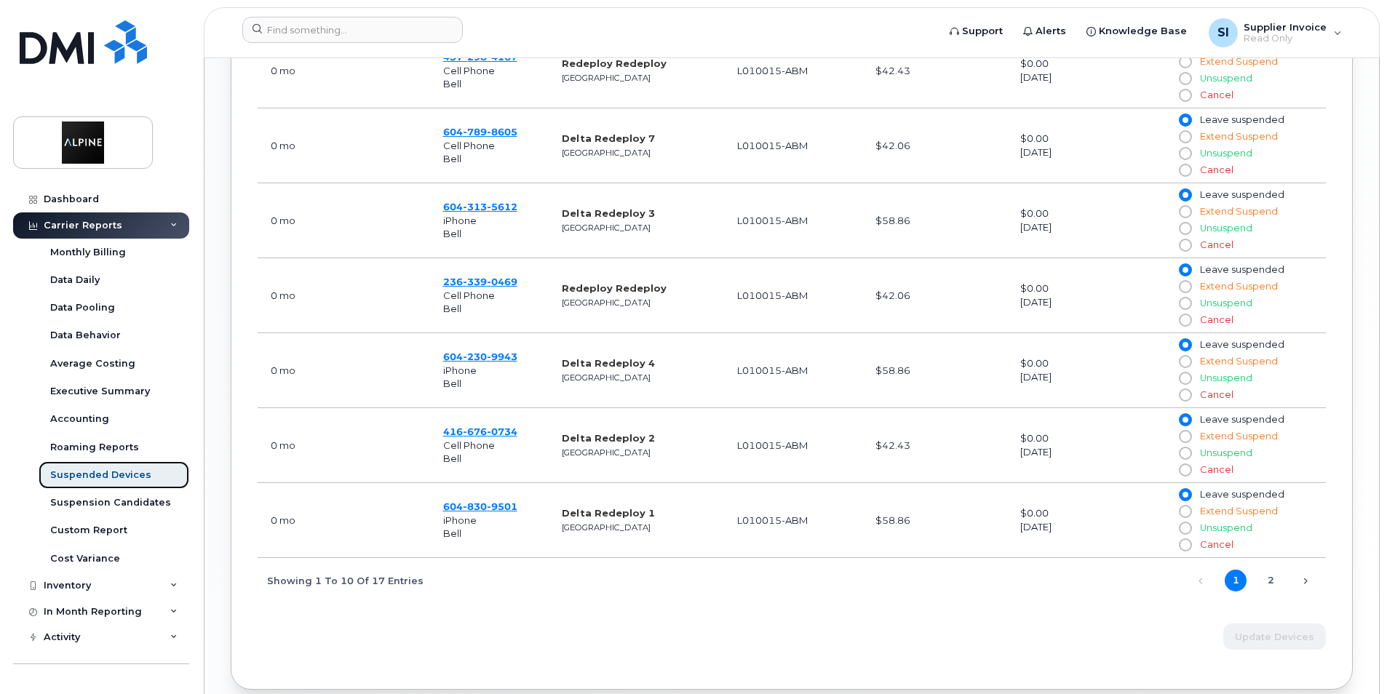
scroll to position [993, 0]
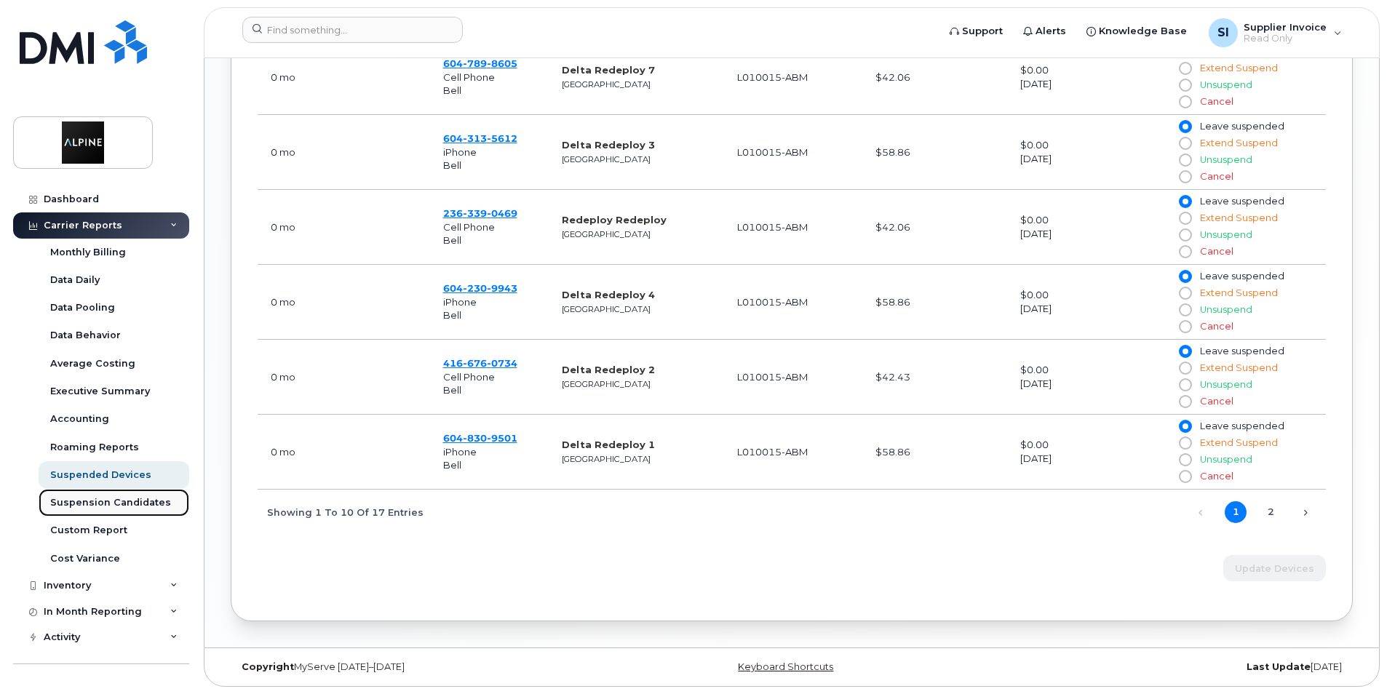
click at [98, 498] on div "Suspension Candidates" at bounding box center [110, 502] width 121 height 13
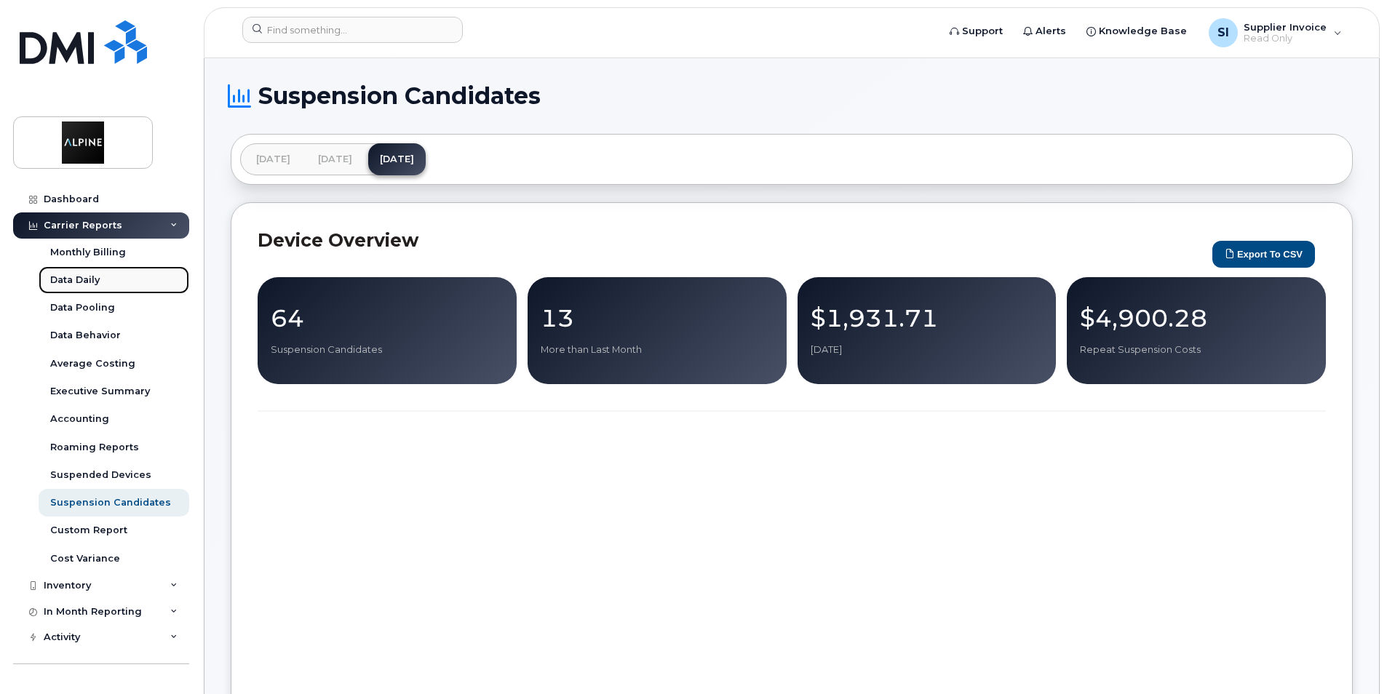
click at [82, 284] on div "Data Daily" at bounding box center [74, 280] width 49 height 13
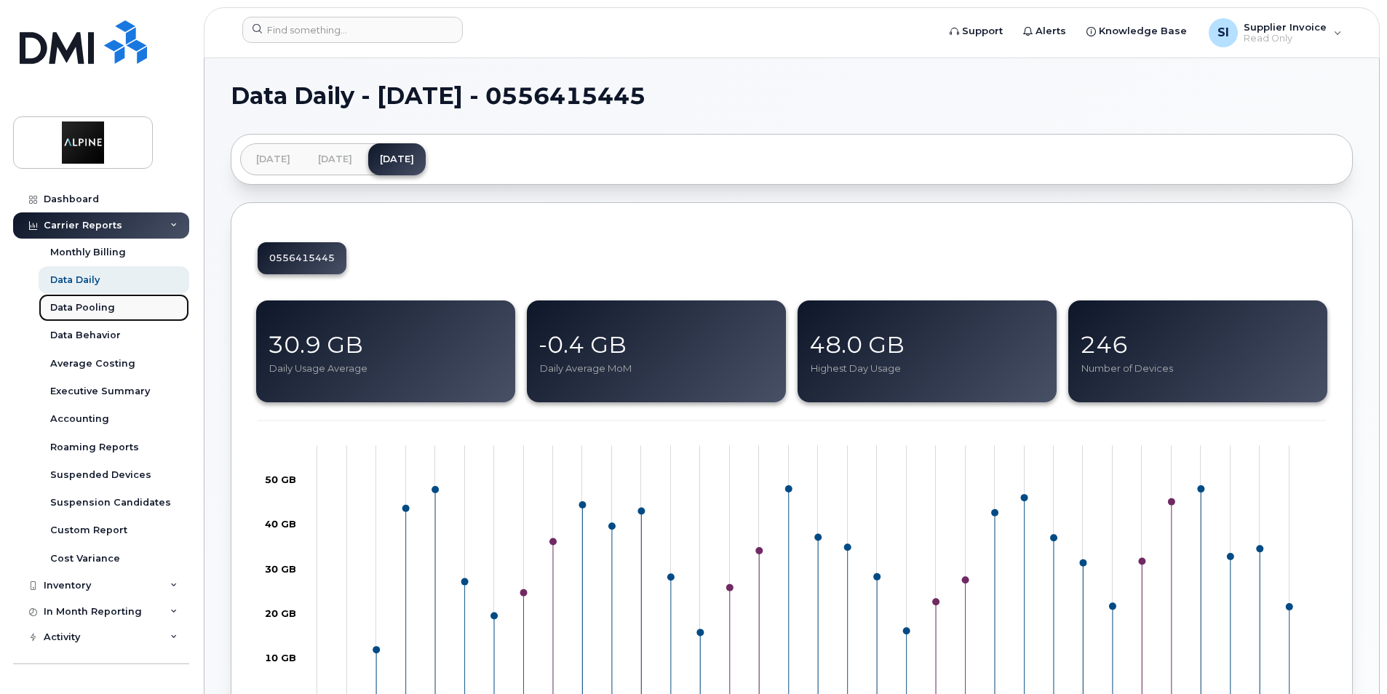
click at [106, 311] on div "Data Pooling" at bounding box center [82, 307] width 65 height 13
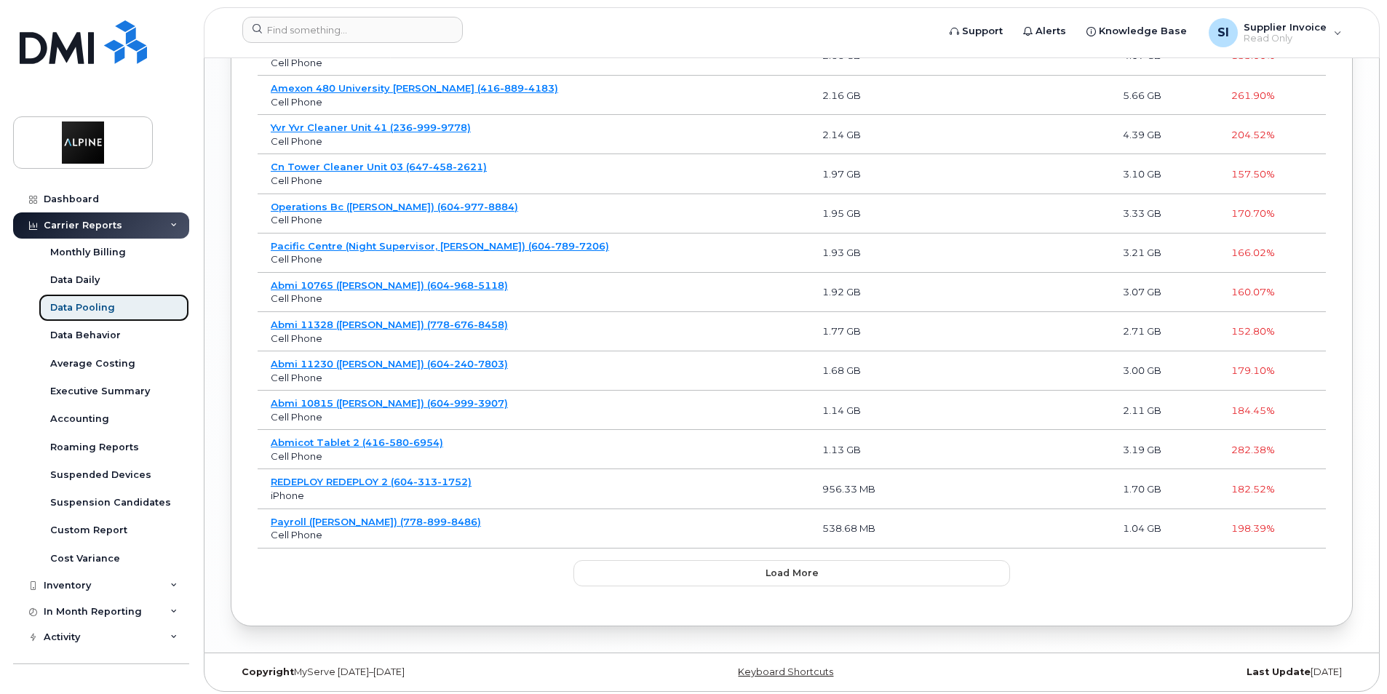
scroll to position [1881, 0]
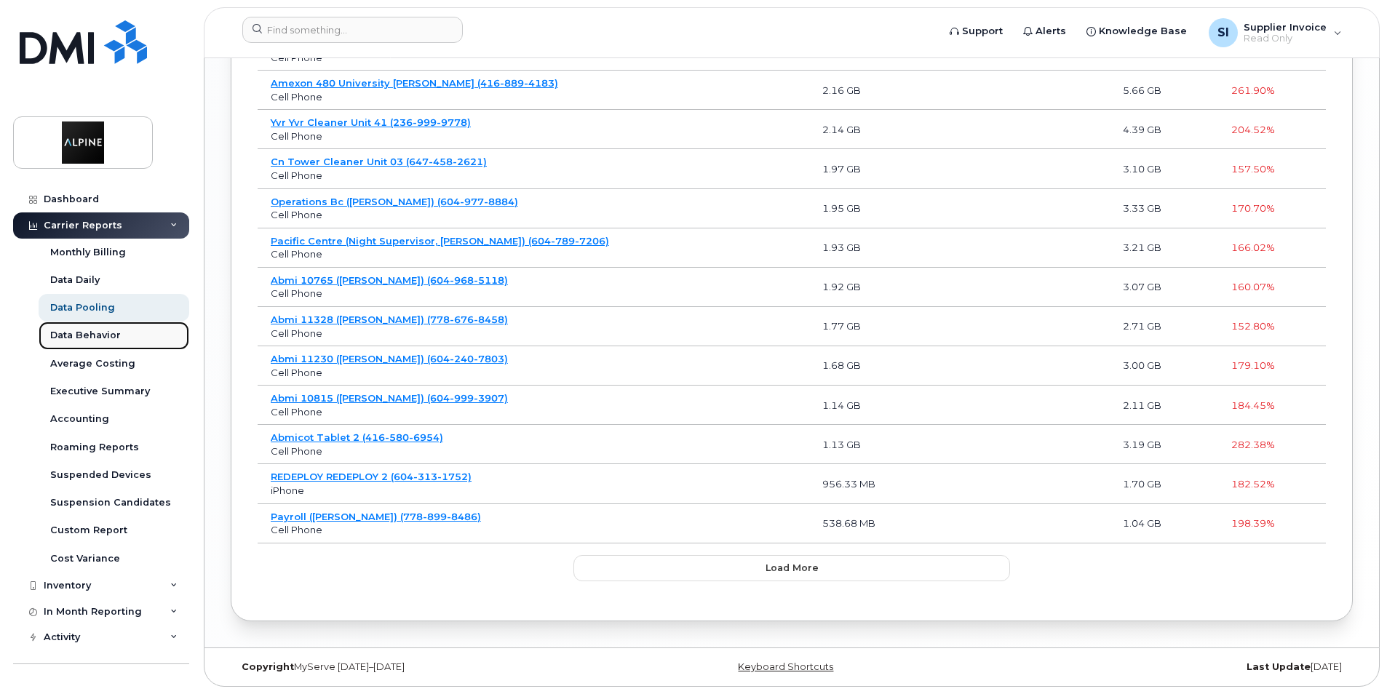
click at [95, 335] on div "Data Behavior" at bounding box center [85, 335] width 71 height 13
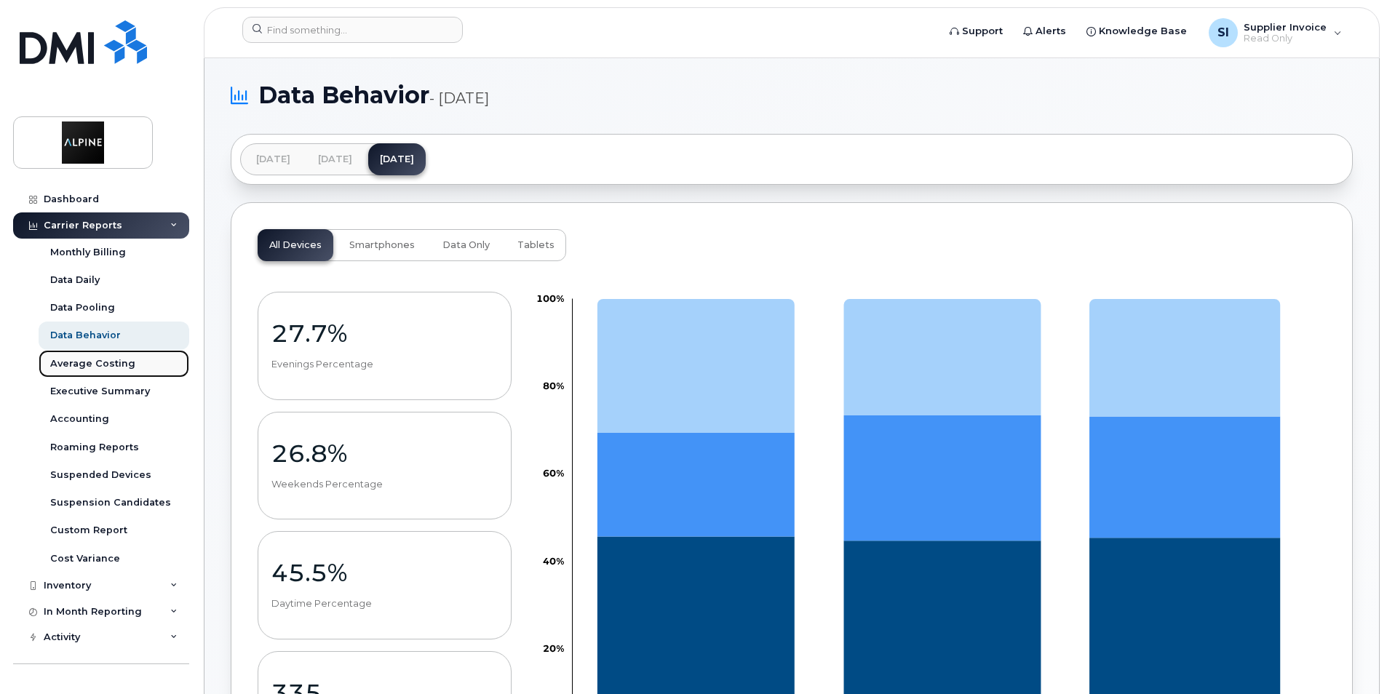
click at [98, 365] on div "Average Costing" at bounding box center [92, 363] width 85 height 13
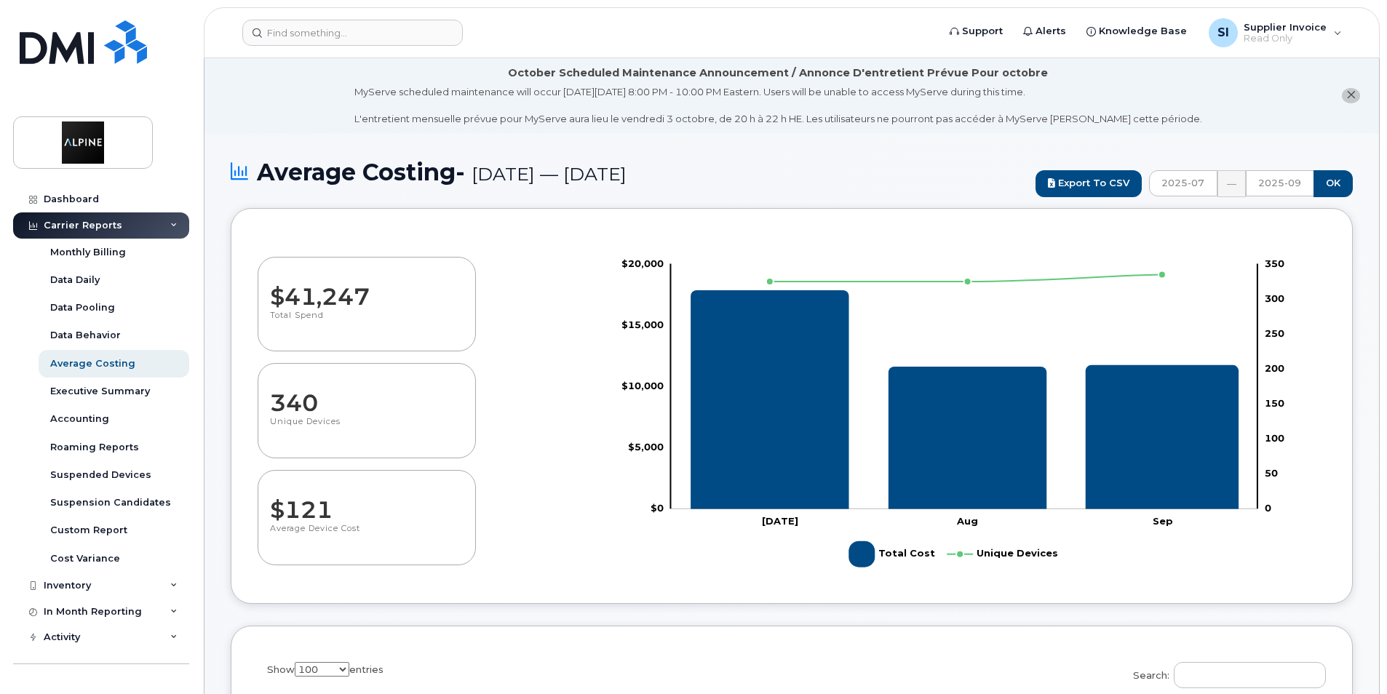
select select "100"
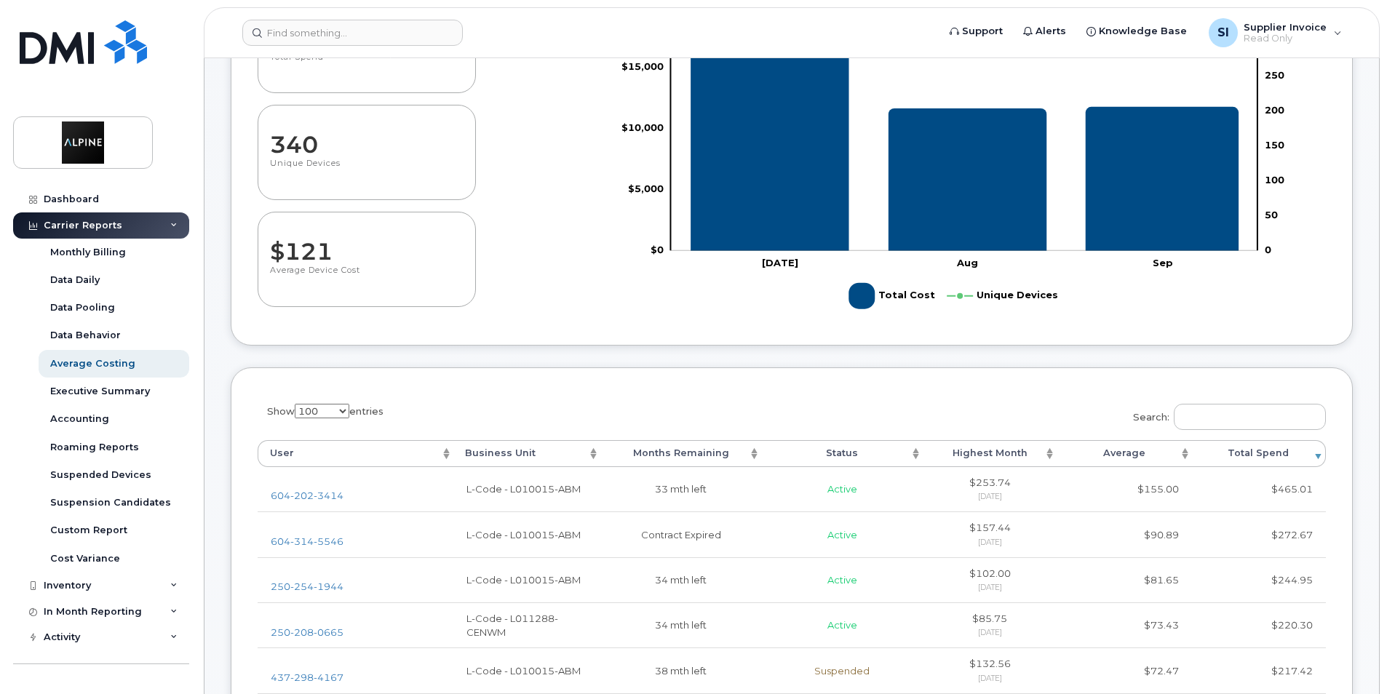
scroll to position [364, 0]
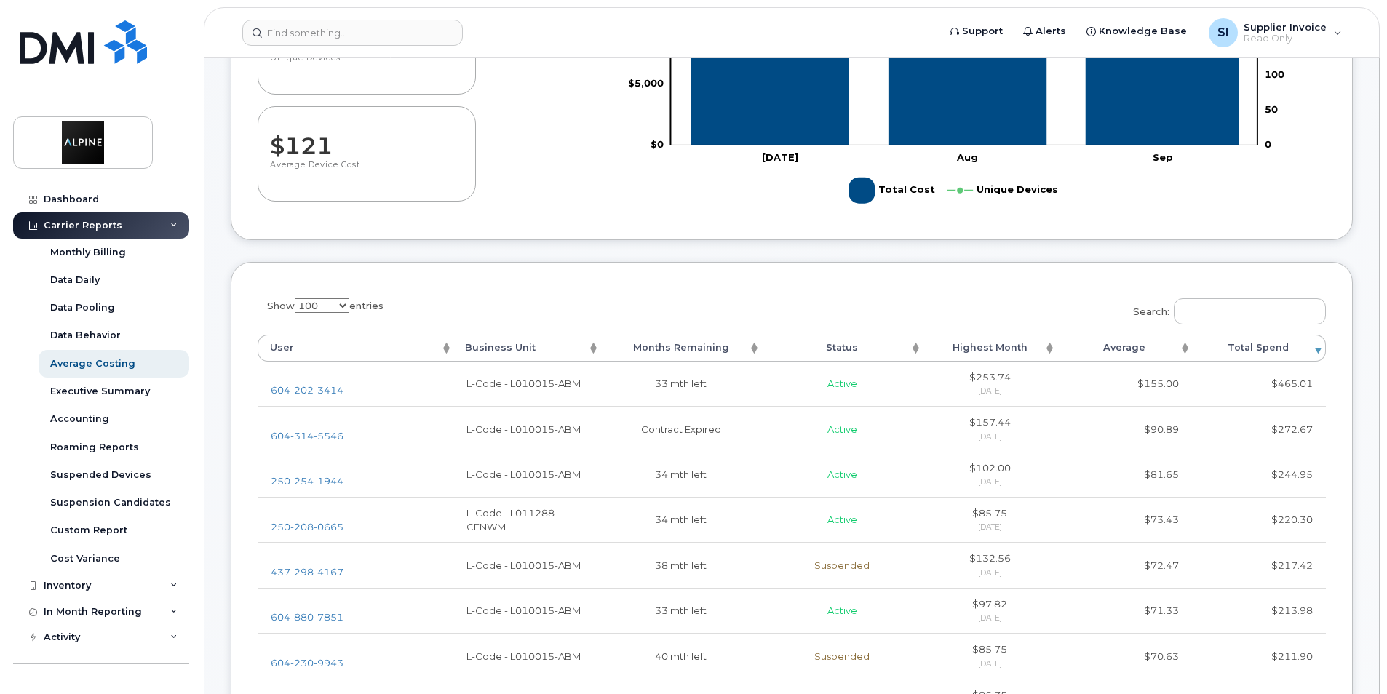
drag, startPoint x: 688, startPoint y: 309, endPoint x: 624, endPoint y: 306, distance: 64.8
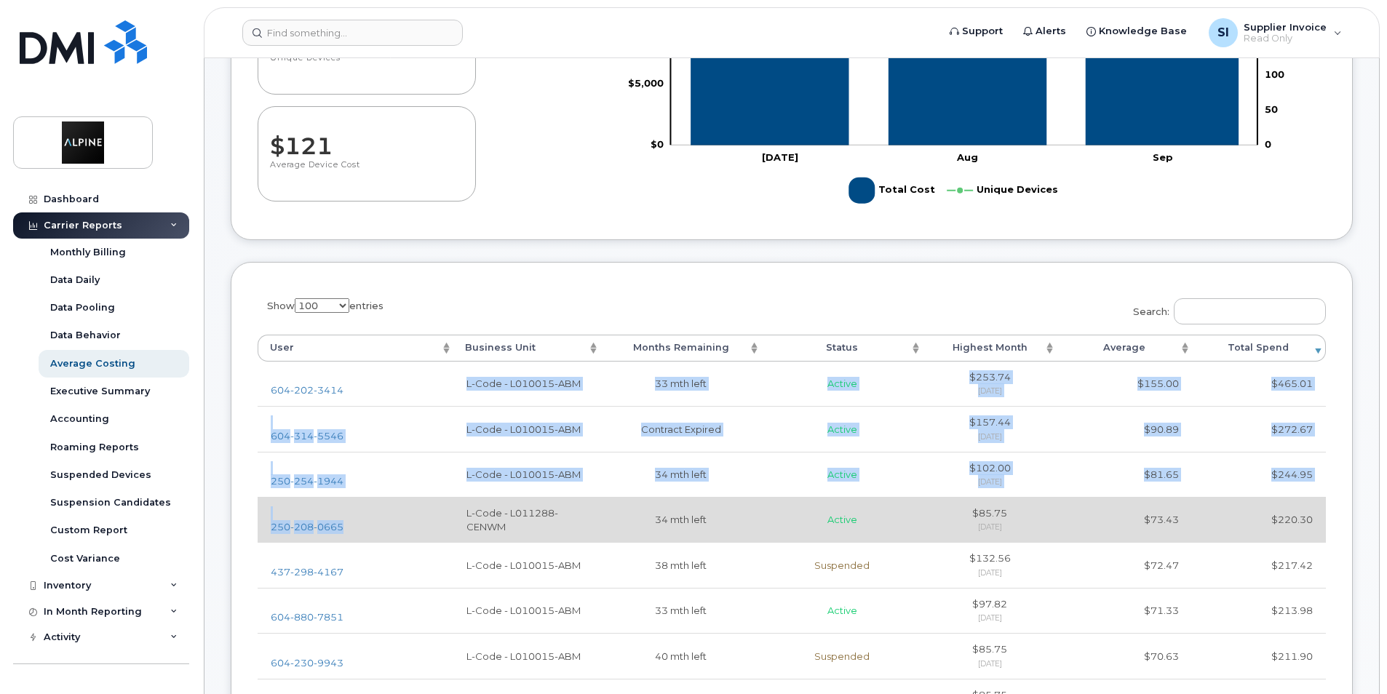
drag, startPoint x: 392, startPoint y: 386, endPoint x: 441, endPoint y: 541, distance: 162.7
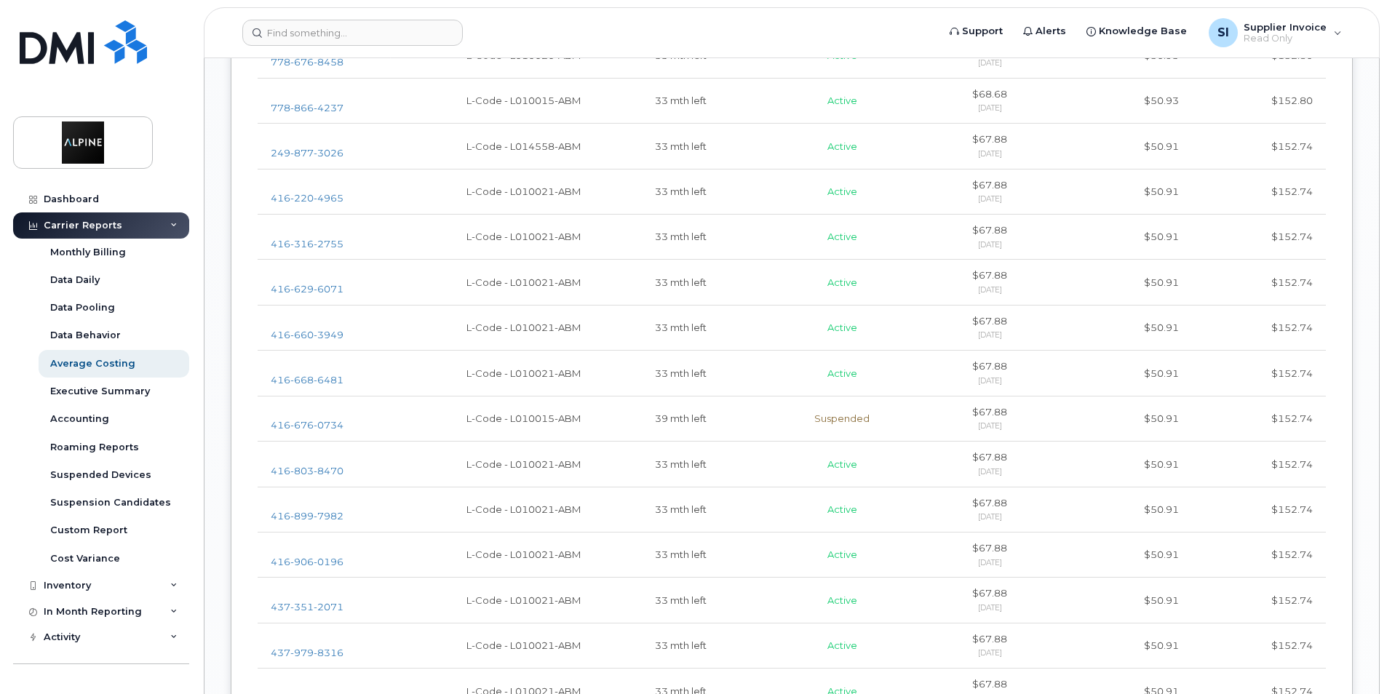
scroll to position [2620, 0]
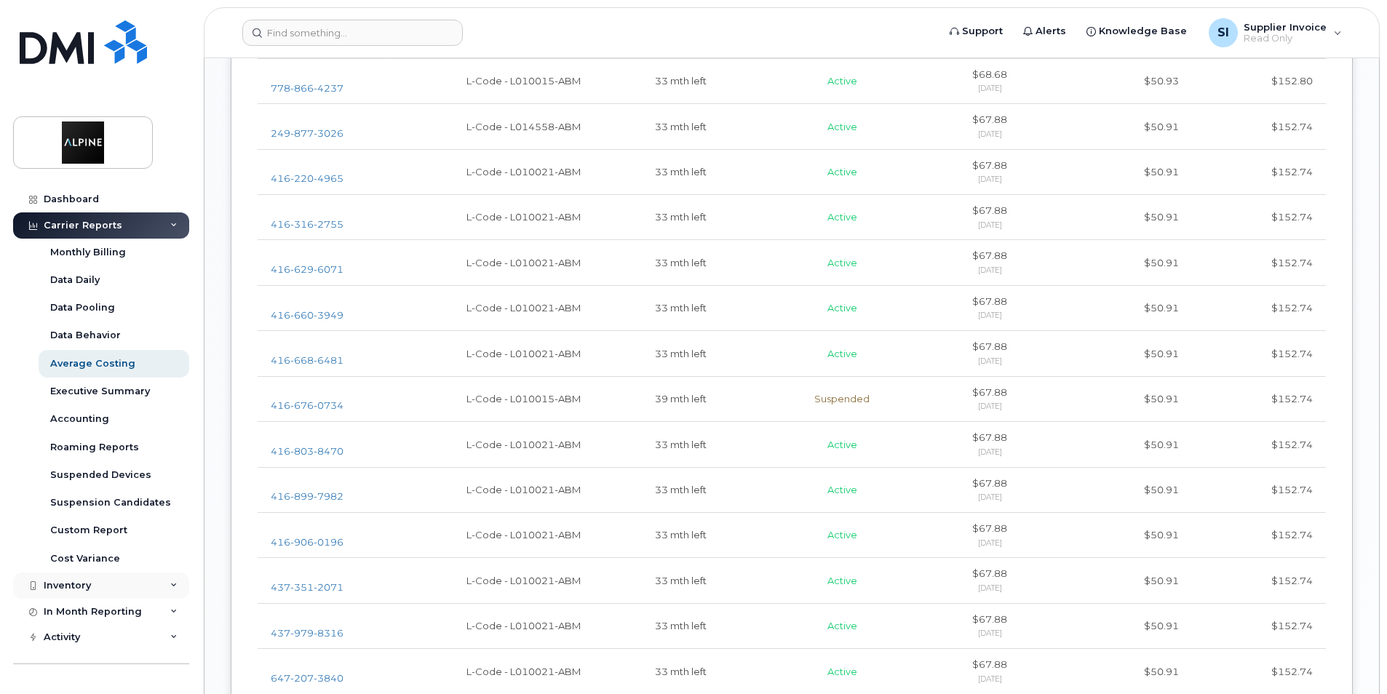
click at [170, 581] on div "Inventory" at bounding box center [101, 586] width 176 height 26
click at [114, 611] on div "Mobility Devices" at bounding box center [91, 612] width 82 height 13
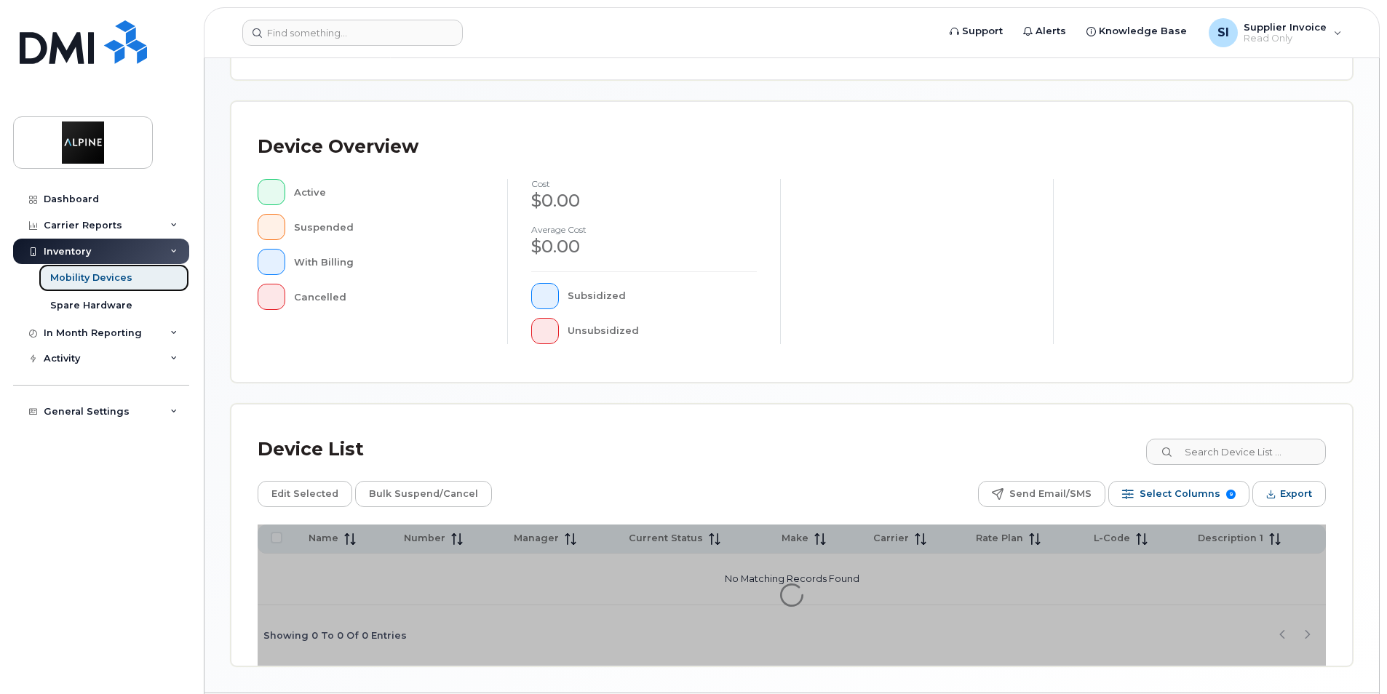
scroll to position [306, 0]
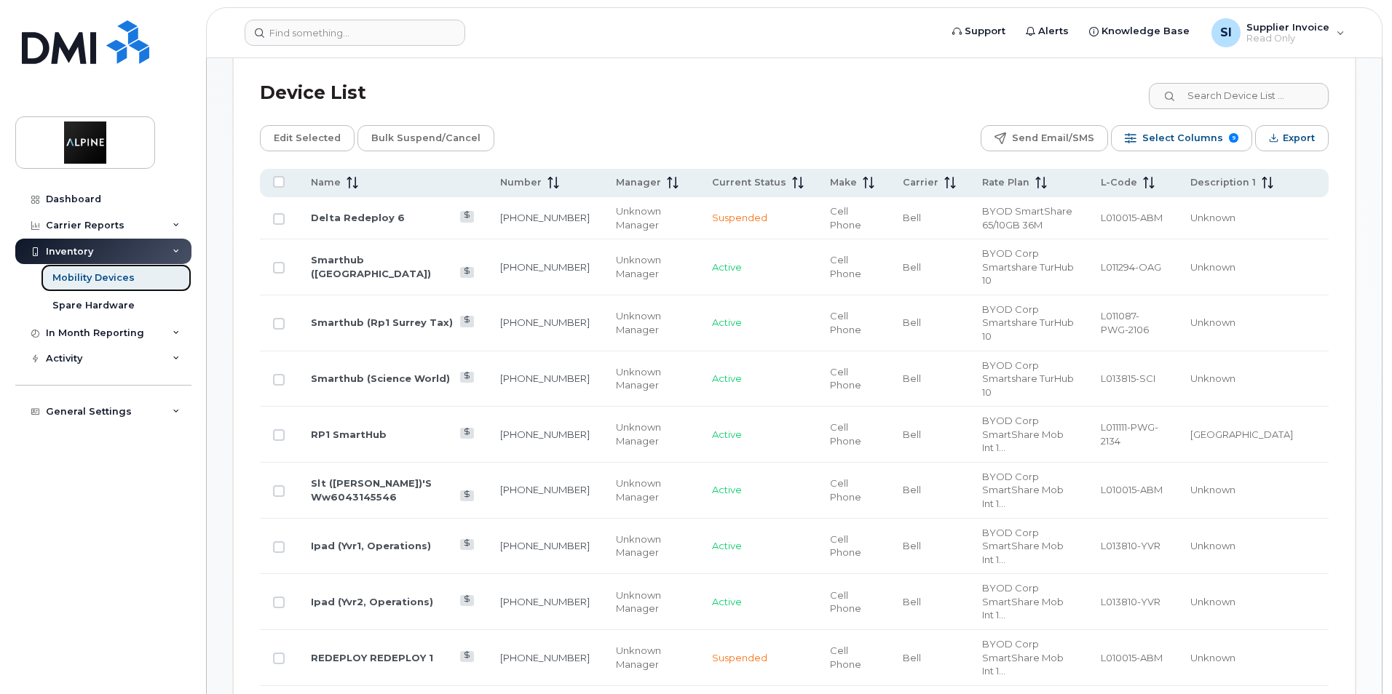
scroll to position [661, 0]
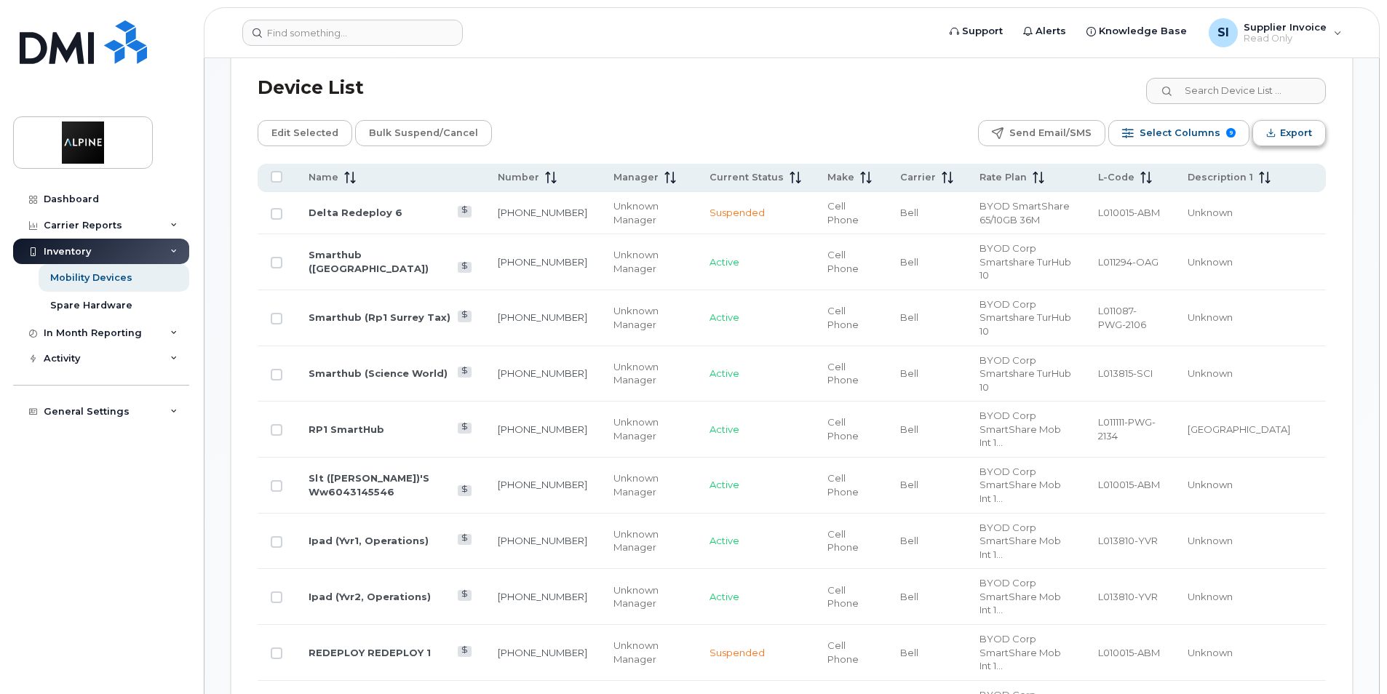
click at [1279, 131] on button "Export" at bounding box center [1290, 133] width 74 height 26
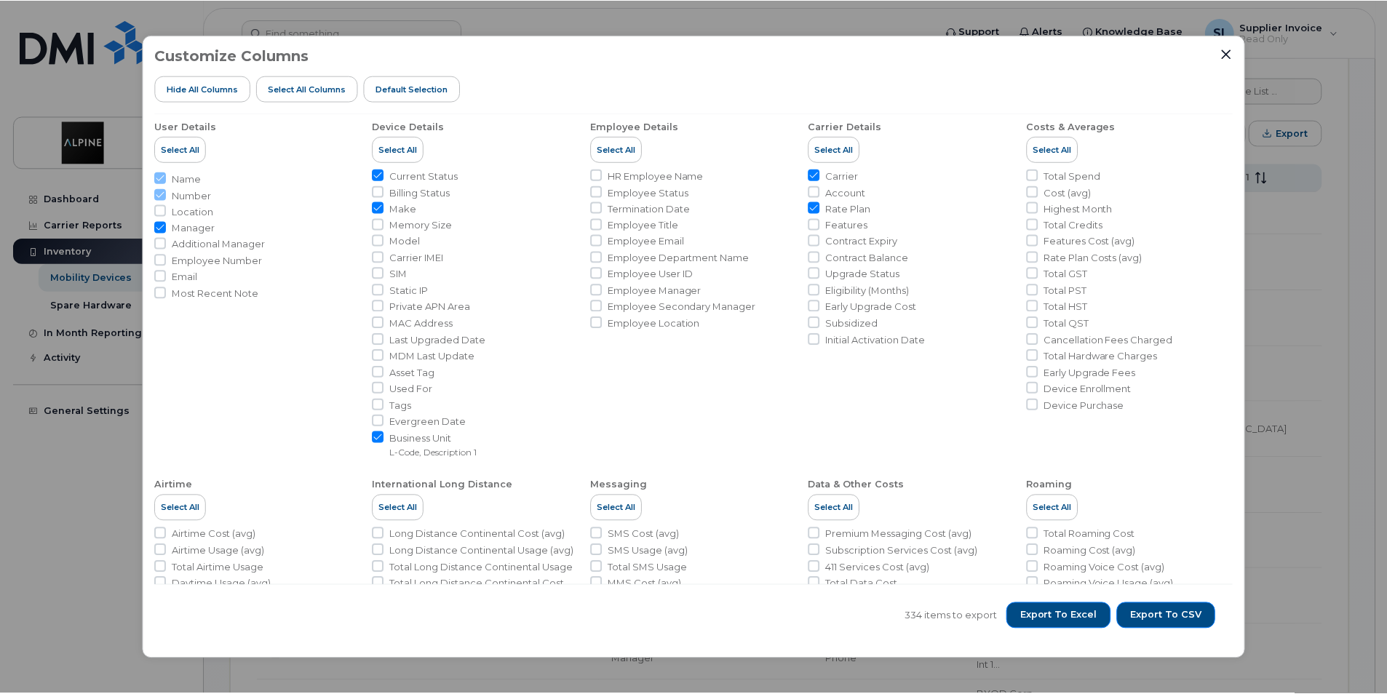
scroll to position [0, 0]
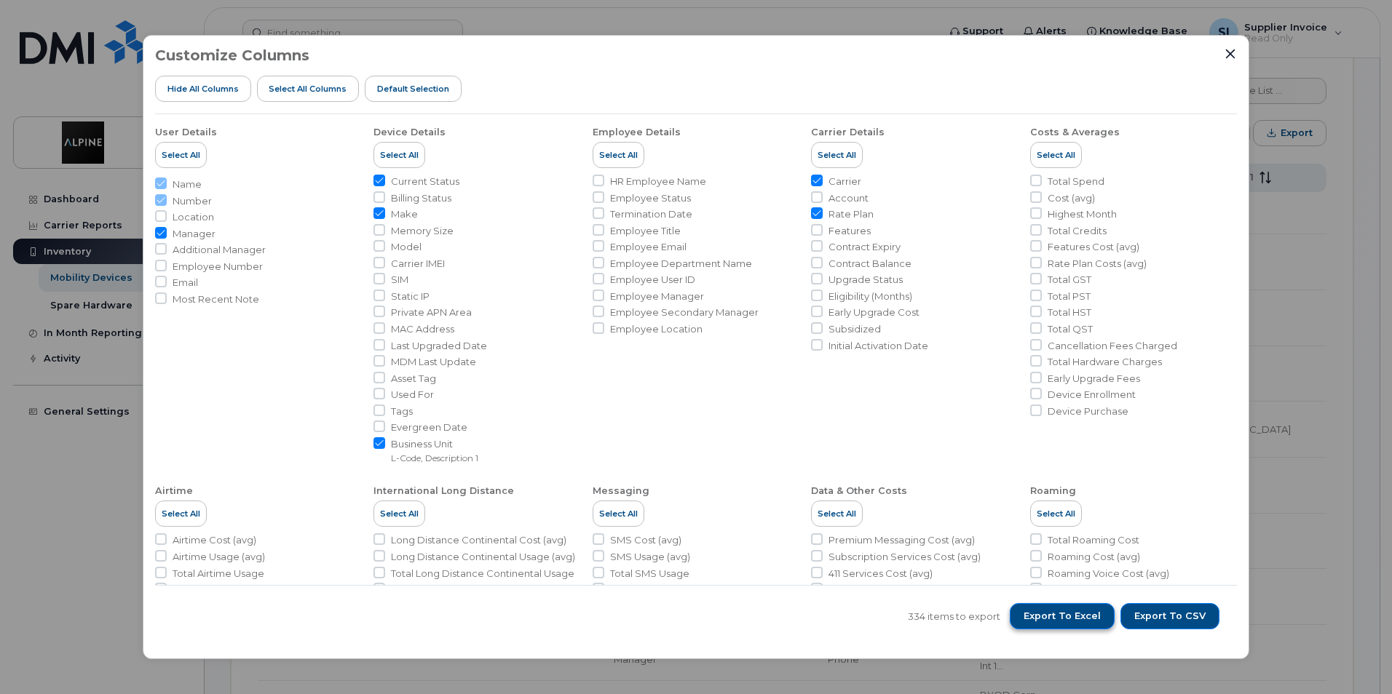
click at [1087, 615] on span "Export to Excel" at bounding box center [1061, 616] width 77 height 13
click at [1175, 532] on li "Roaming Select All Total Roaming Cost Roaming Cost (avg) Roaming Voice Cost (av…" at bounding box center [1133, 616] width 207 height 287
click at [1228, 54] on icon "Close" at bounding box center [1230, 54] width 12 height 12
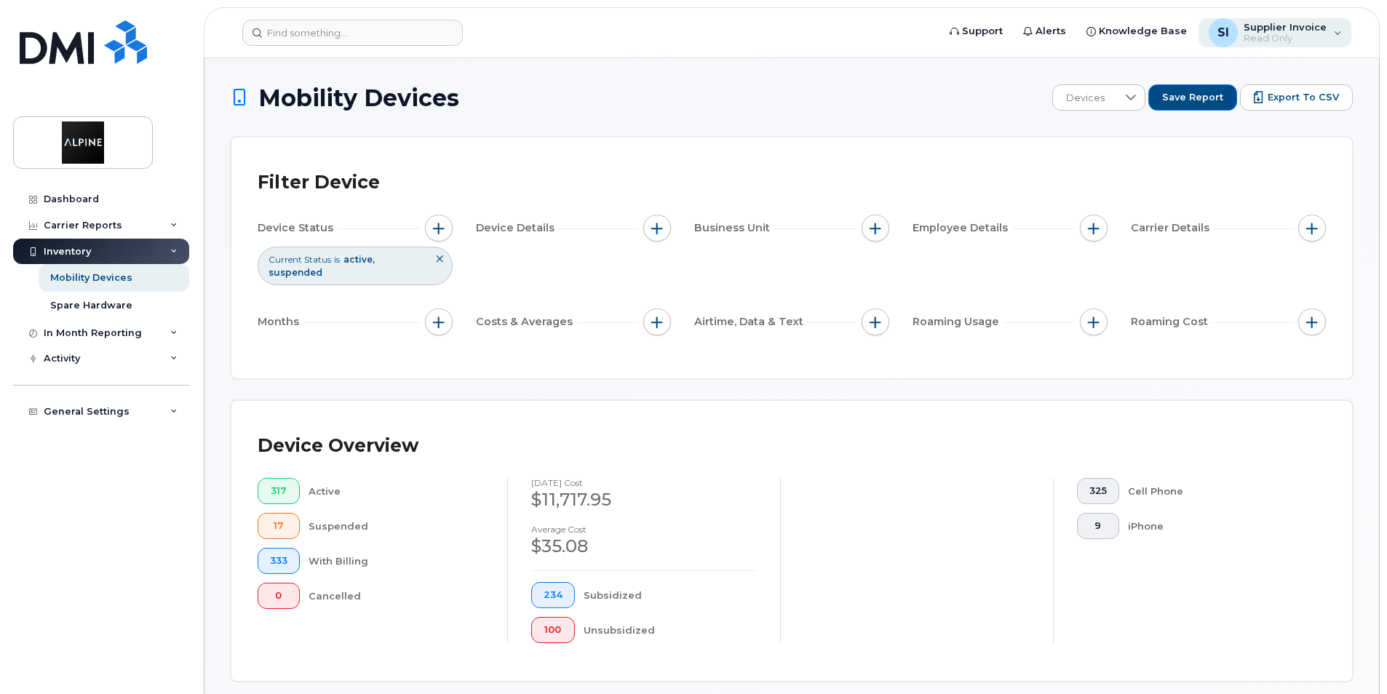
click at [1339, 32] on div "SI Supplier Invoice Read Only" at bounding box center [1276, 32] width 154 height 29
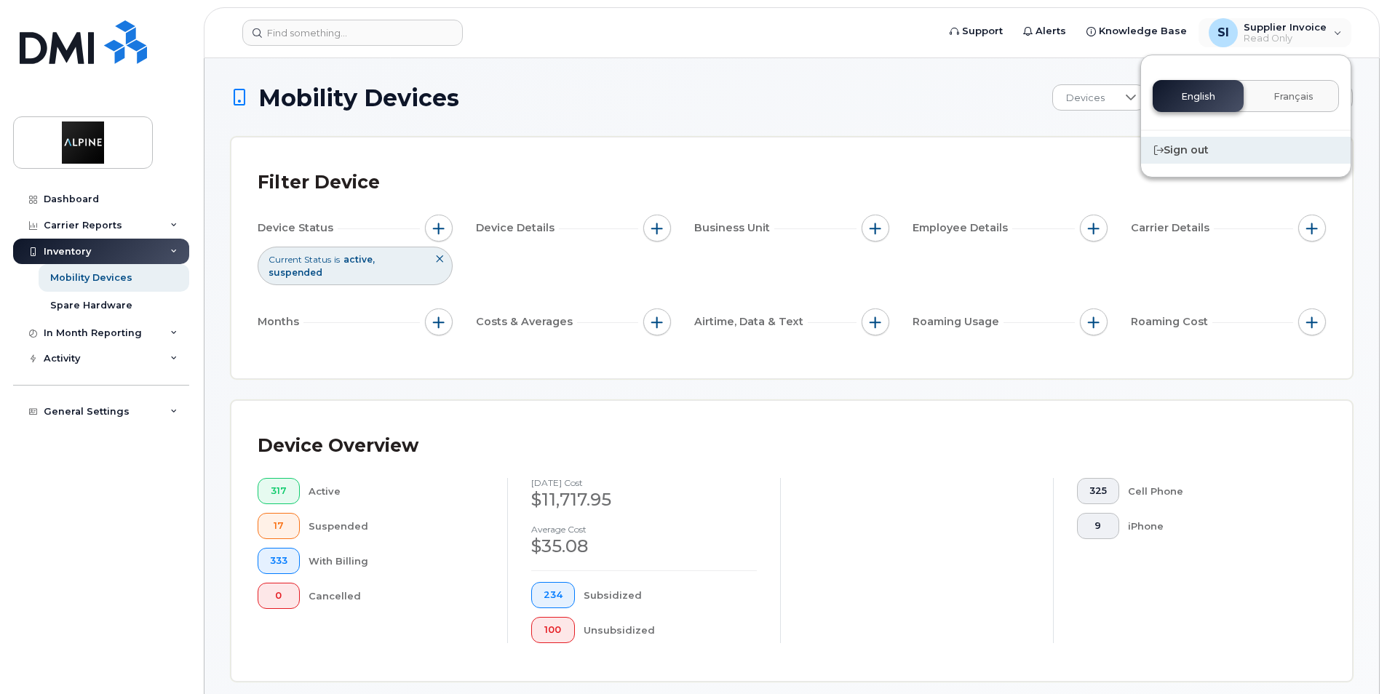
click at [1184, 148] on div "Sign out" at bounding box center [1246, 150] width 210 height 27
click at [1338, 28] on div "SI Supplier Invoice Read Only" at bounding box center [1276, 32] width 154 height 29
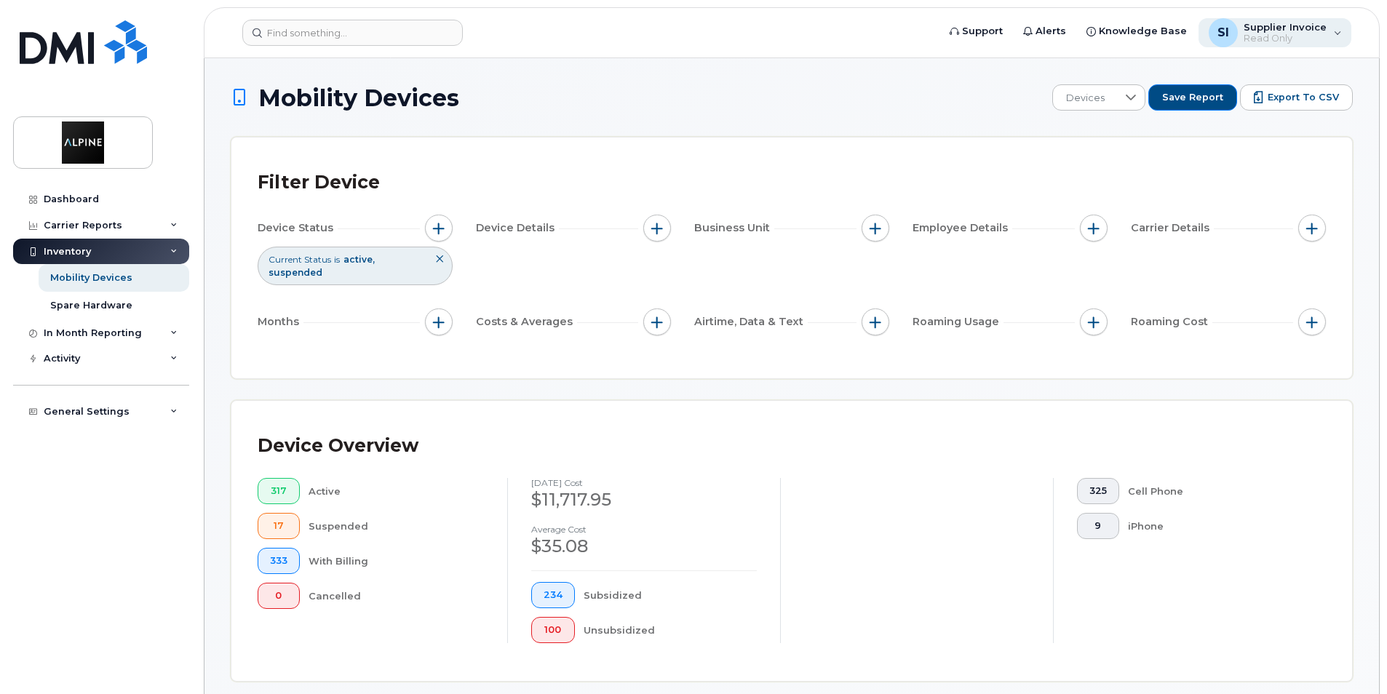
click at [1338, 31] on div "SI Supplier Invoice Read Only" at bounding box center [1276, 32] width 154 height 29
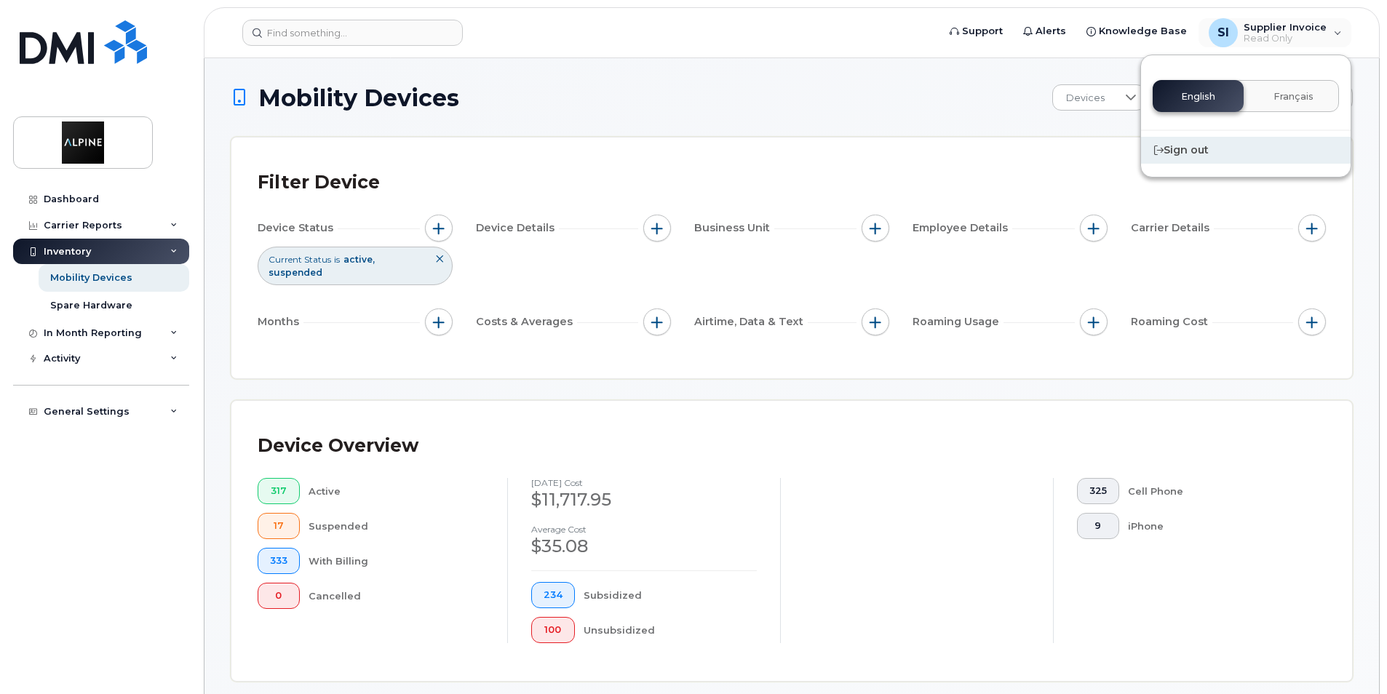
click at [1202, 148] on div "Sign out" at bounding box center [1246, 150] width 210 height 27
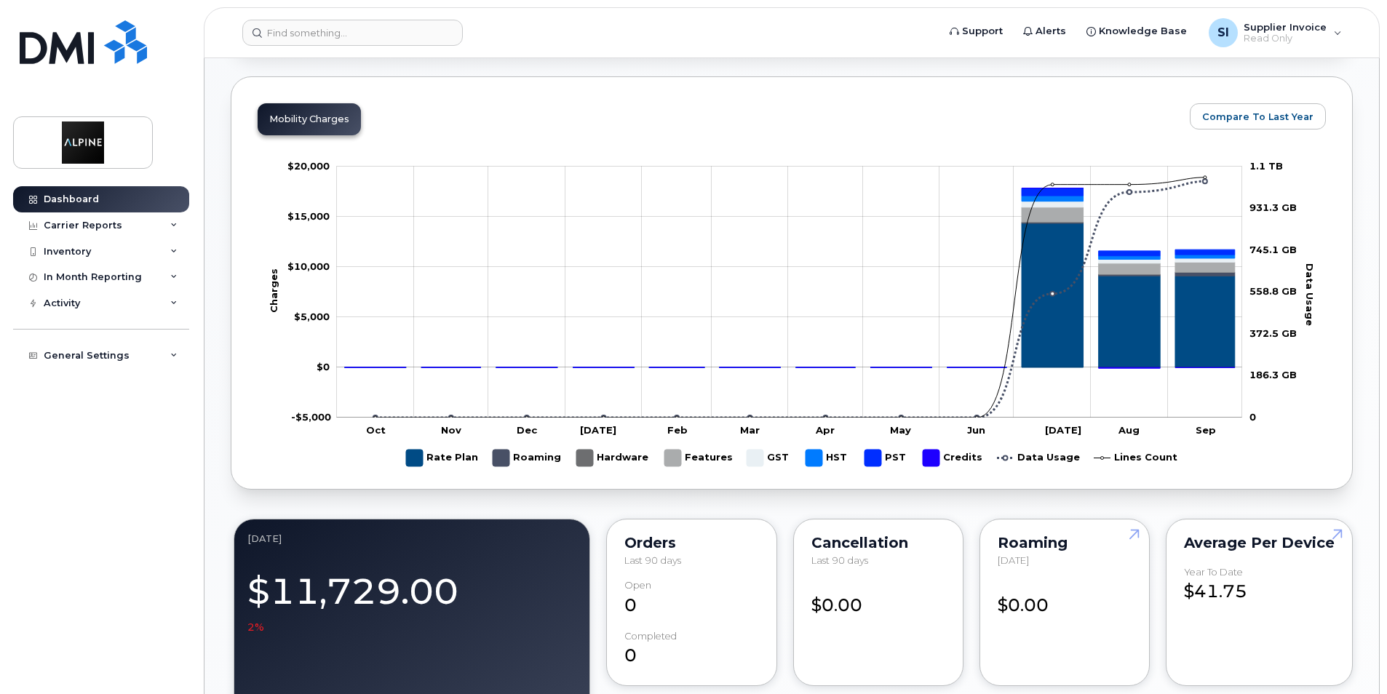
scroll to position [509, 0]
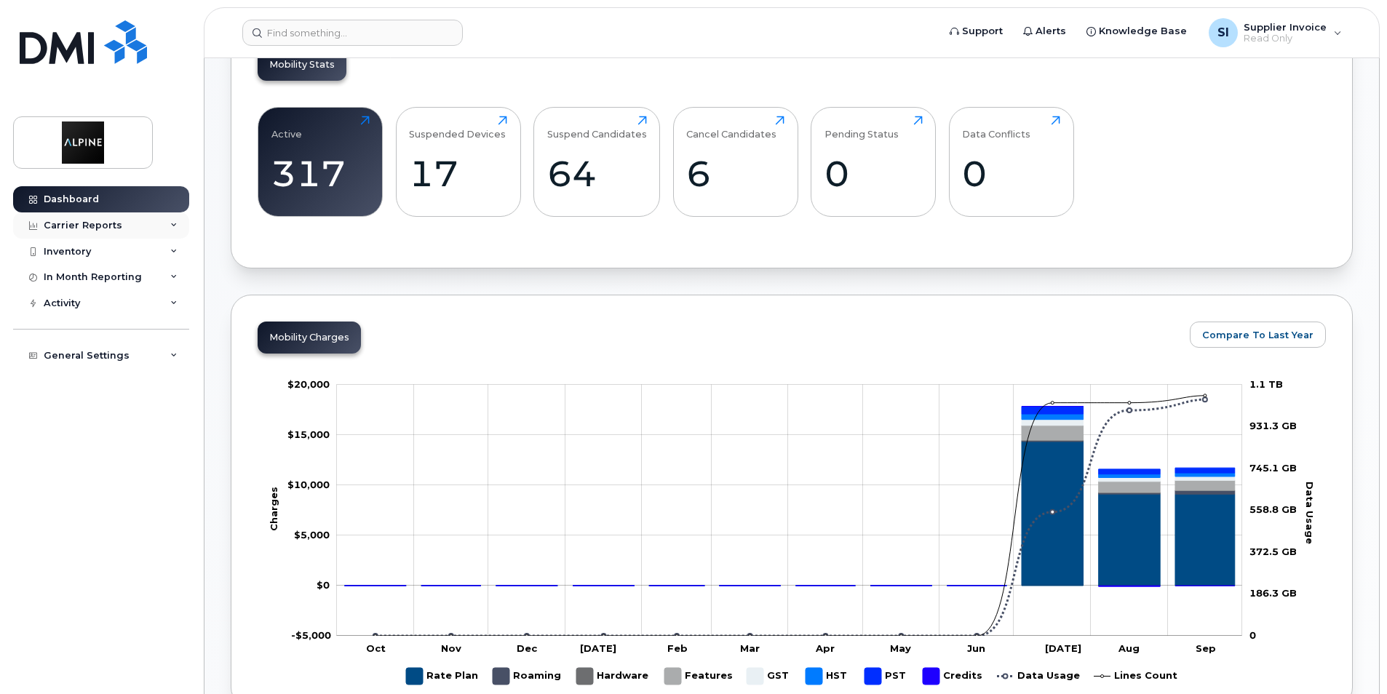
click at [179, 224] on div "Carrier Reports" at bounding box center [101, 226] width 176 height 26
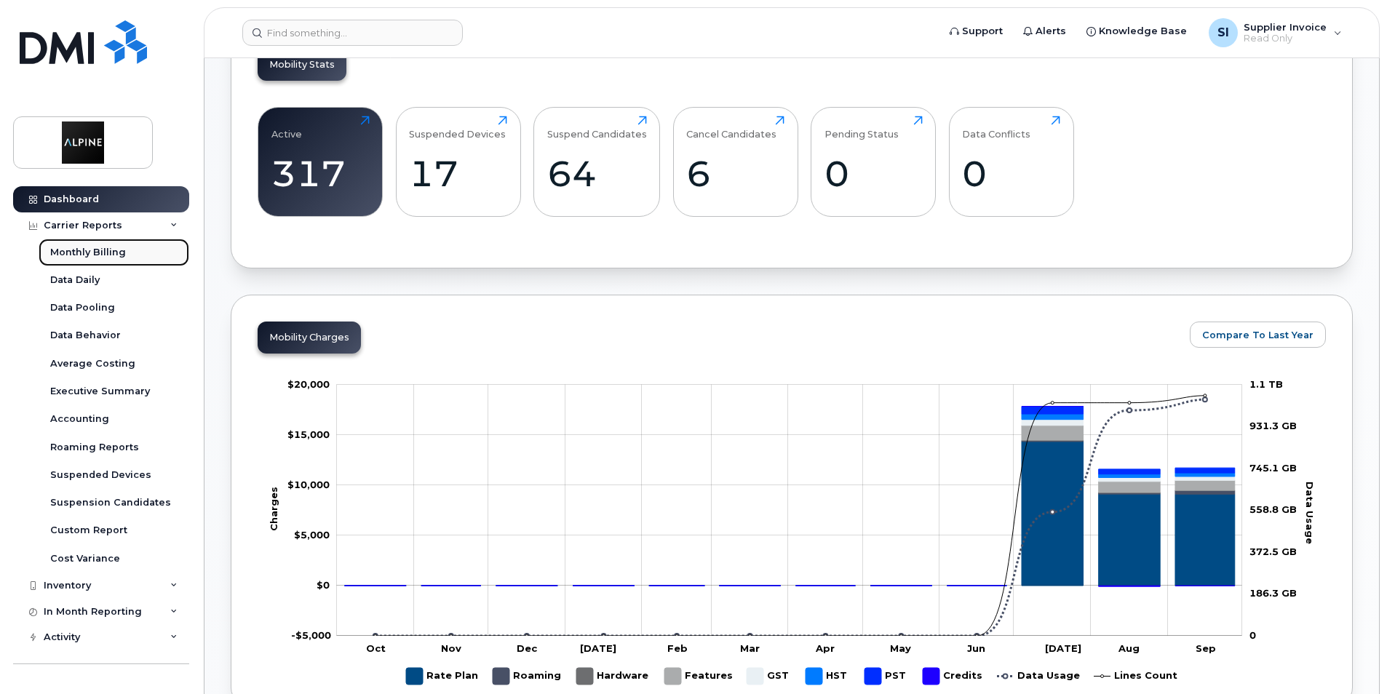
click at [109, 252] on div "Monthly Billing" at bounding box center [88, 252] width 76 height 13
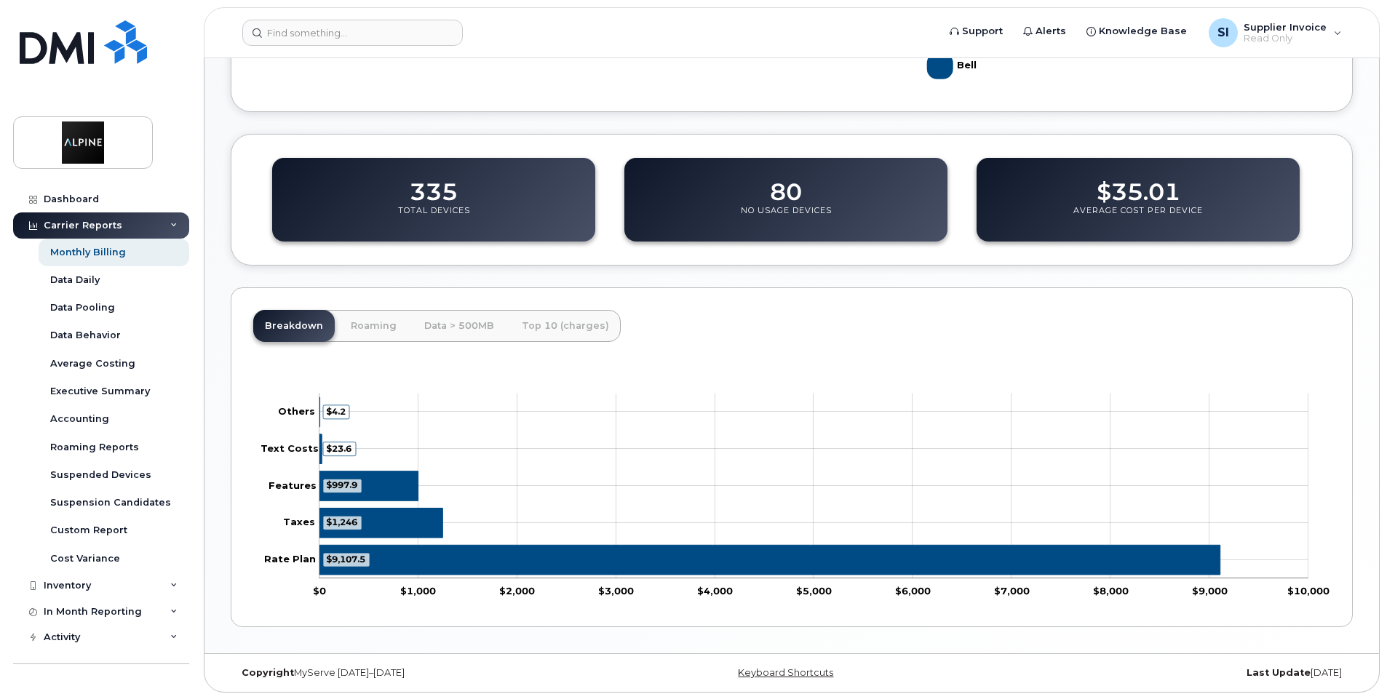
scroll to position [488, 0]
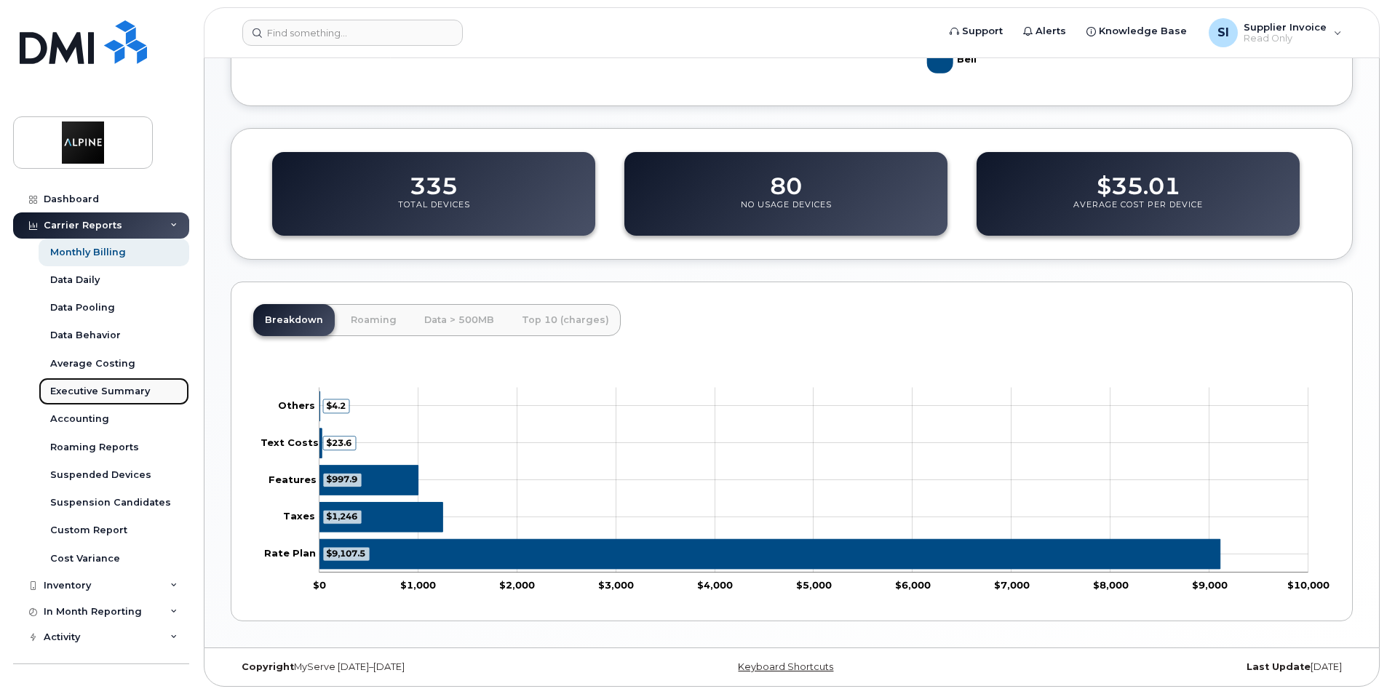
click at [100, 390] on div "Executive Summary" at bounding box center [100, 391] width 100 height 13
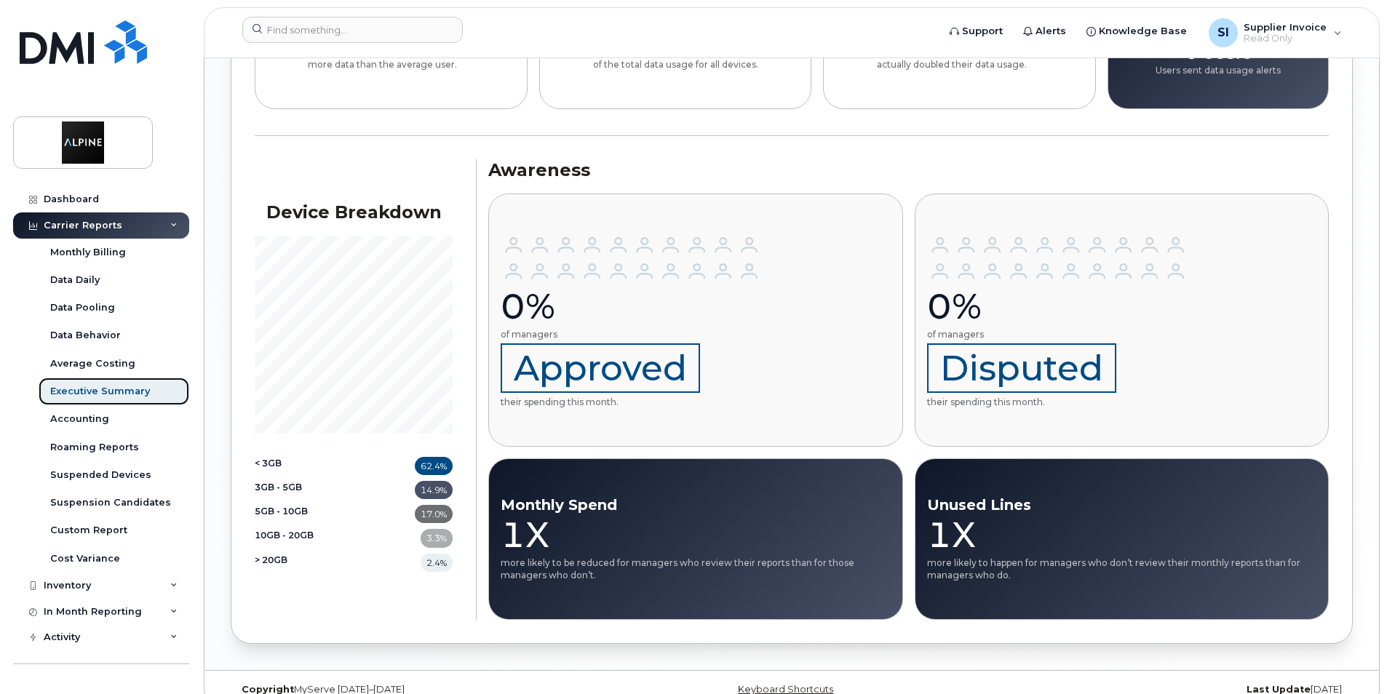
scroll to position [1298, 0]
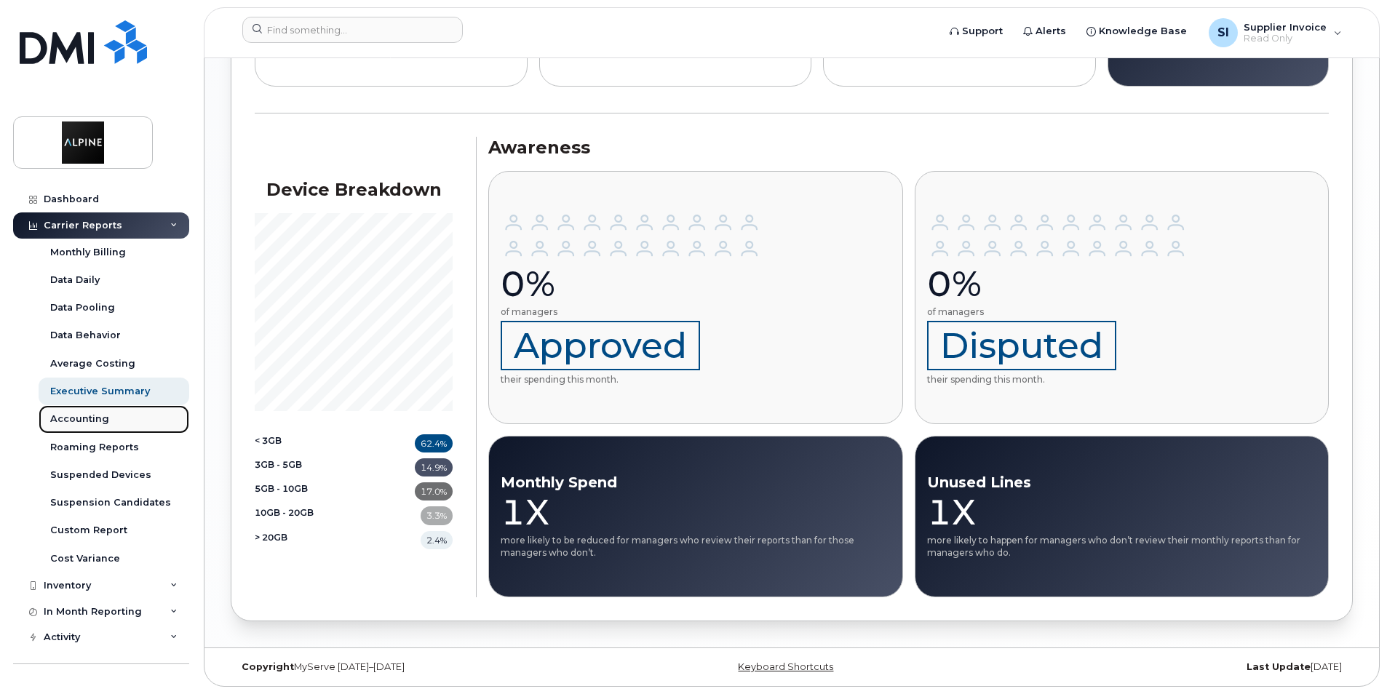
click at [68, 418] on div "Accounting" at bounding box center [79, 419] width 59 height 13
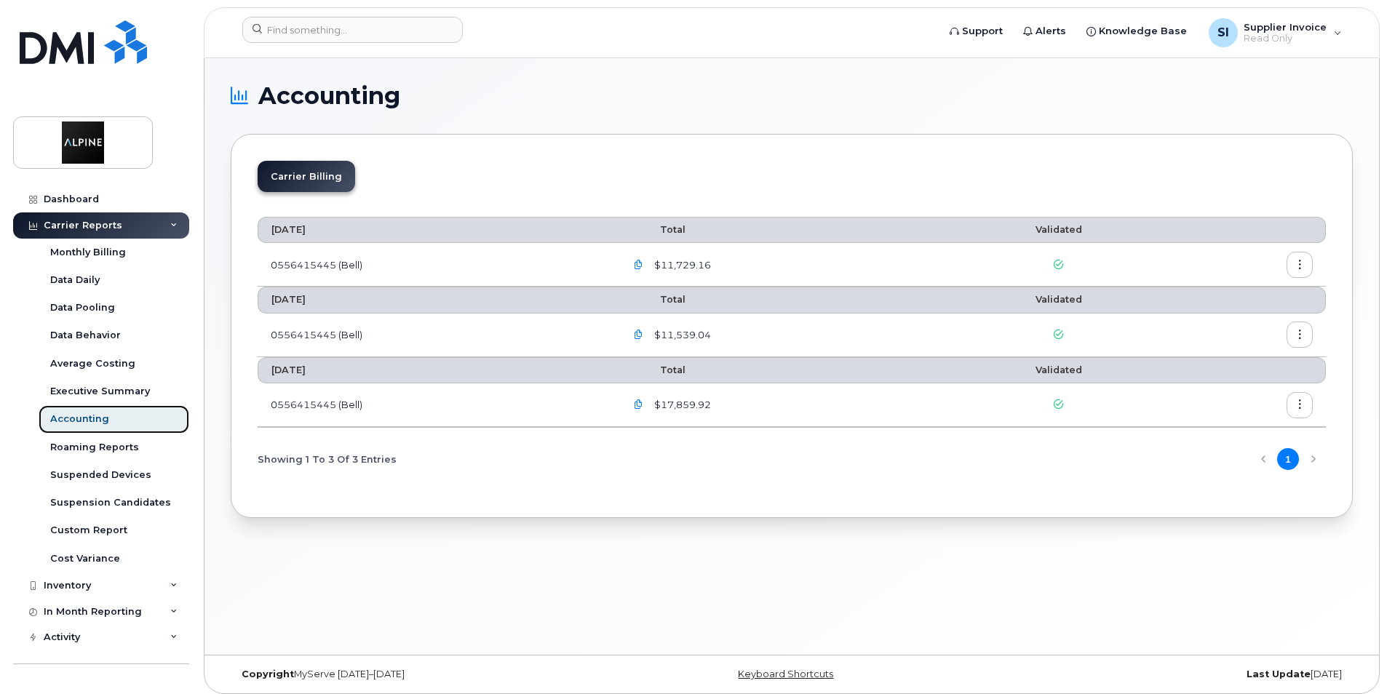
scroll to position [7, 0]
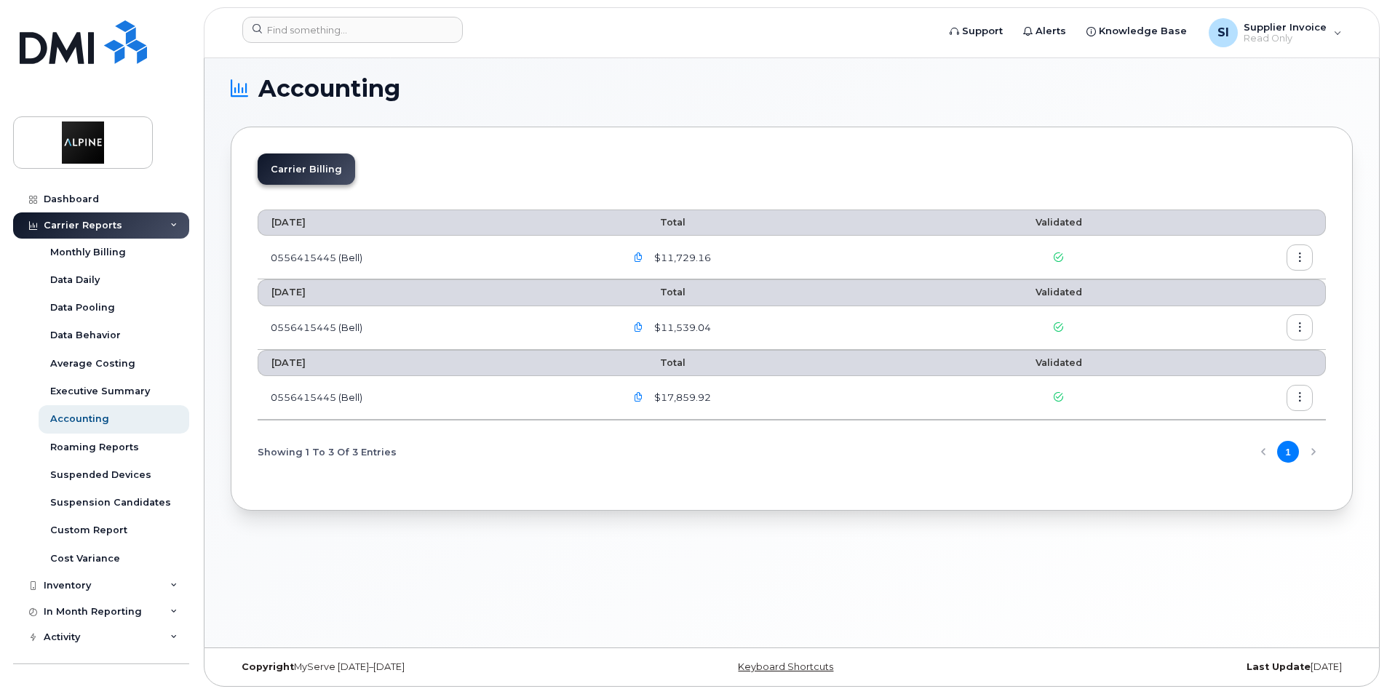
click at [1298, 256] on icon "button" at bounding box center [1299, 257] width 9 height 9
click at [1227, 293] on span "Details" at bounding box center [1225, 288] width 40 height 13
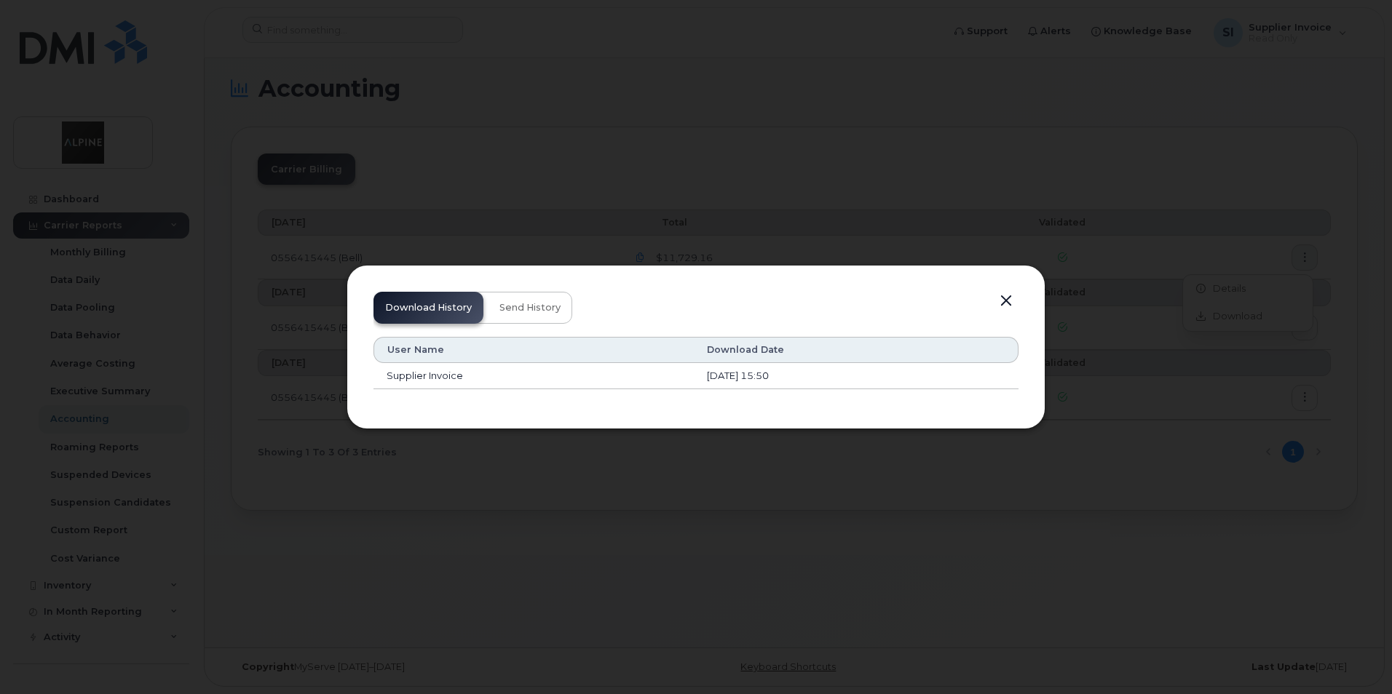
click at [407, 376] on td "Supplier Invoice" at bounding box center [533, 376] width 320 height 26
click at [1012, 301] on button "button" at bounding box center [1006, 301] width 22 height 20
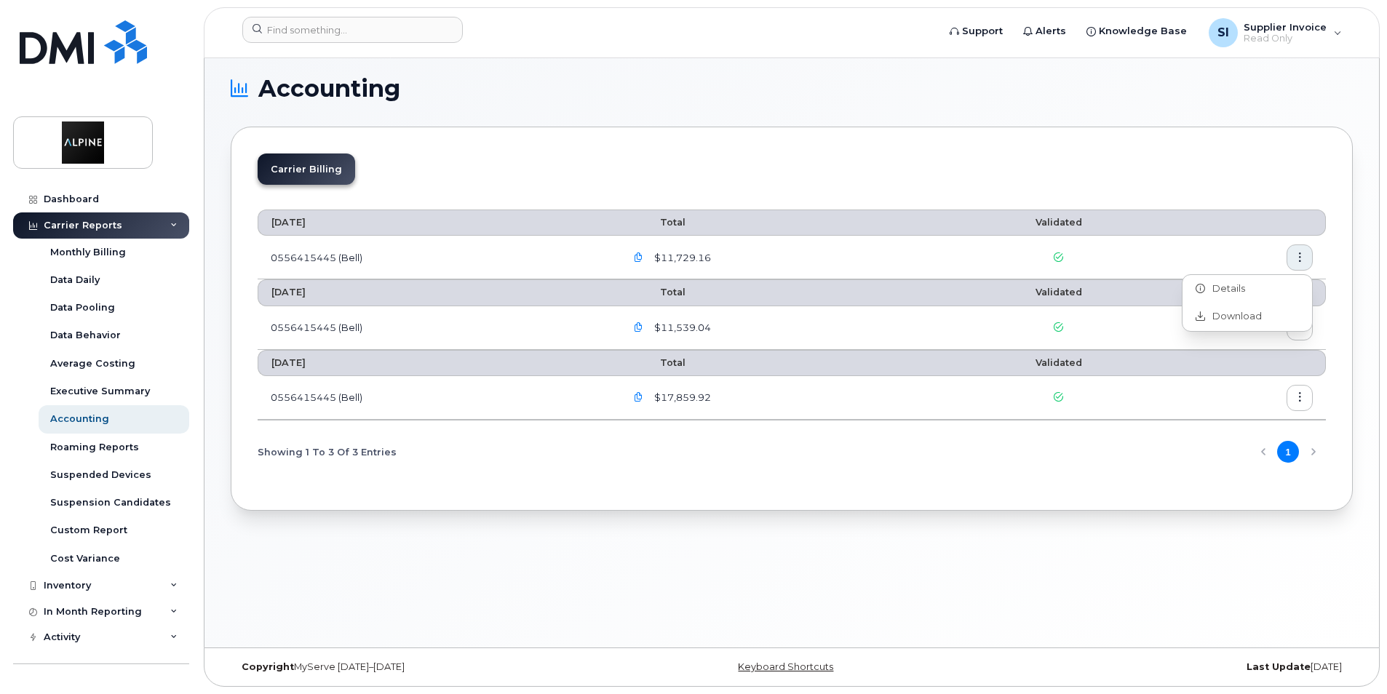
click at [967, 569] on div "Accounting Carrier Billing [DATE] Total Validated 0556415445 (Bell) $11,729.[DA…" at bounding box center [792, 349] width 1175 height 597
